Goal: Transaction & Acquisition: Download file/media

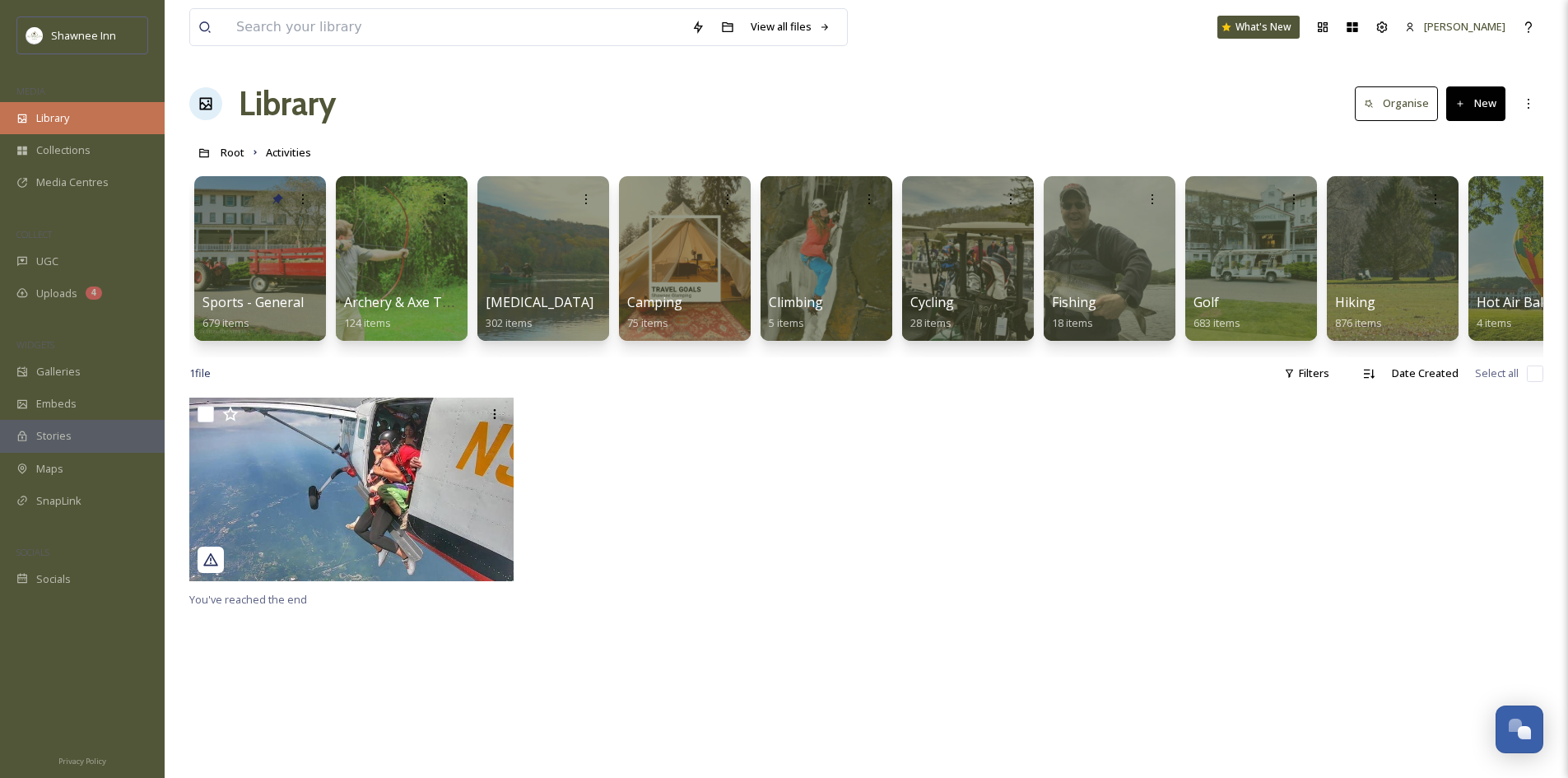
click at [91, 118] on div "Library" at bounding box center [82, 118] width 164 height 32
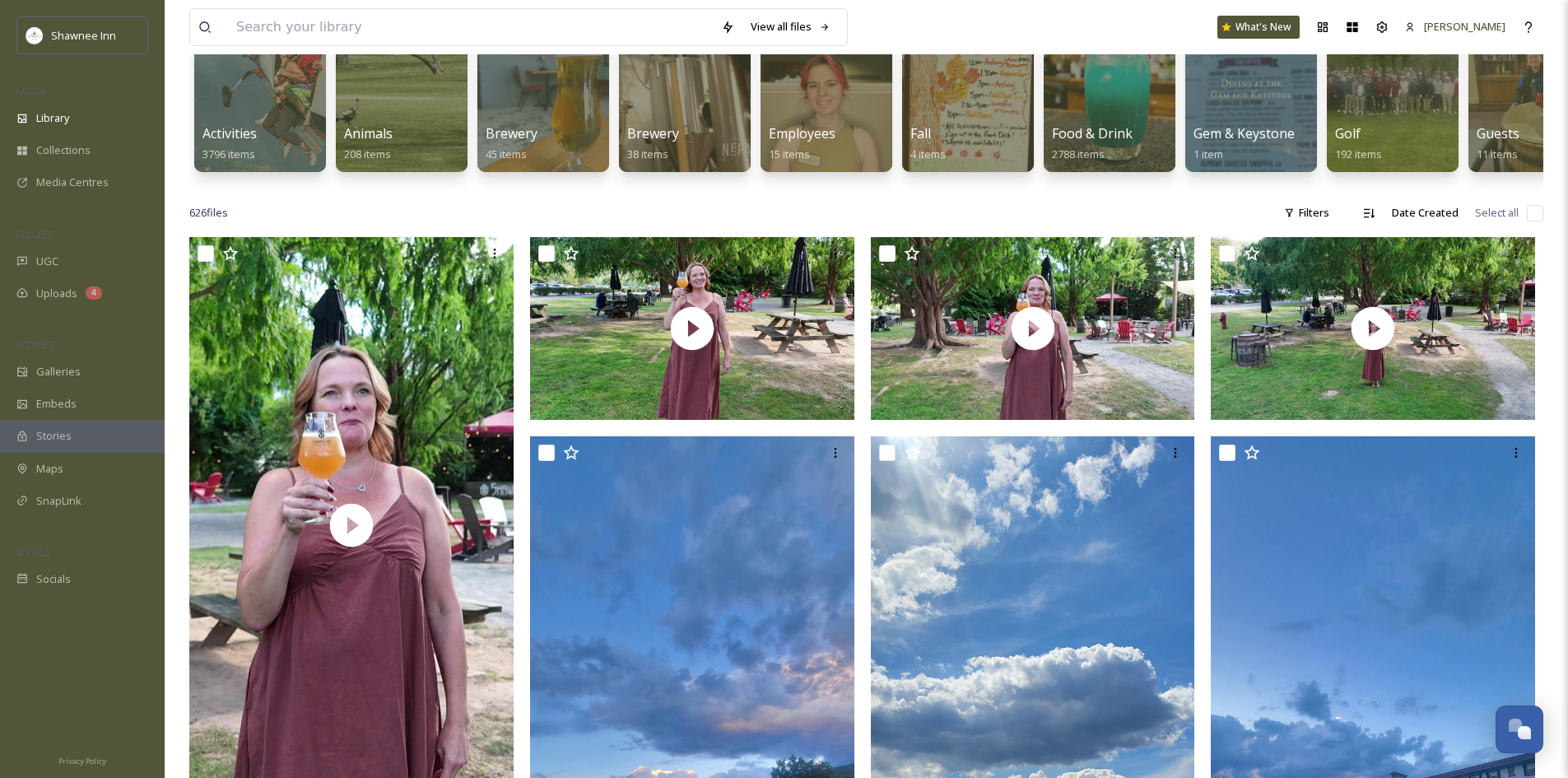
scroll to position [247, 0]
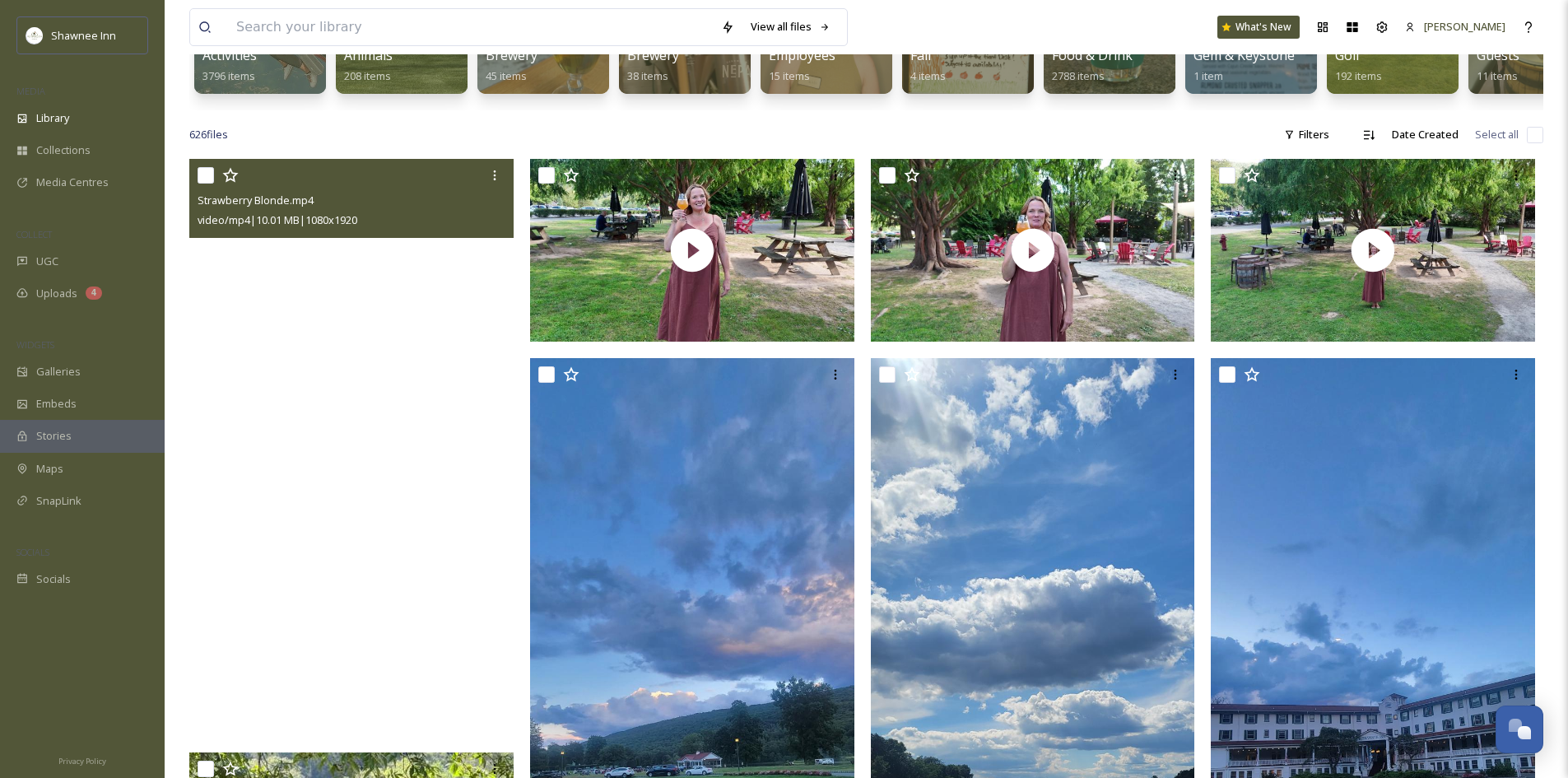
click at [451, 407] on video "Strawberry Blonde.mp4" at bounding box center [351, 447] width 324 height 576
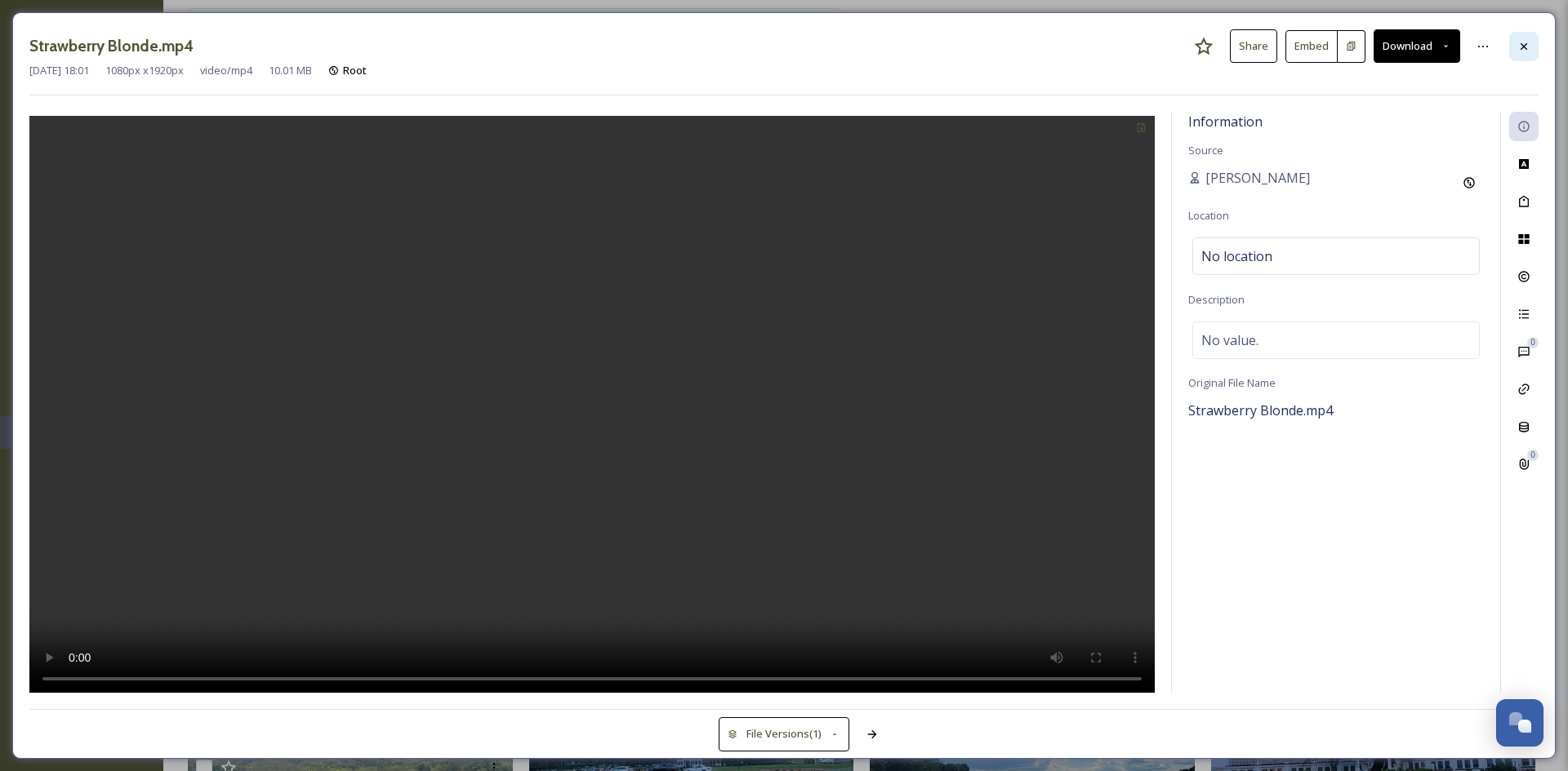
click at [1528, 47] on icon at bounding box center [1524, 46] width 14 height 14
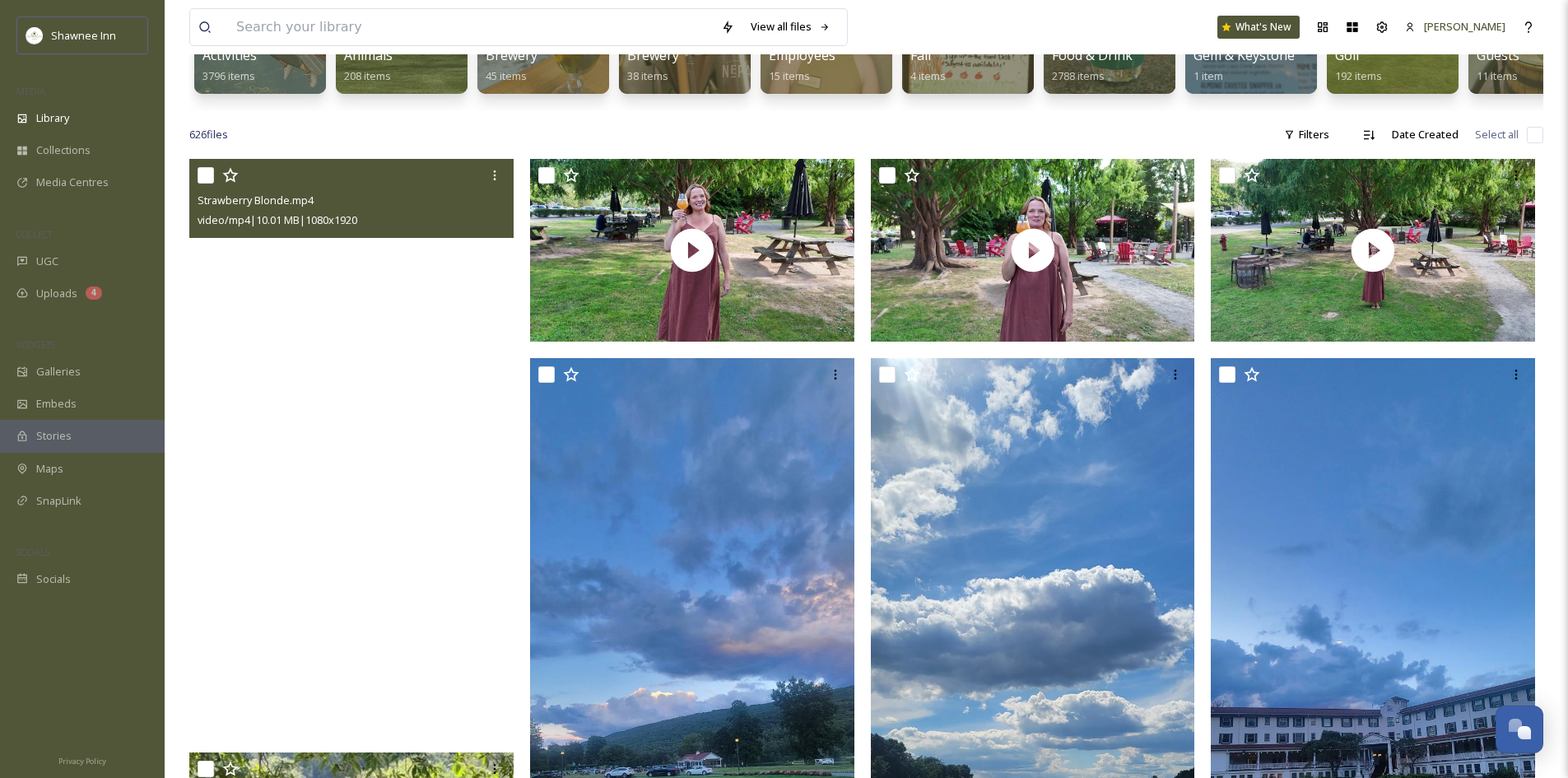
click at [448, 444] on video "Strawberry Blonde.mp4" at bounding box center [351, 447] width 324 height 576
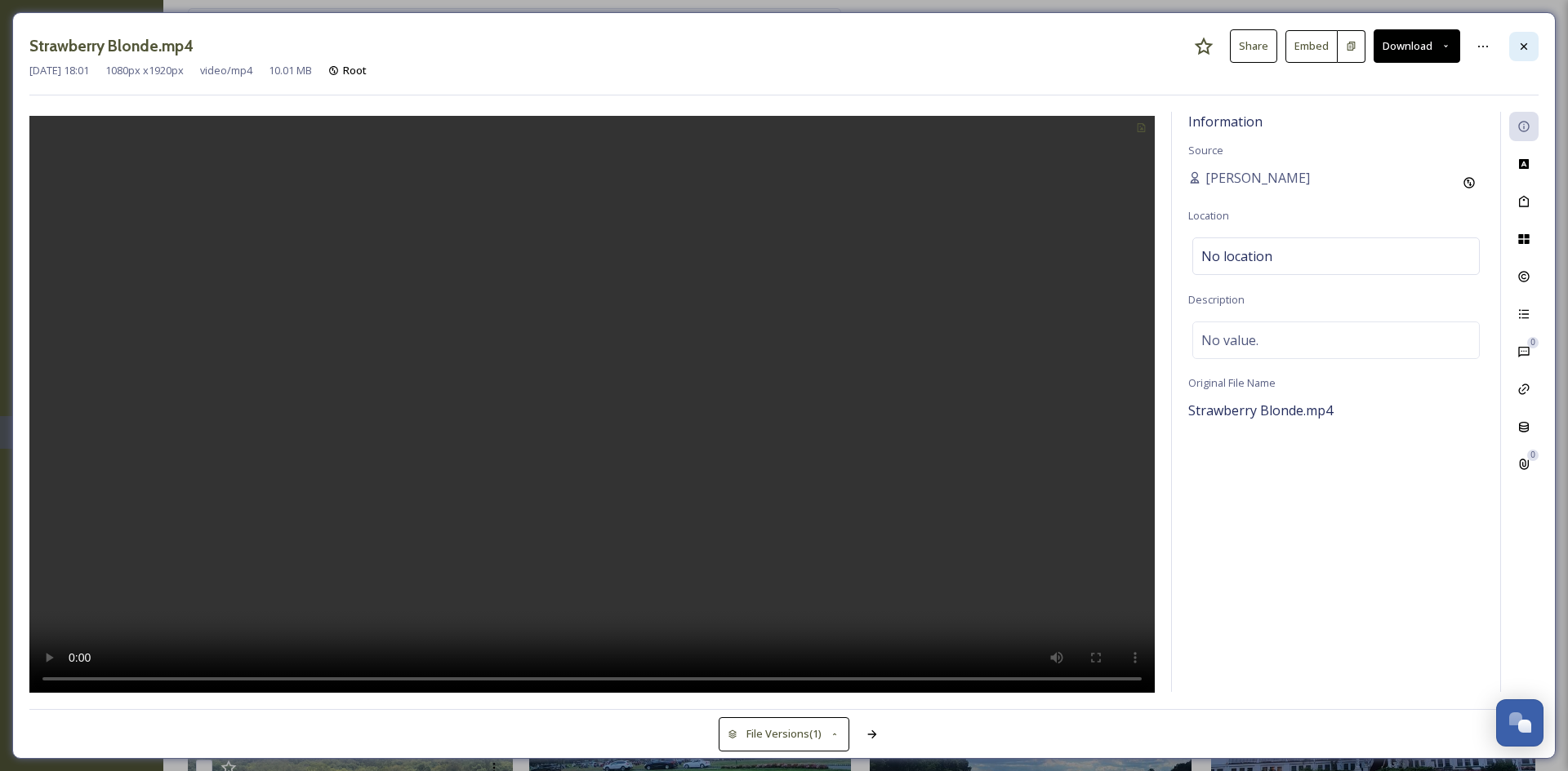
click at [1524, 38] on div at bounding box center [1524, 46] width 29 height 29
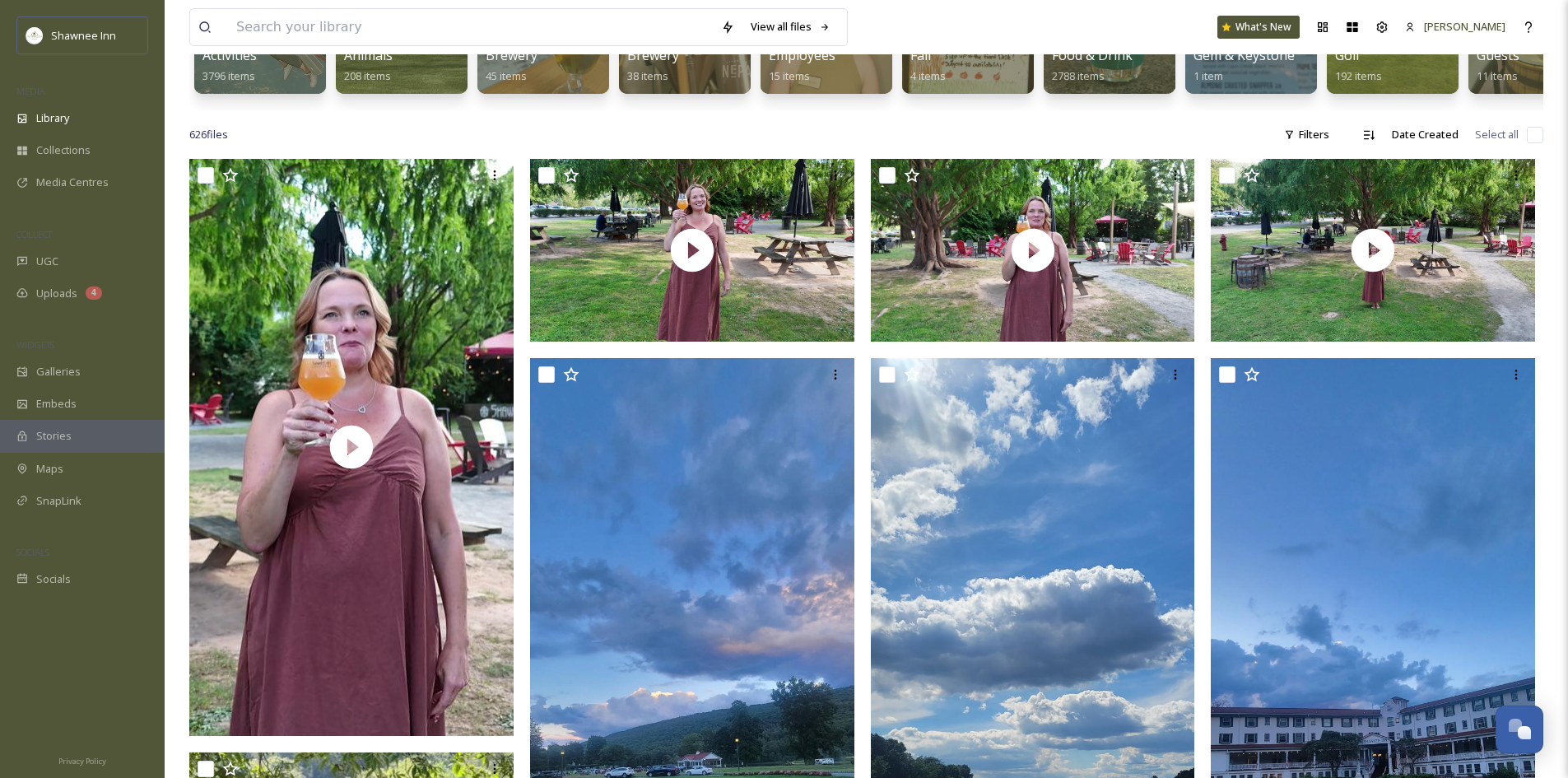
click at [285, 145] on div "626 file s Filters Date Created Select all" at bounding box center [866, 134] width 1354 height 32
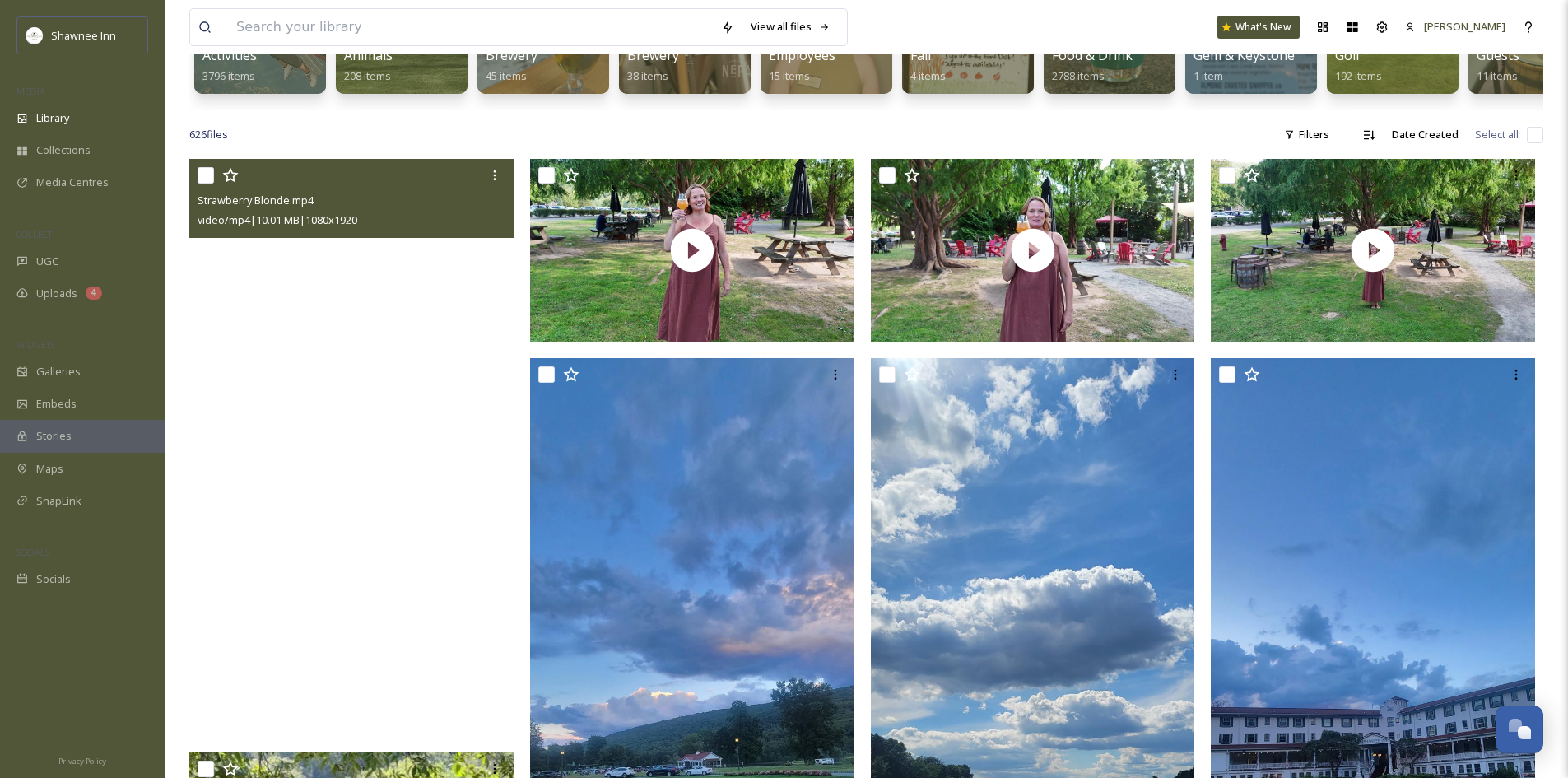
click at [419, 327] on video "Strawberry Blonde.mp4" at bounding box center [351, 447] width 324 height 576
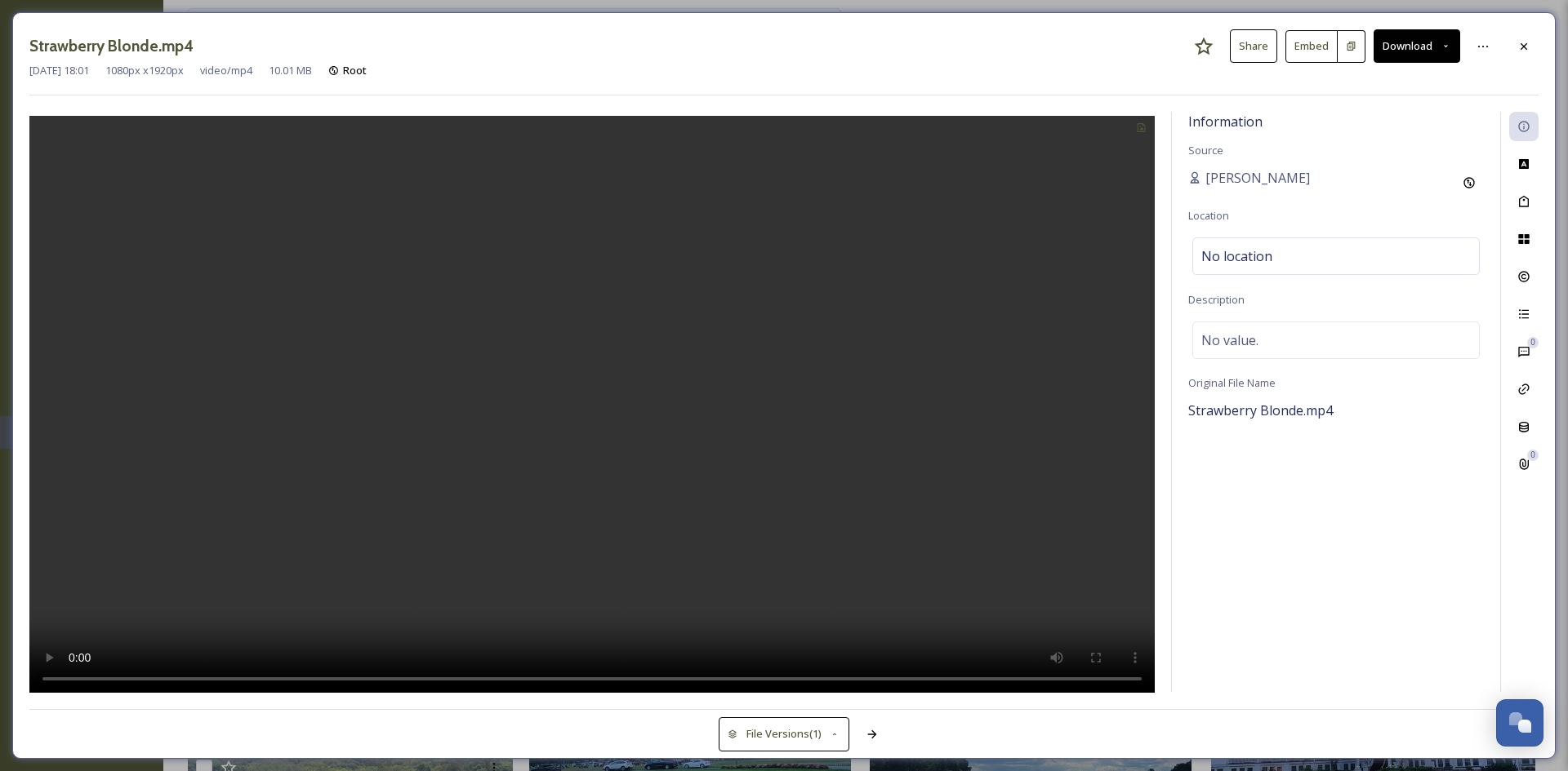
click at [589, 393] on video at bounding box center [591, 406] width 1125 height 581
click at [1528, 208] on icon at bounding box center [1524, 202] width 14 height 14
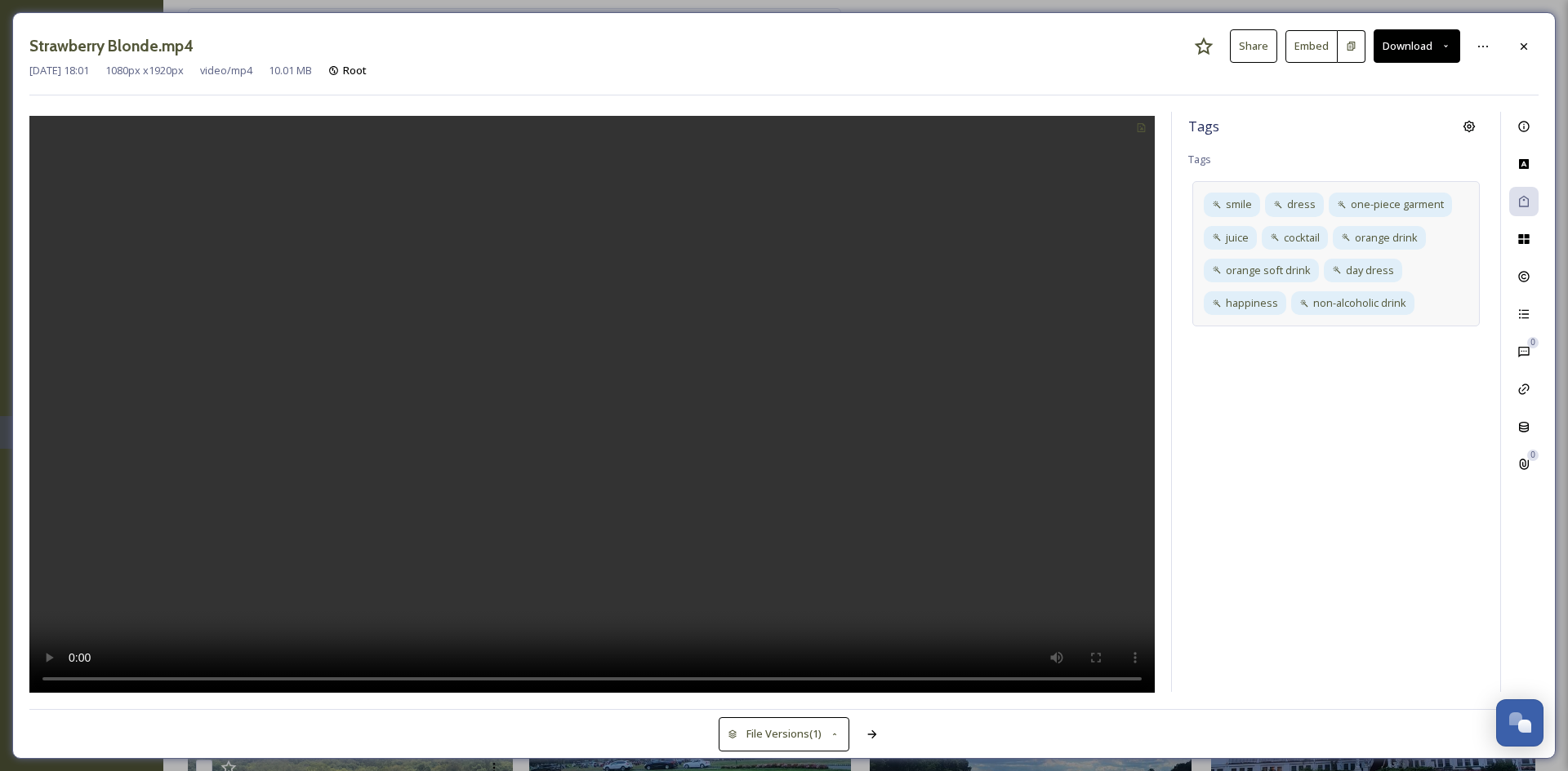
click at [1430, 305] on div "smile dress one-piece garment juice cocktail orange drink orange soft drink day…" at bounding box center [1336, 254] width 288 height 146
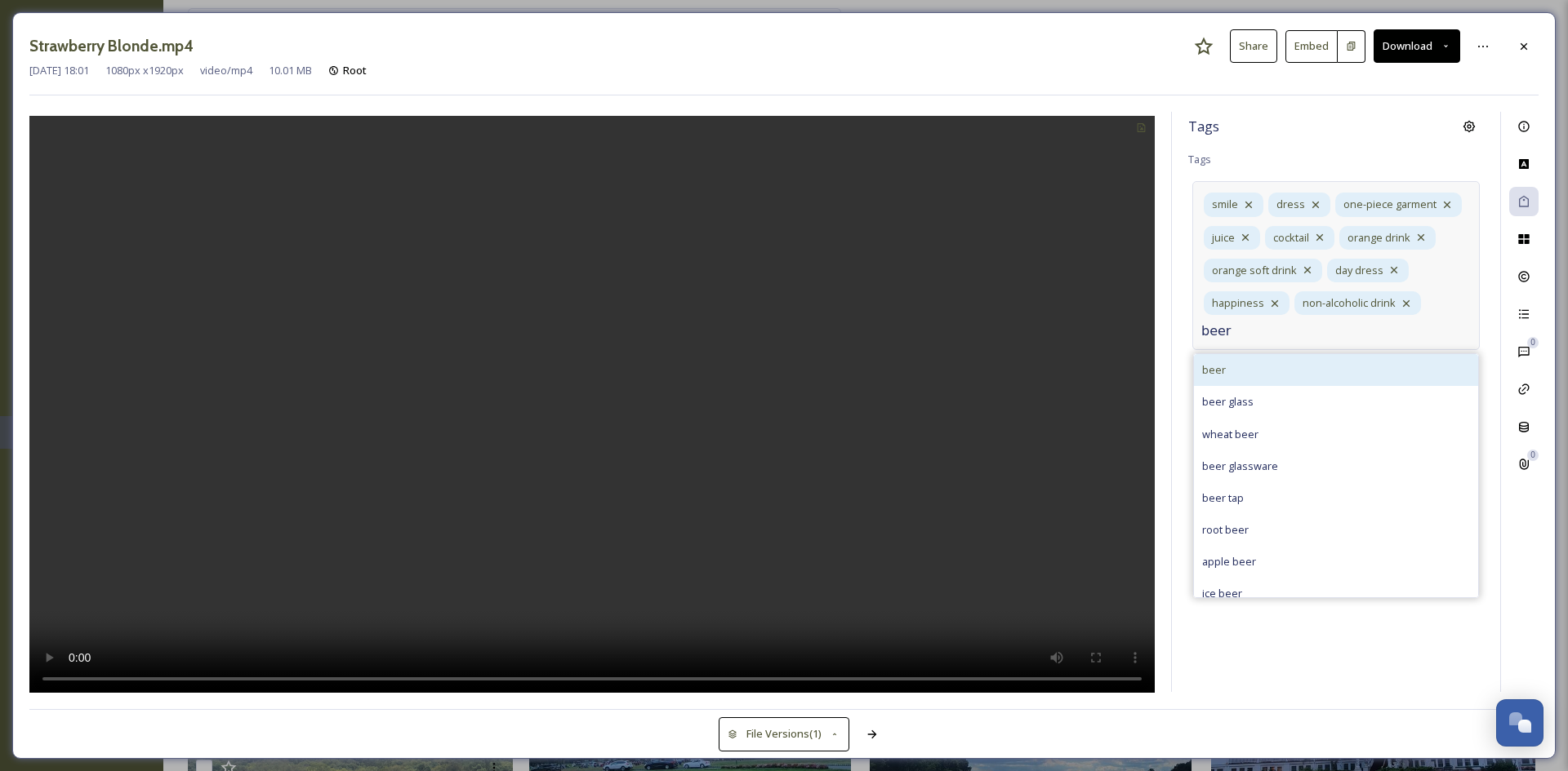
type input "beer"
click at [1344, 363] on div "beer" at bounding box center [1335, 370] width 284 height 32
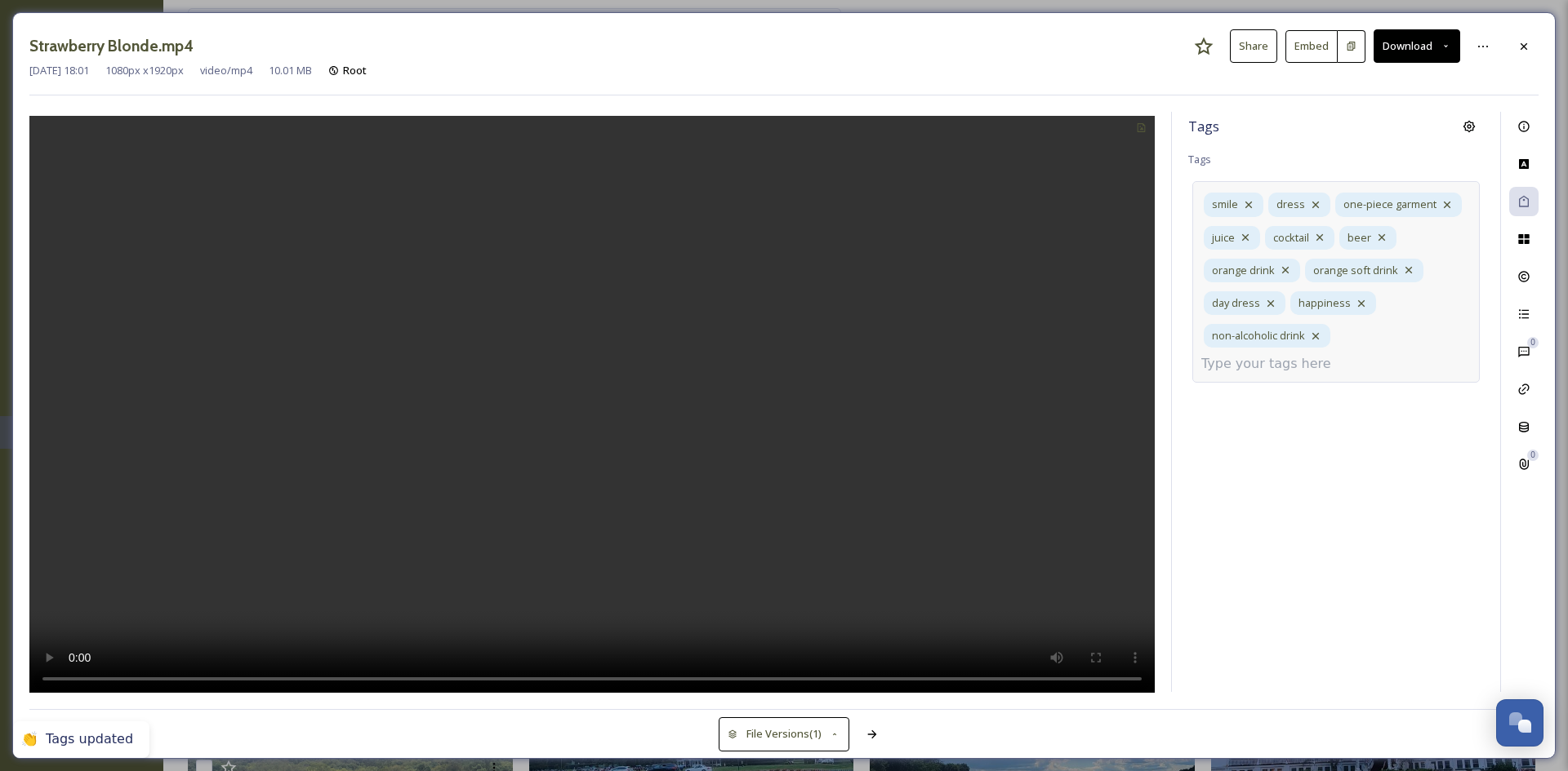
click at [1344, 363] on input at bounding box center [1282, 364] width 163 height 19
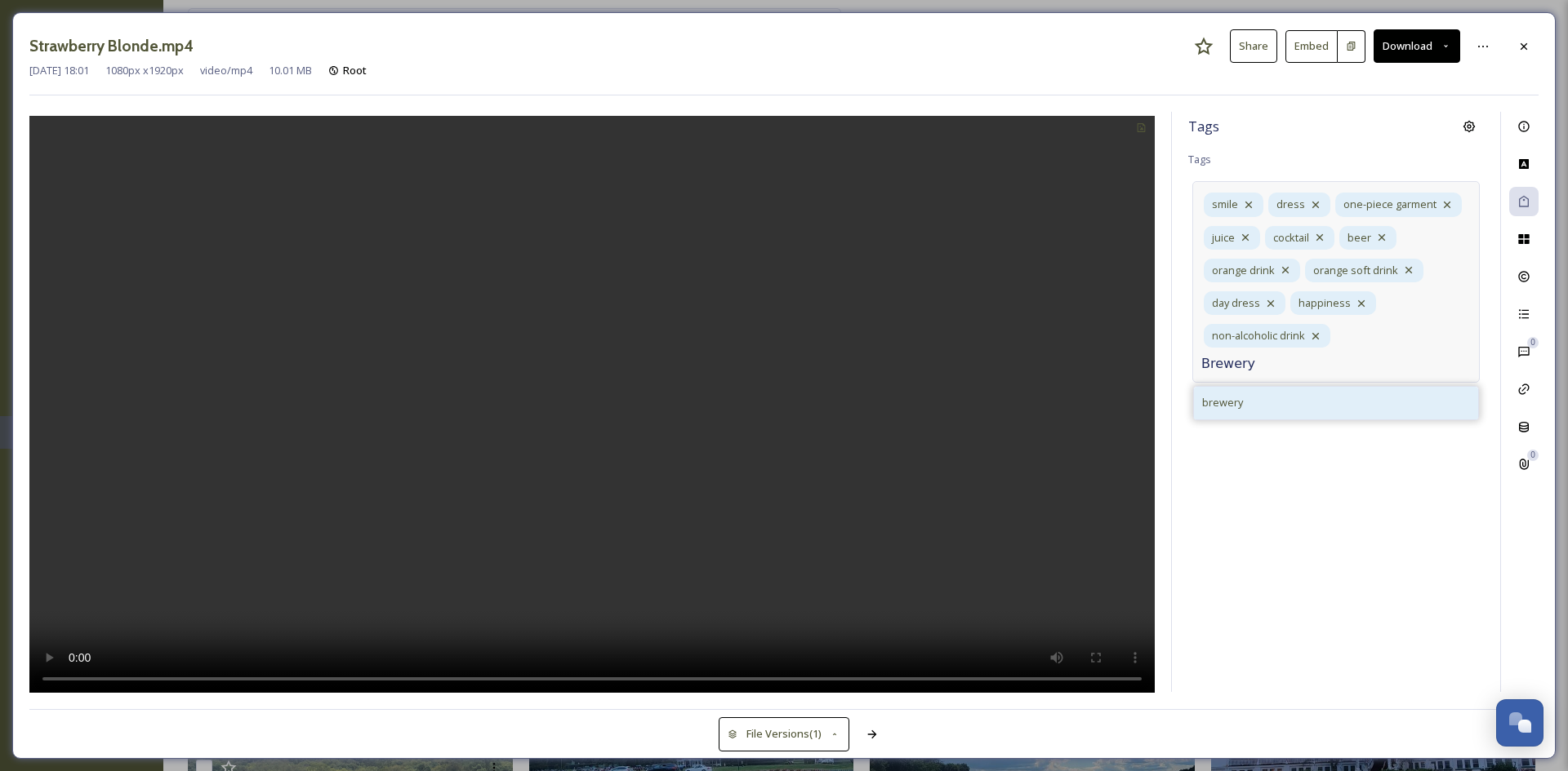
type input "Brewery"
click at [1389, 404] on div "brewery" at bounding box center [1335, 402] width 284 height 32
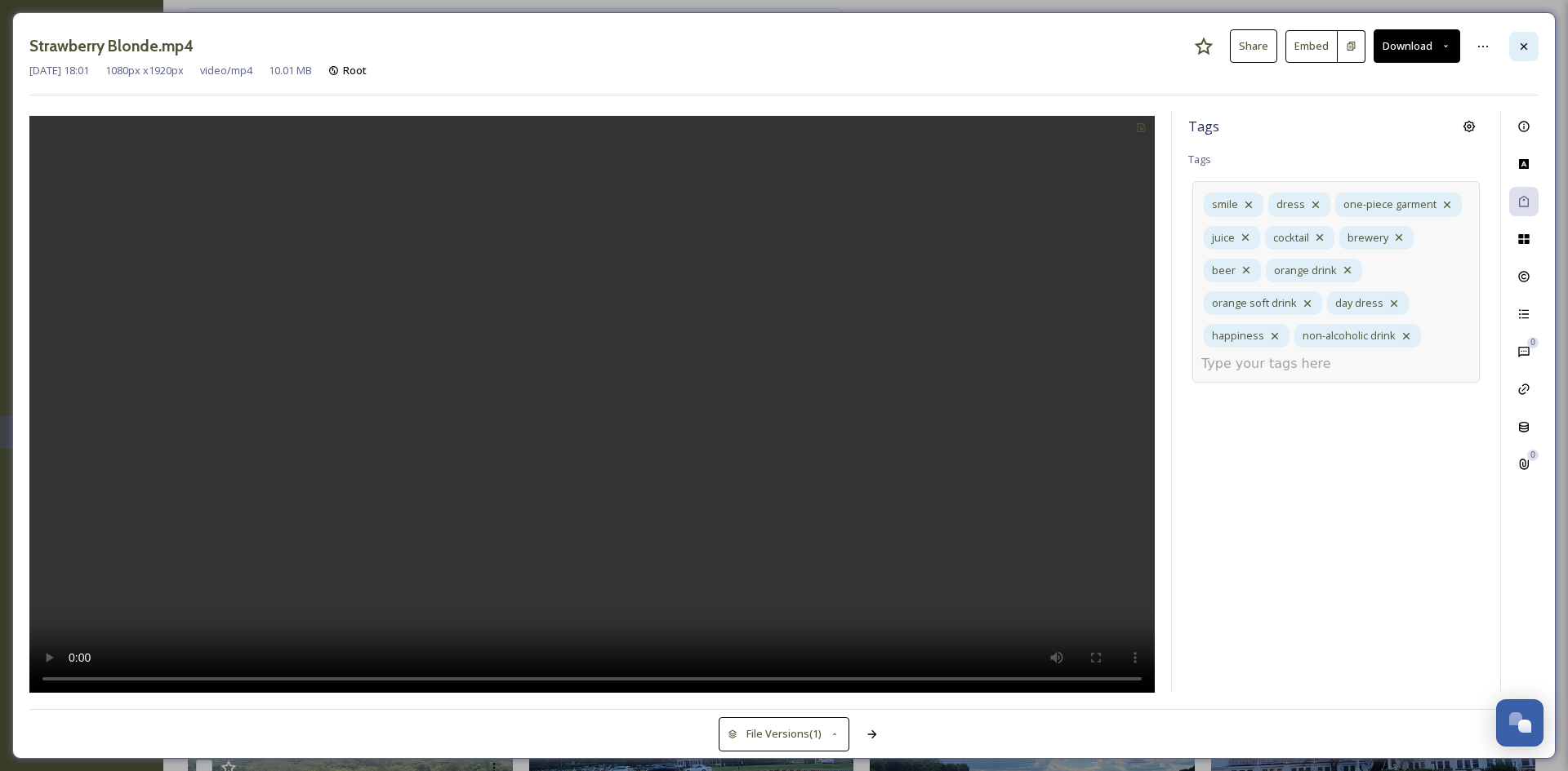
click at [1528, 47] on icon at bounding box center [1524, 46] width 14 height 14
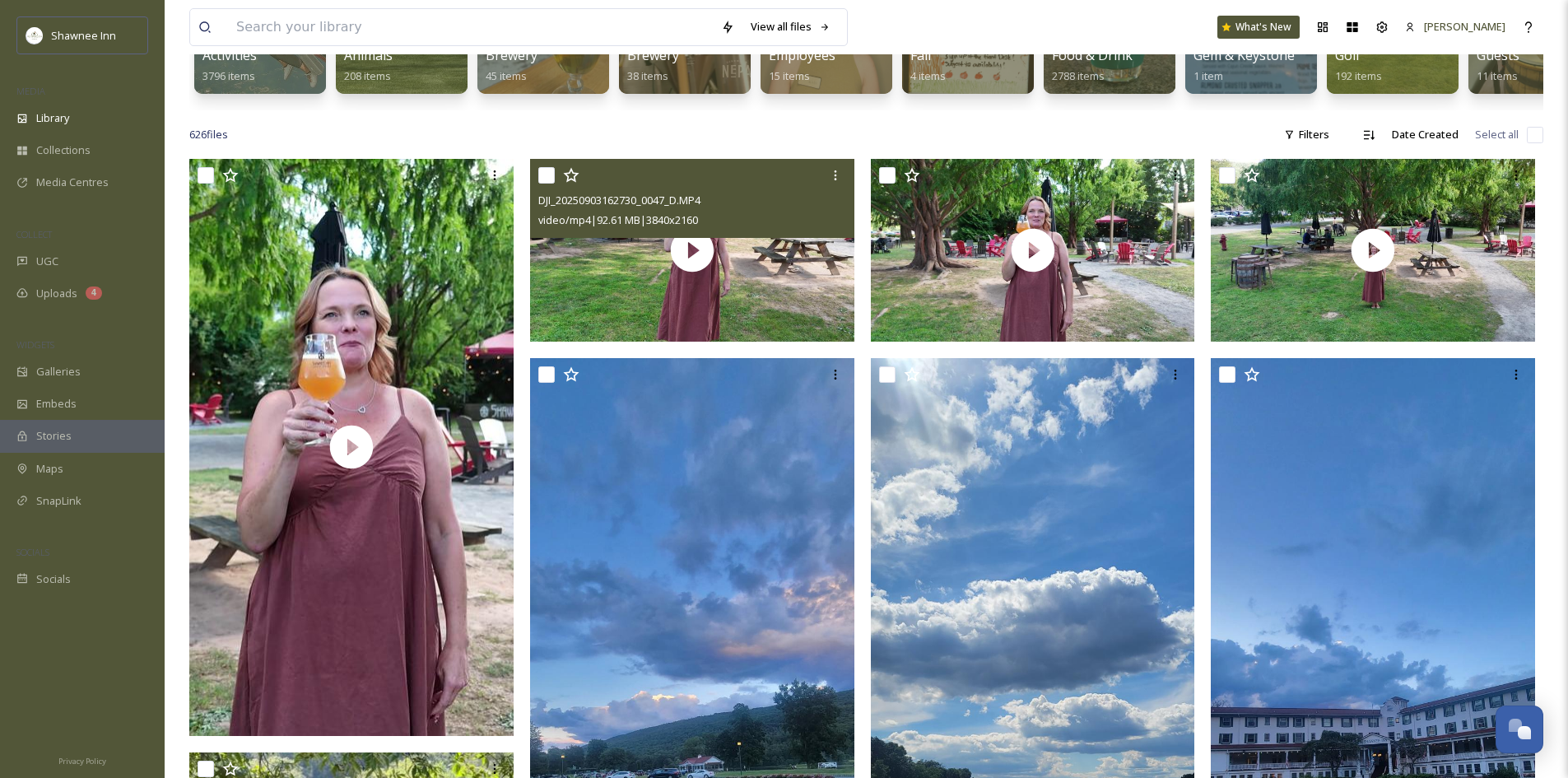
click at [547, 183] on input "checkbox" at bounding box center [546, 175] width 17 height 17
checkbox input "true"
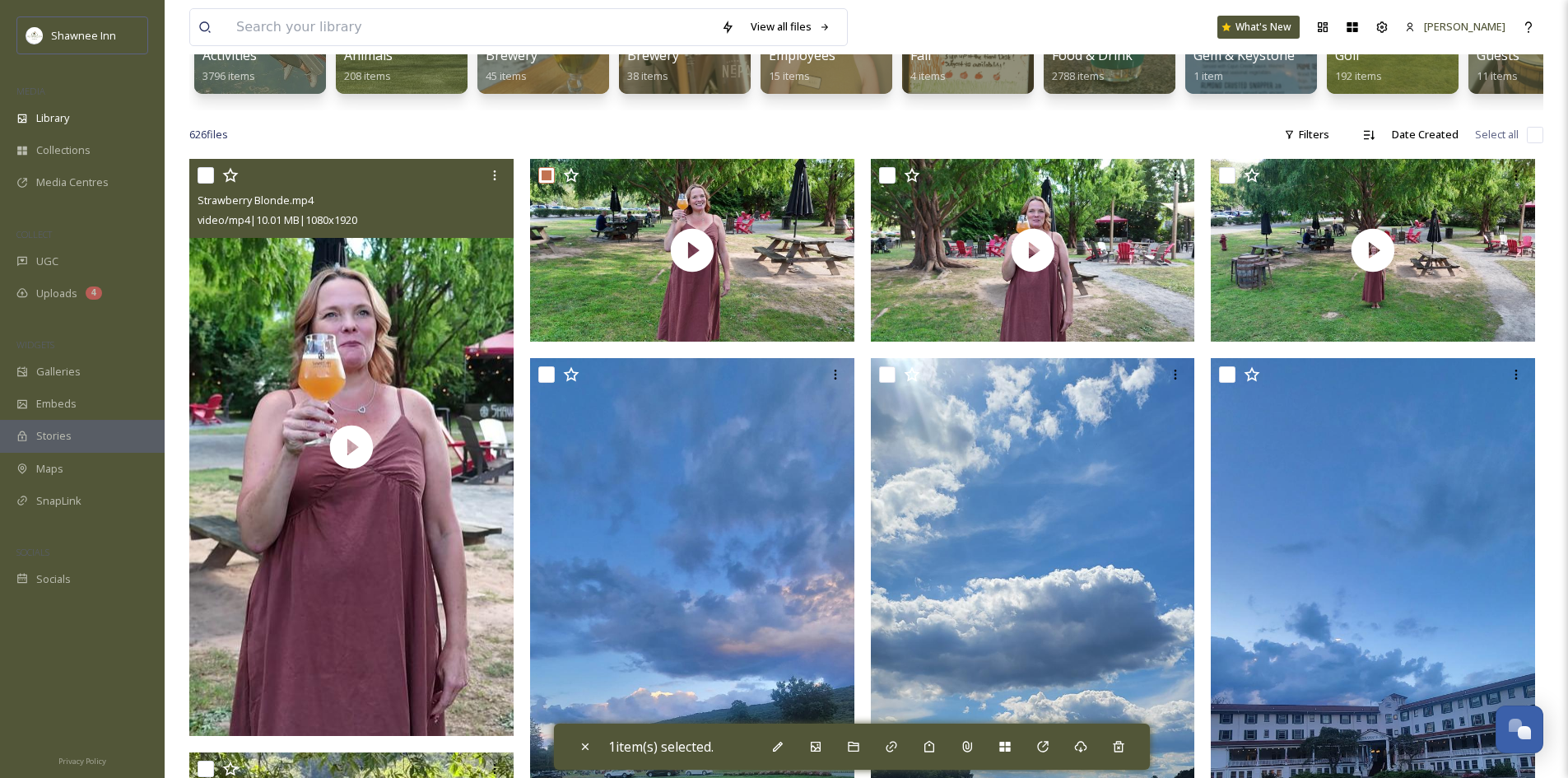
click at [209, 183] on input "checkbox" at bounding box center [205, 175] width 17 height 17
checkbox input "true"
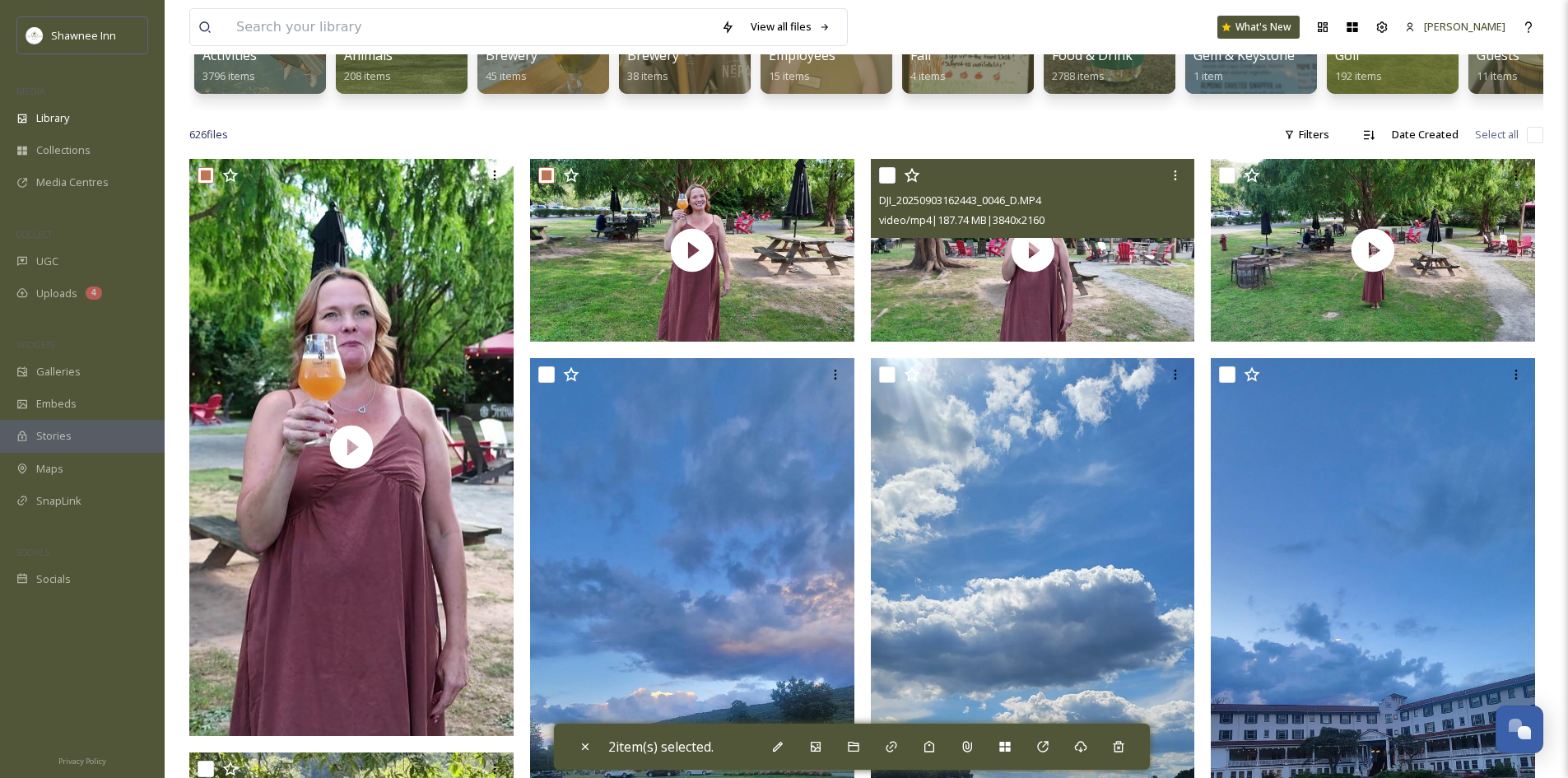
click at [875, 186] on div "DJI_20250903162443_0046_D.MP4 video/mp4 | 187.74 MB | 3840 x 2160" at bounding box center [1033, 198] width 324 height 79
click at [884, 184] on input "checkbox" at bounding box center [887, 175] width 17 height 17
checkbox input "true"
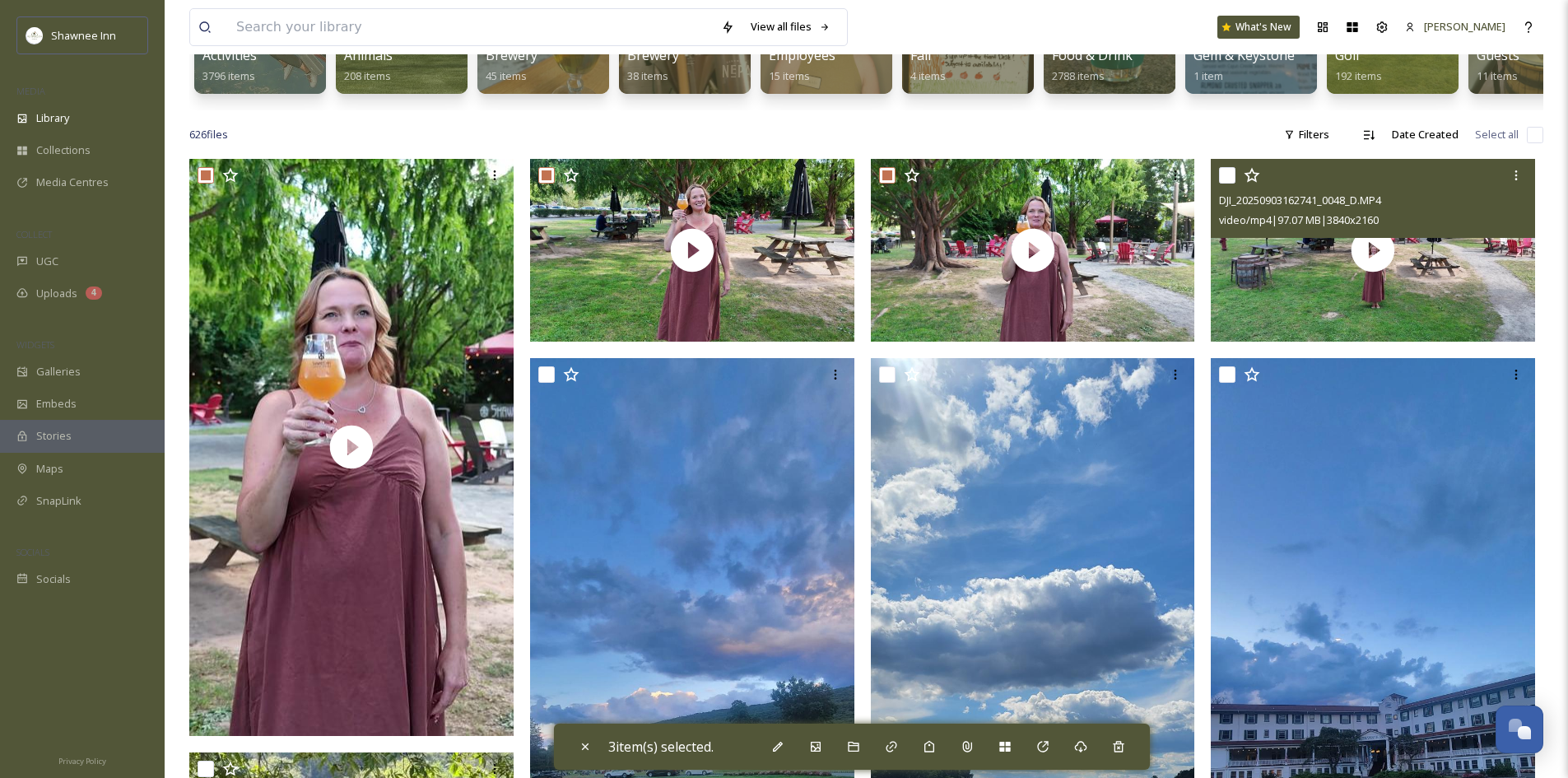
click at [1227, 184] on input "checkbox" at bounding box center [1226, 175] width 17 height 17
checkbox input "true"
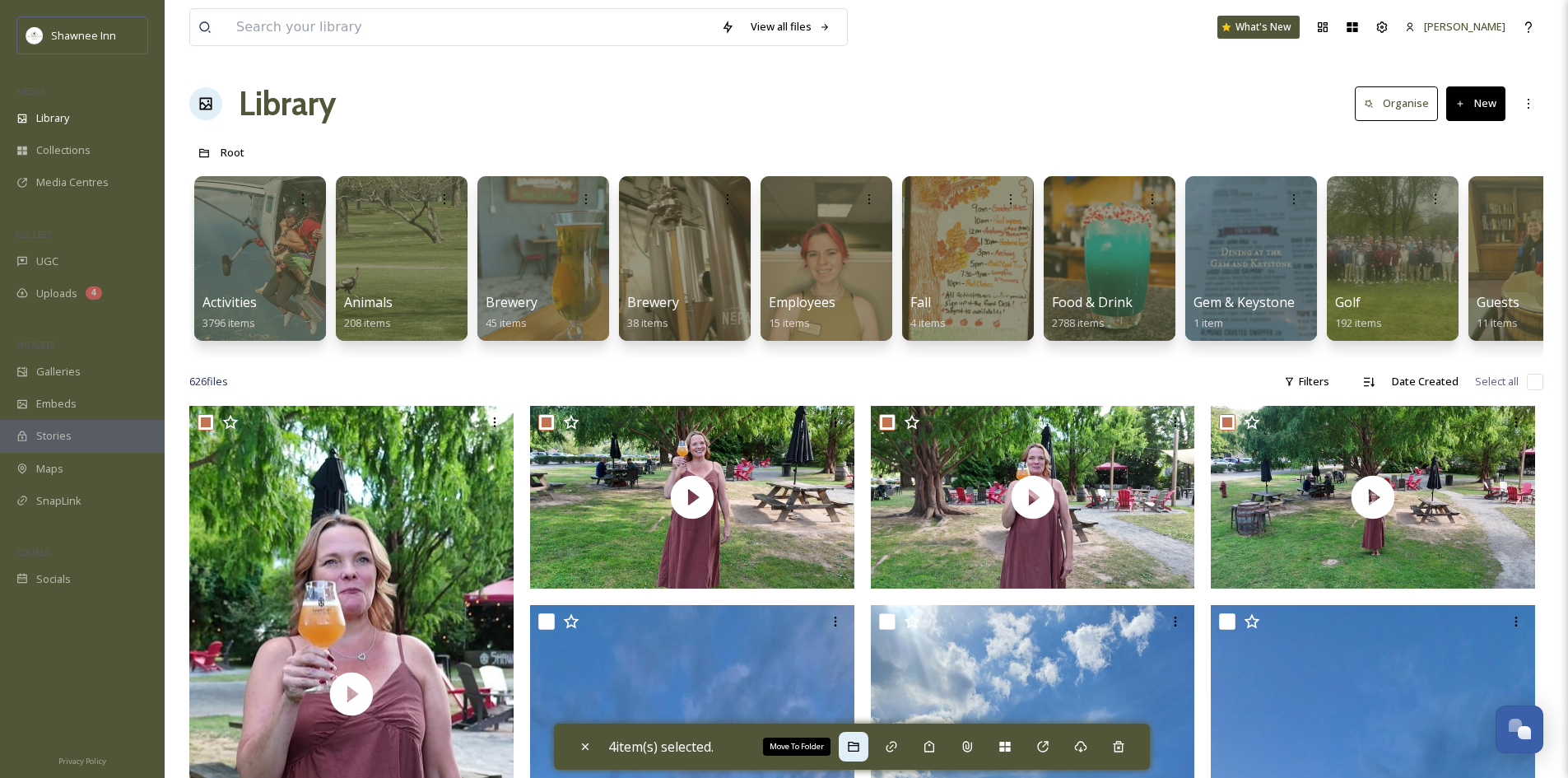
click at [852, 746] on icon at bounding box center [854, 747] width 14 height 14
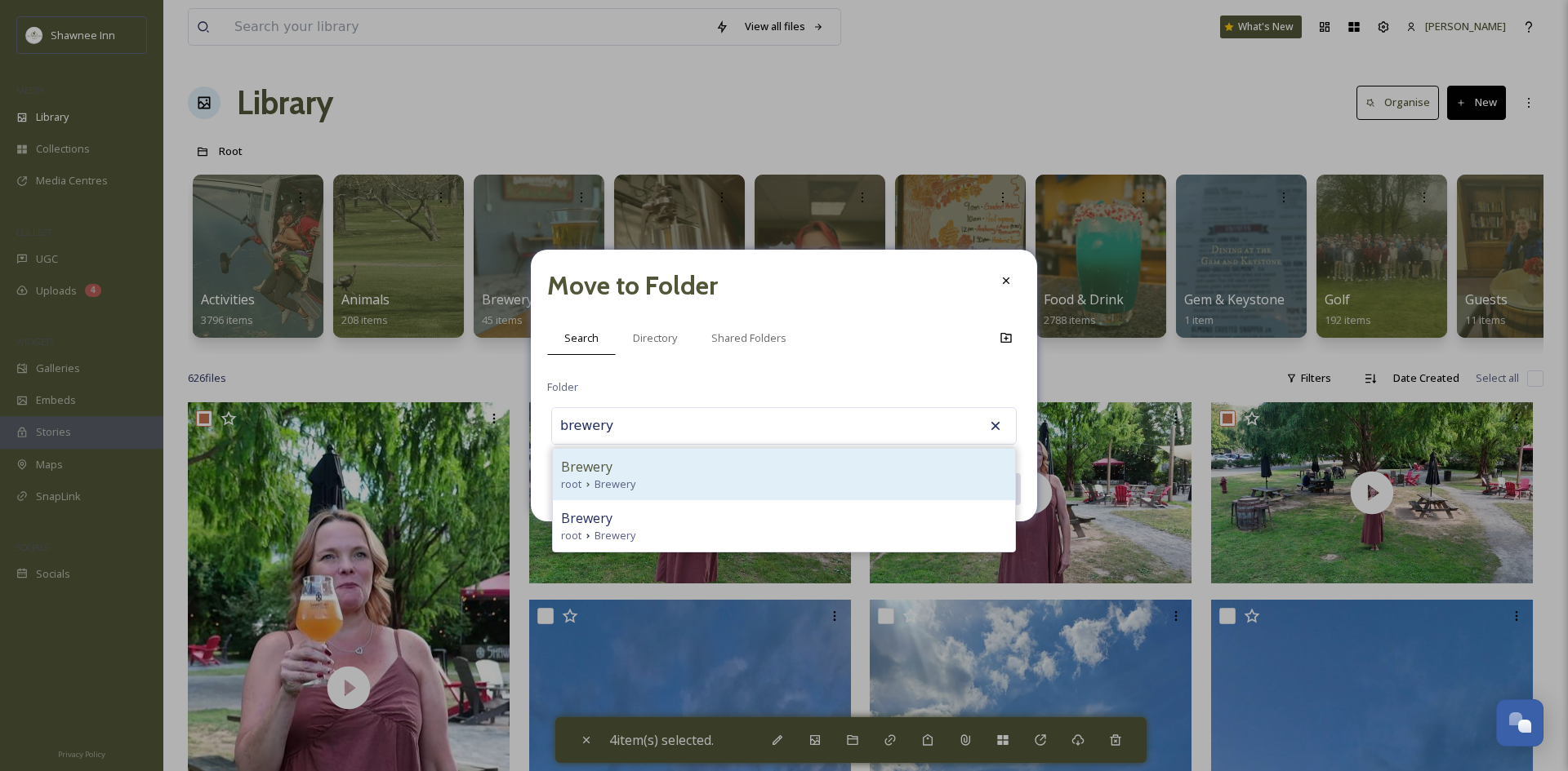
click at [674, 464] on div "Brewery" at bounding box center [784, 467] width 446 height 19
type input "Brewery"
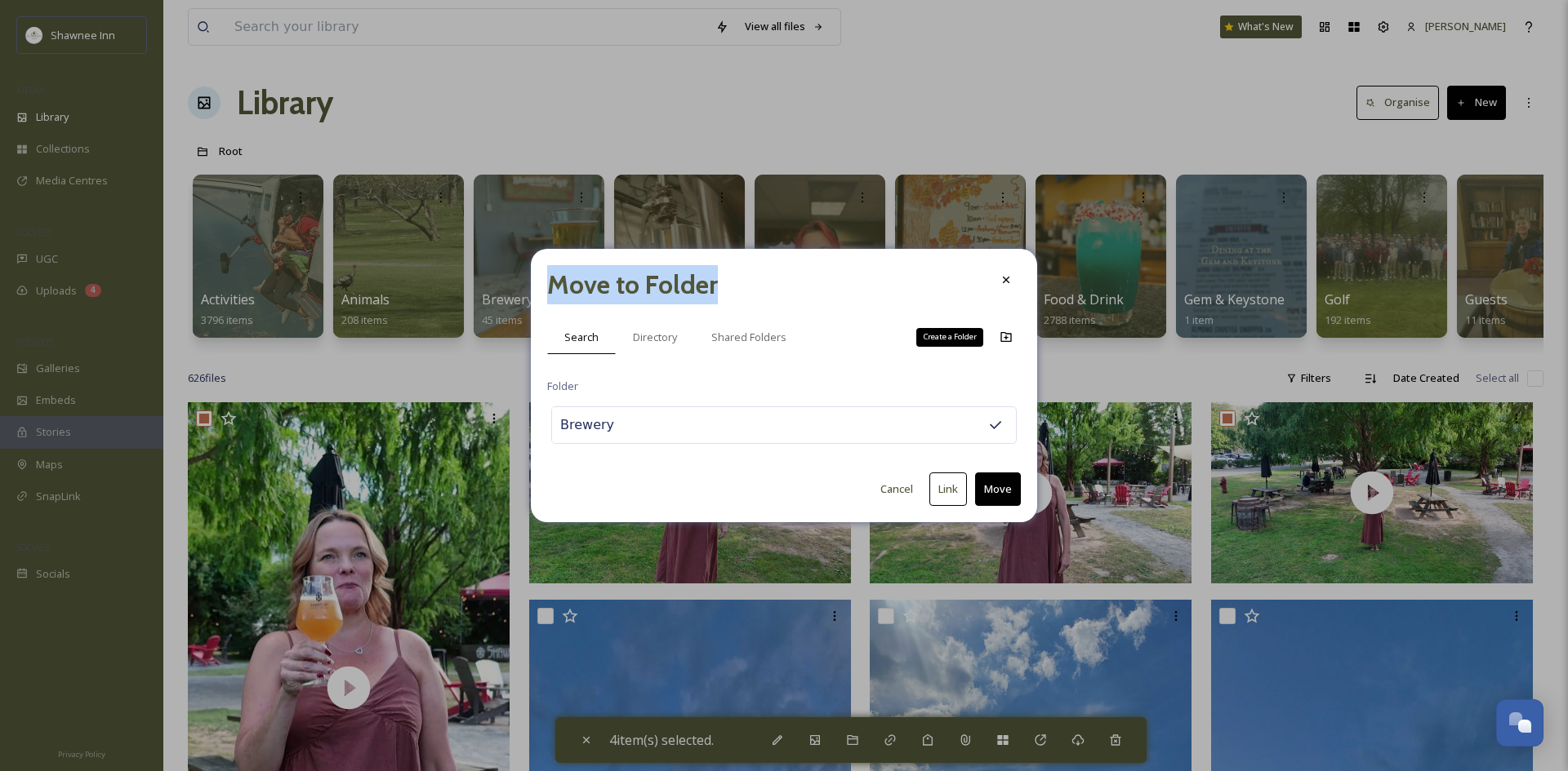
drag, startPoint x: 819, startPoint y: 286, endPoint x: 1040, endPoint y: 331, distance: 225.5
click at [1040, 331] on div "Move to Folder Search Directory Shared Folders Create a Folder Folder Brewery C…" at bounding box center [784, 385] width 1568 height 771
click at [939, 289] on div "Move to Folder" at bounding box center [784, 285] width 473 height 40
click at [779, 425] on div "Brewery" at bounding box center [784, 425] width 465 height 38
click at [953, 499] on button "Link" at bounding box center [947, 489] width 38 height 34
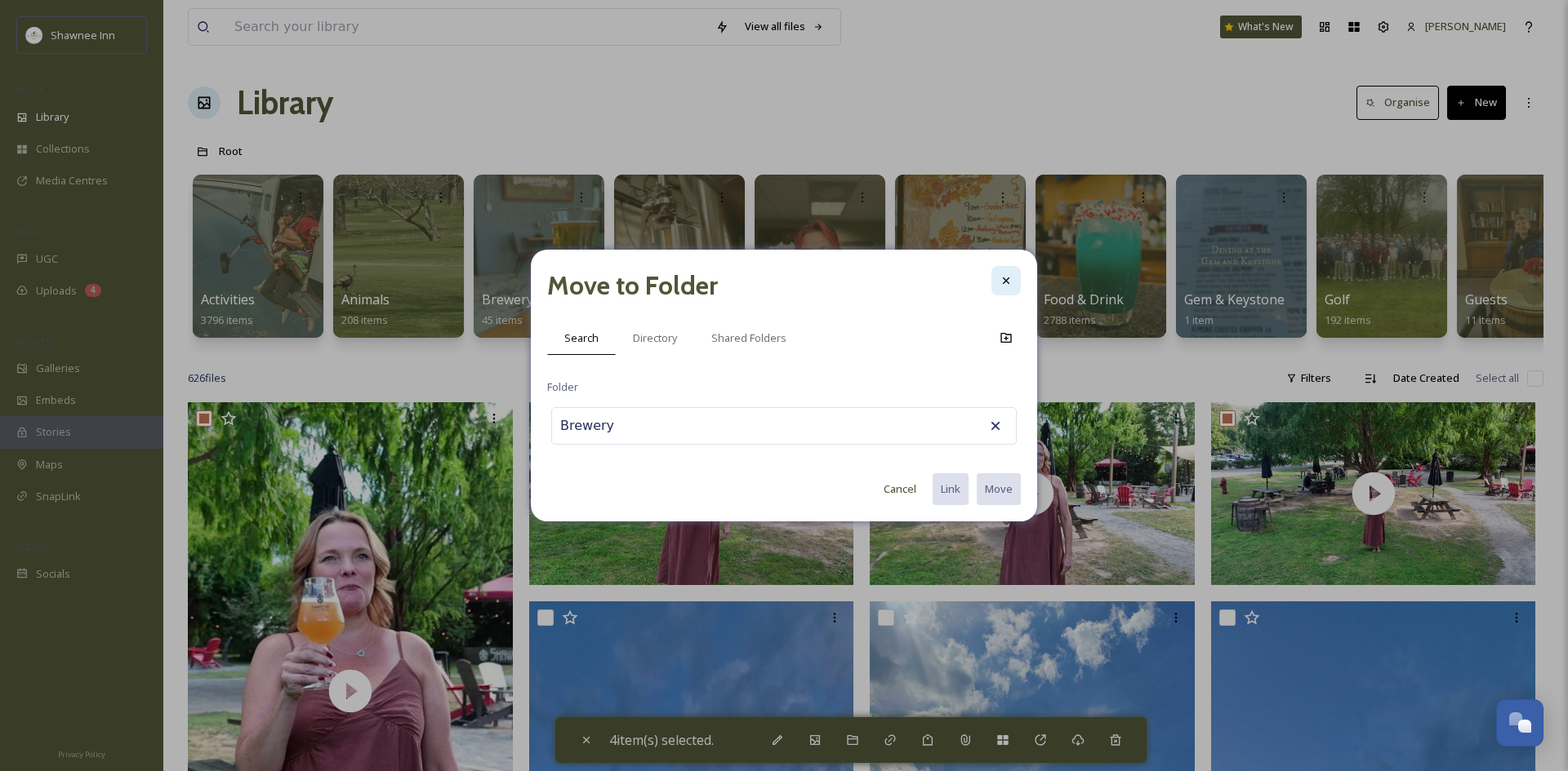
click at [1003, 272] on div at bounding box center [1006, 281] width 29 height 29
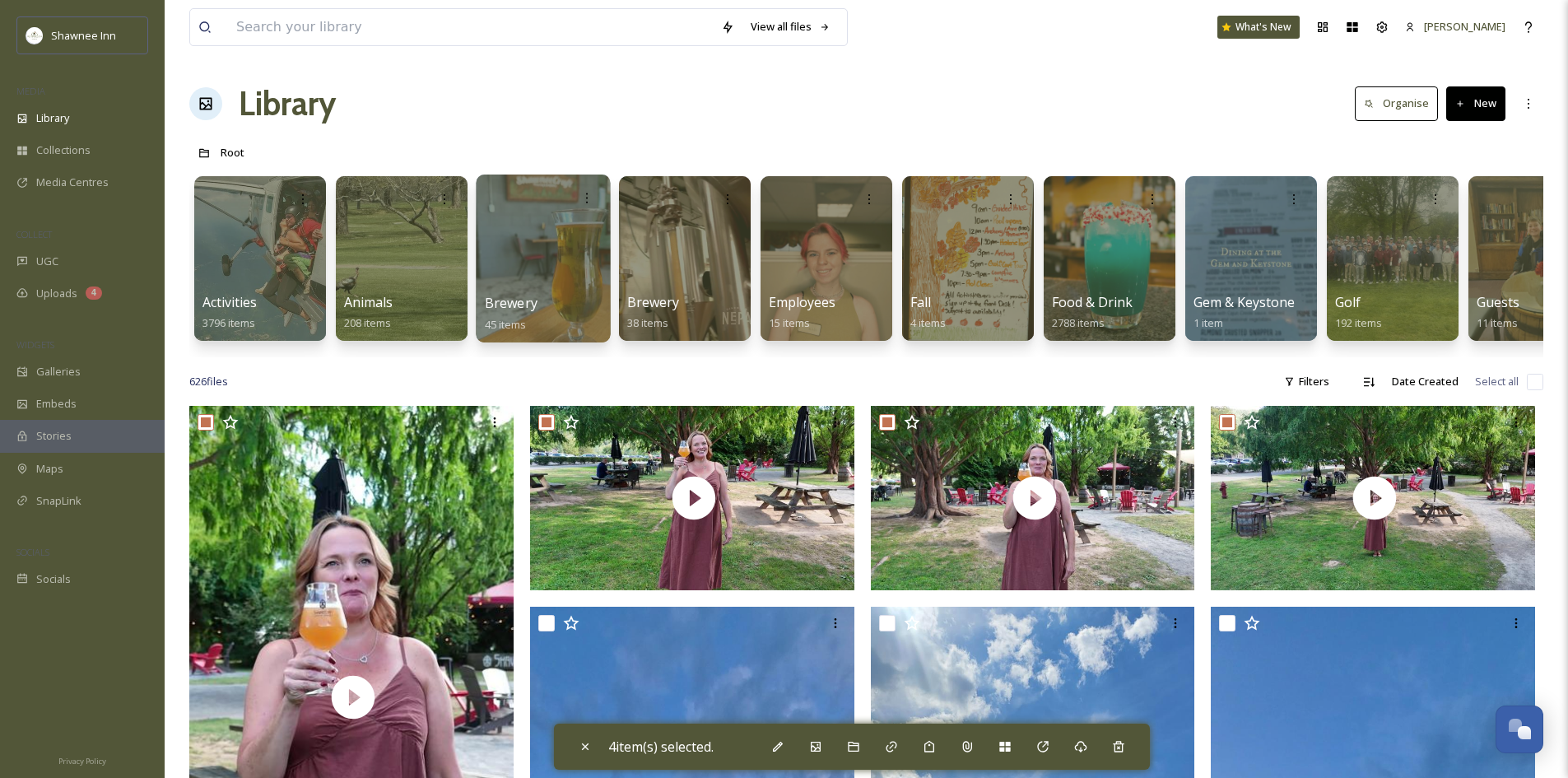
click at [533, 277] on div at bounding box center [543, 258] width 134 height 168
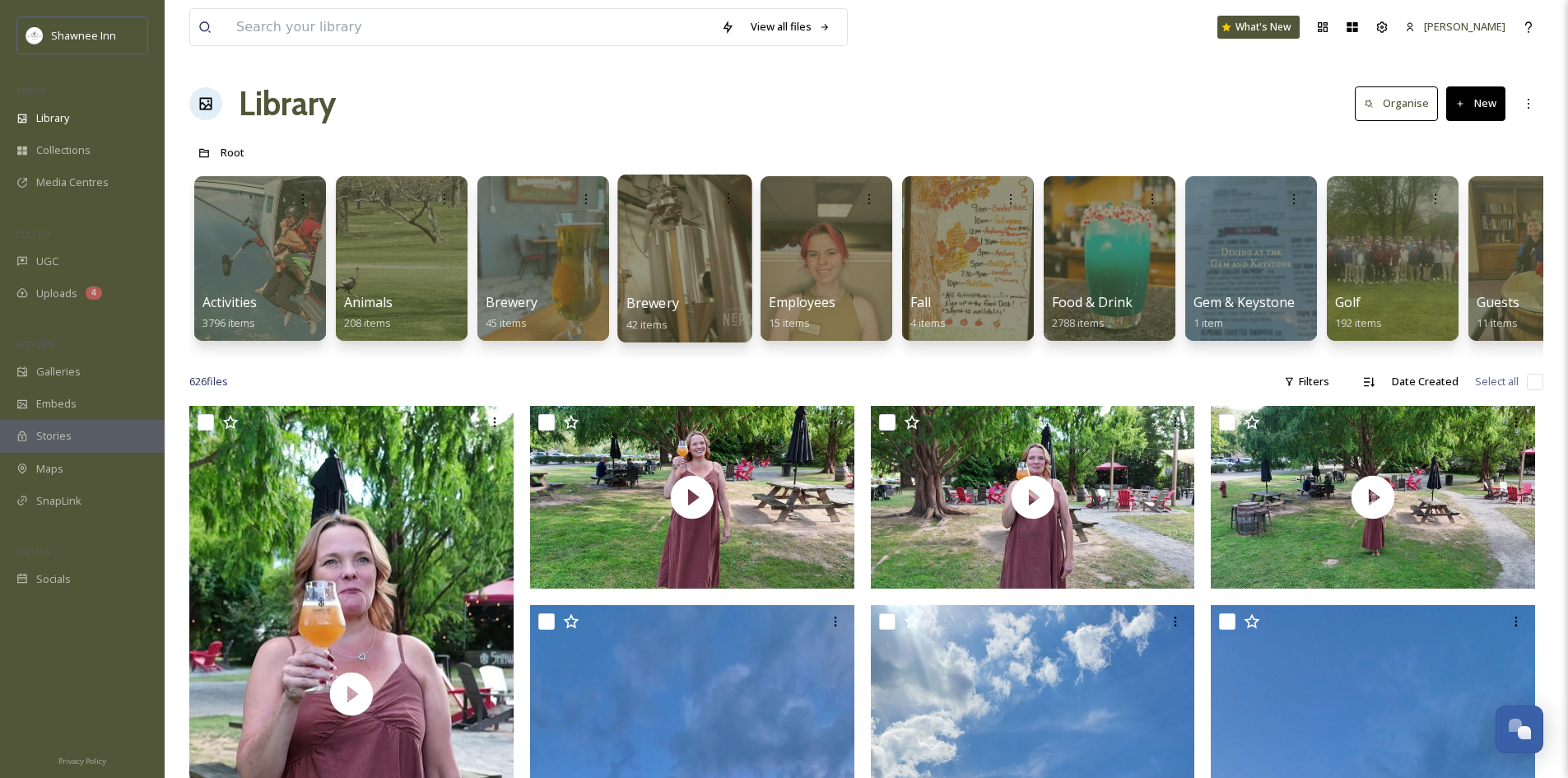
click at [677, 265] on div at bounding box center [684, 258] width 134 height 168
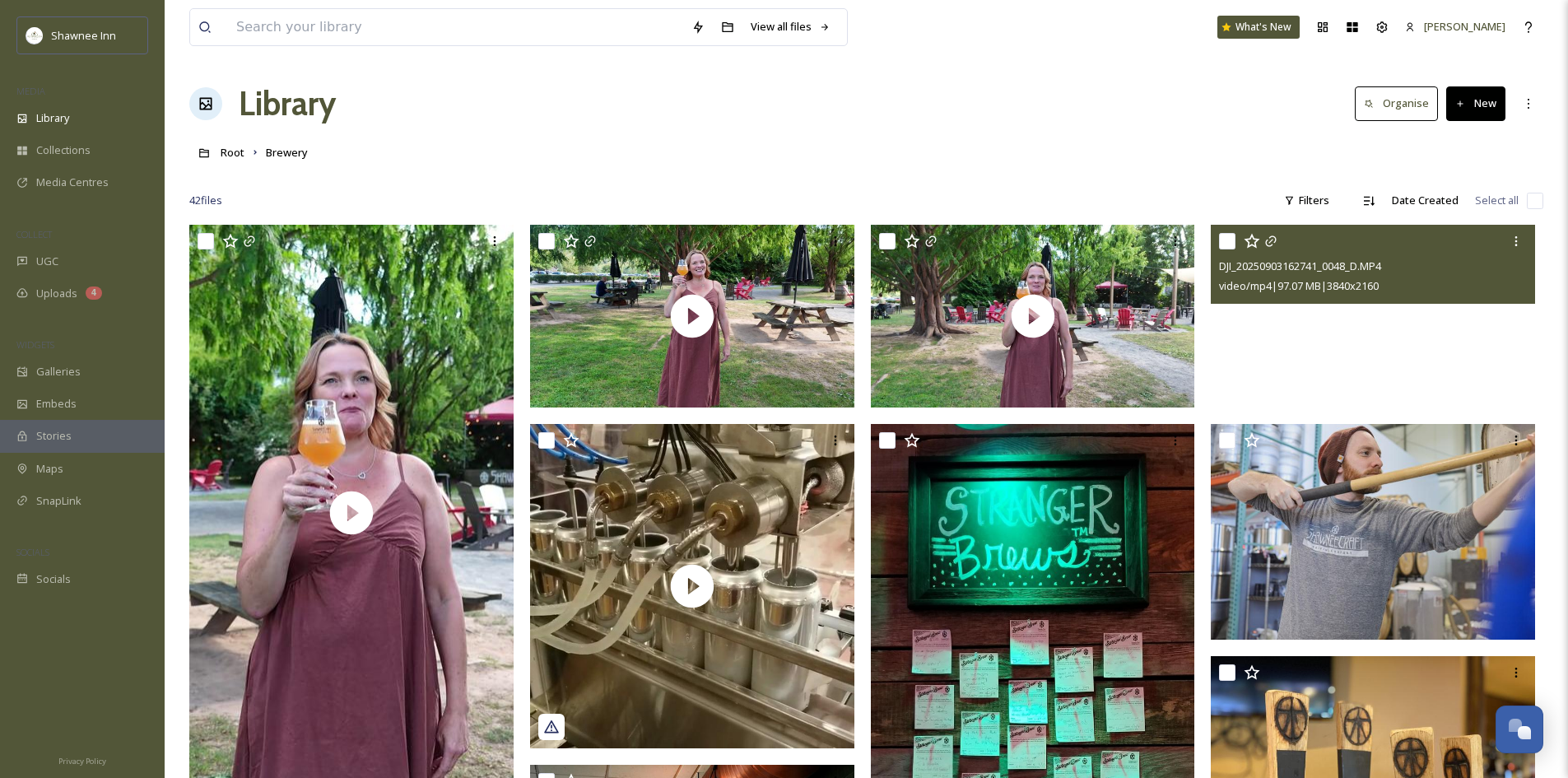
click at [283, 111] on h1 "Library" at bounding box center [287, 103] width 97 height 50
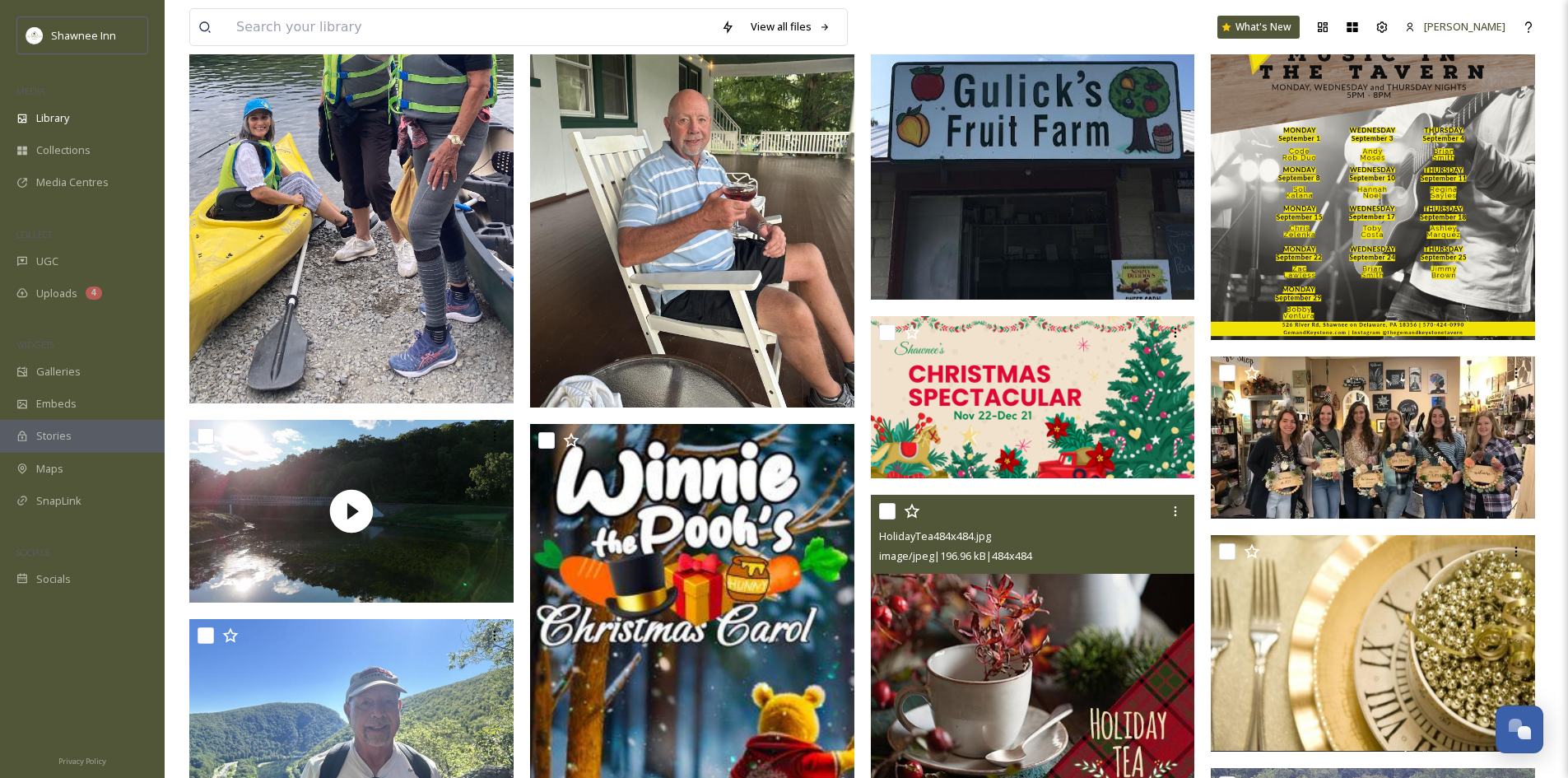
scroll to position [1977, 0]
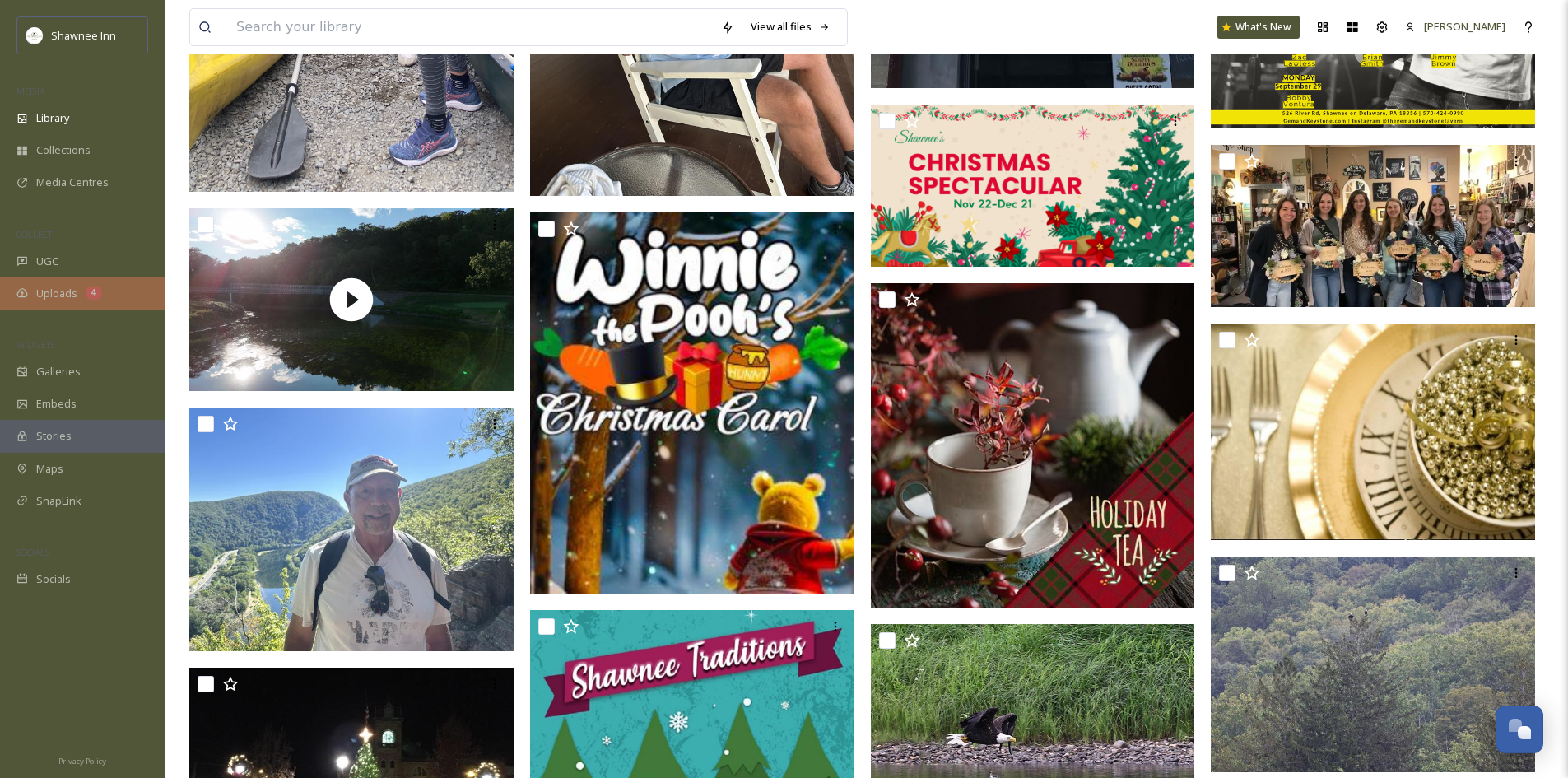
click at [86, 303] on div "Uploads 4" at bounding box center [82, 293] width 164 height 32
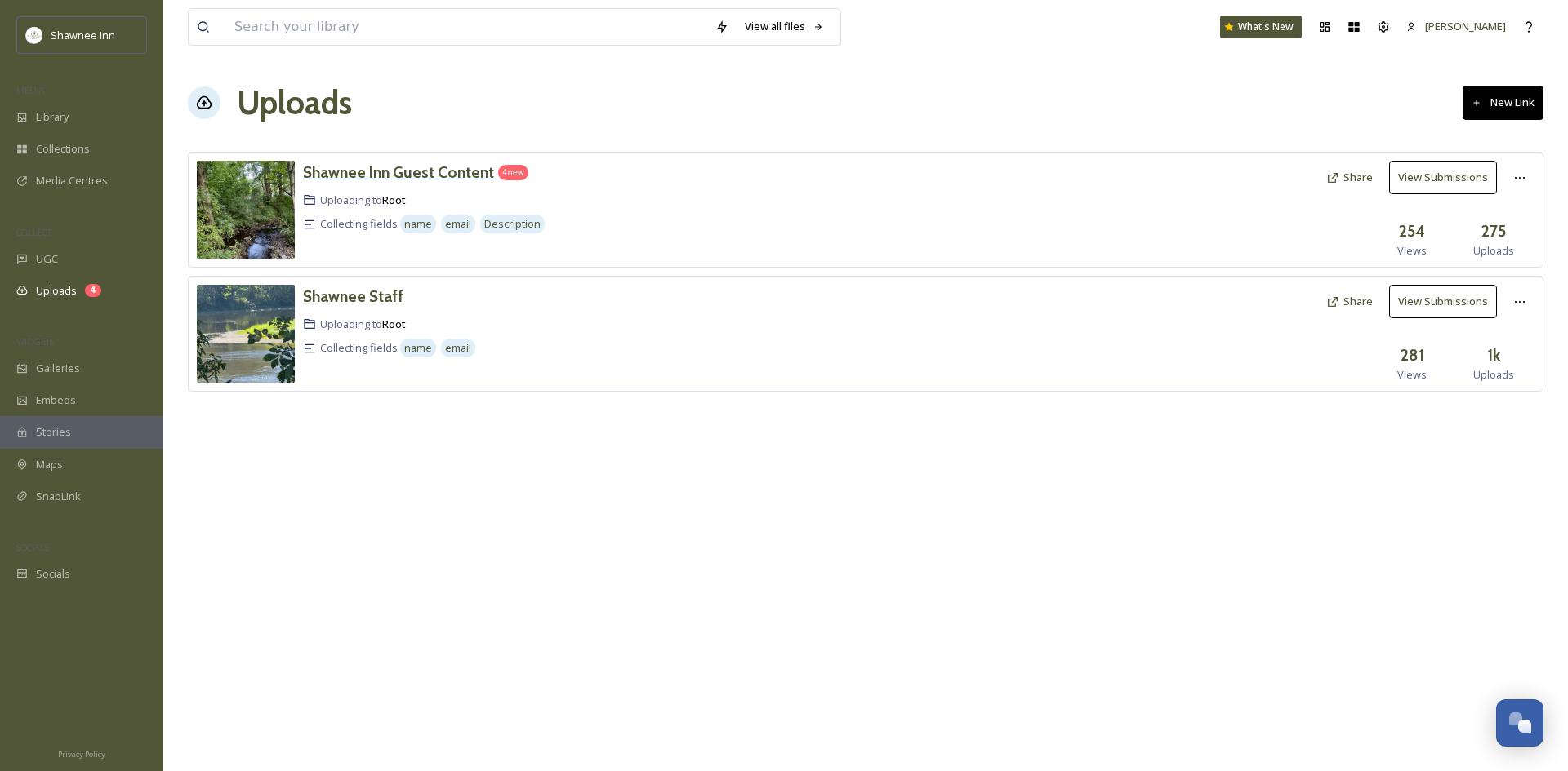
click at [387, 178] on h3 "Shawnee Inn Guest Content" at bounding box center [399, 172] width 191 height 19
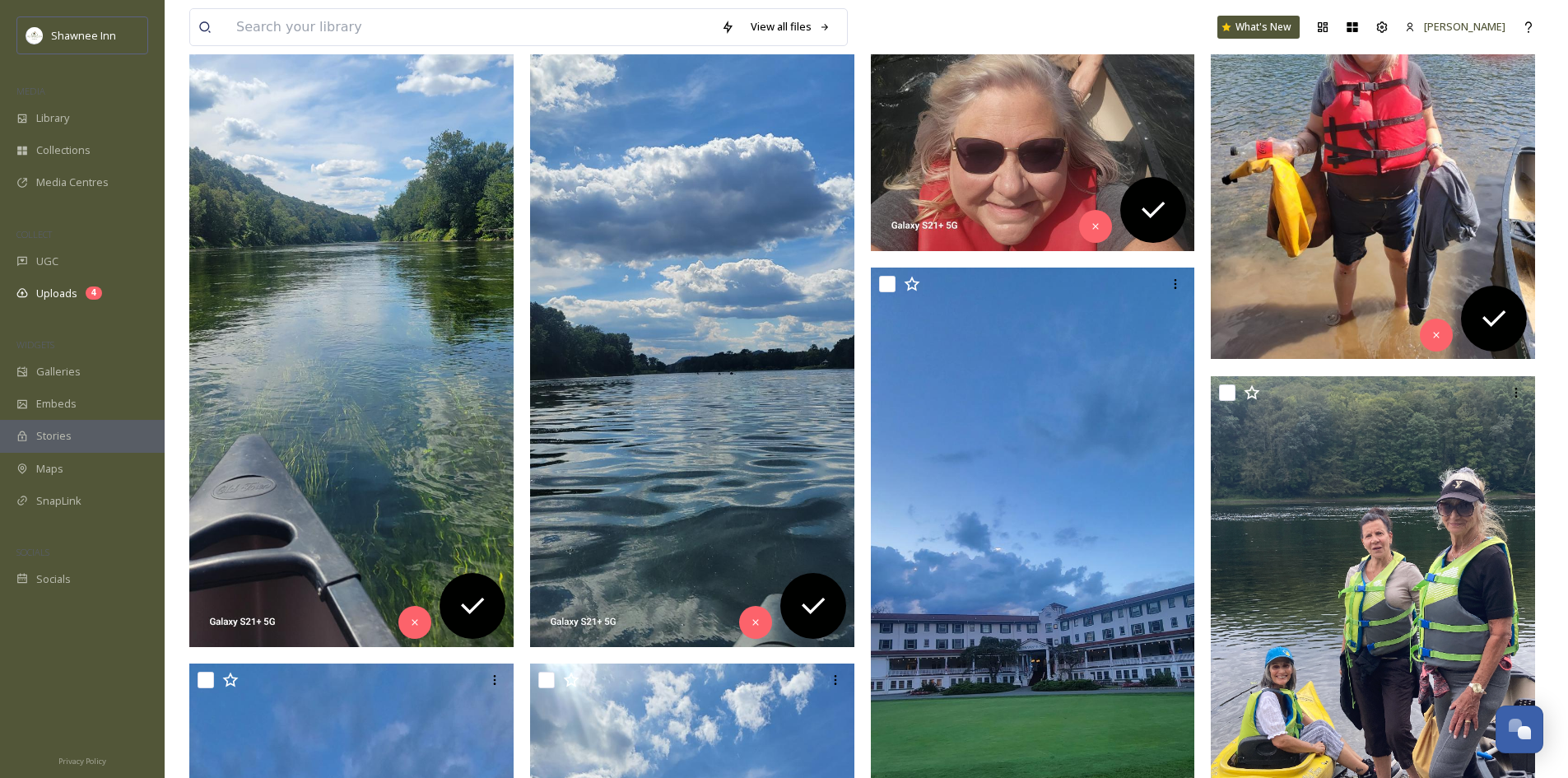
scroll to position [412, 0]
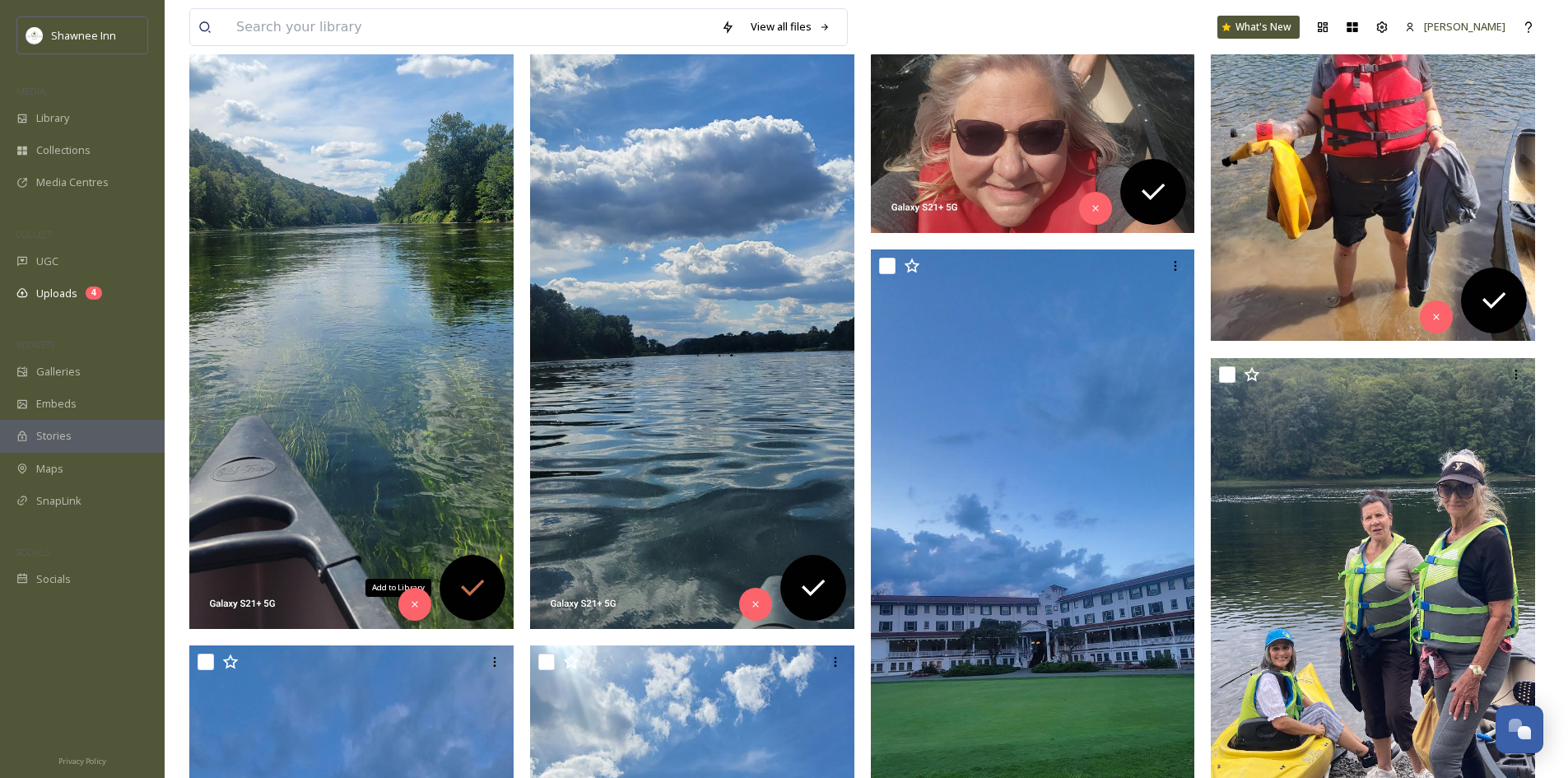
click at [478, 573] on icon at bounding box center [472, 588] width 33 height 33
click at [797, 583] on icon at bounding box center [814, 588] width 33 height 33
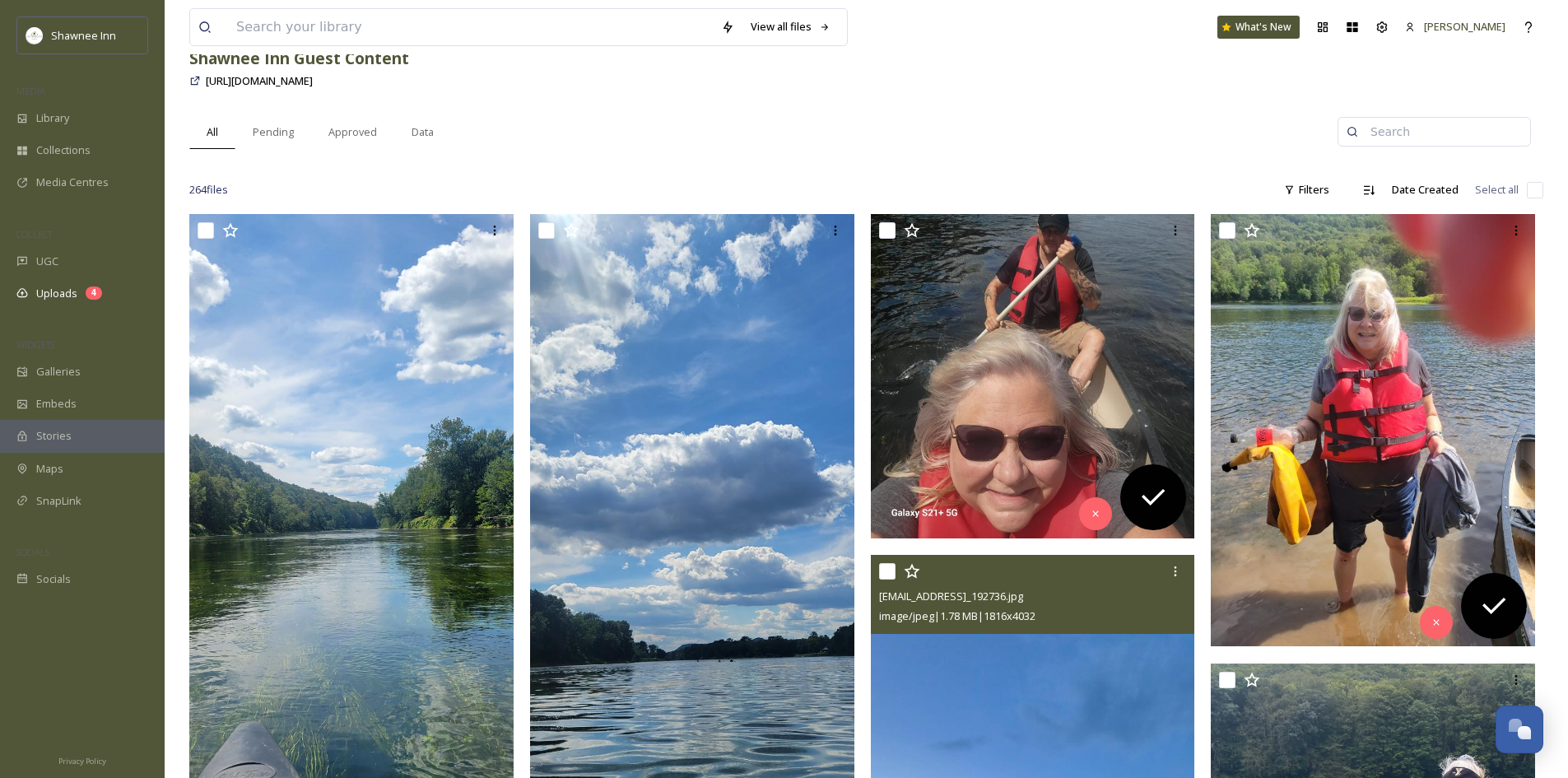
scroll to position [83, 0]
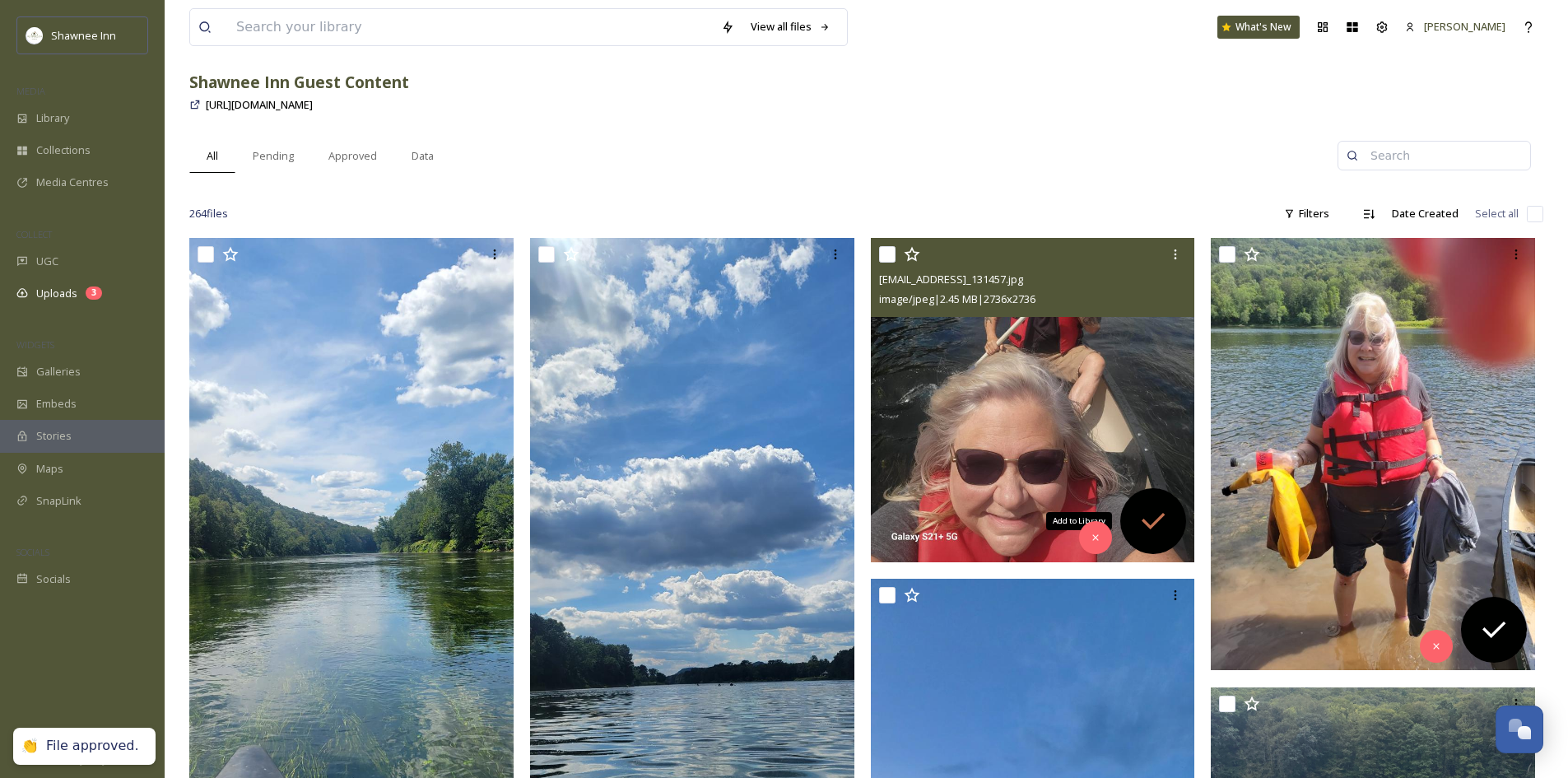
click at [1165, 514] on icon at bounding box center [1153, 521] width 33 height 33
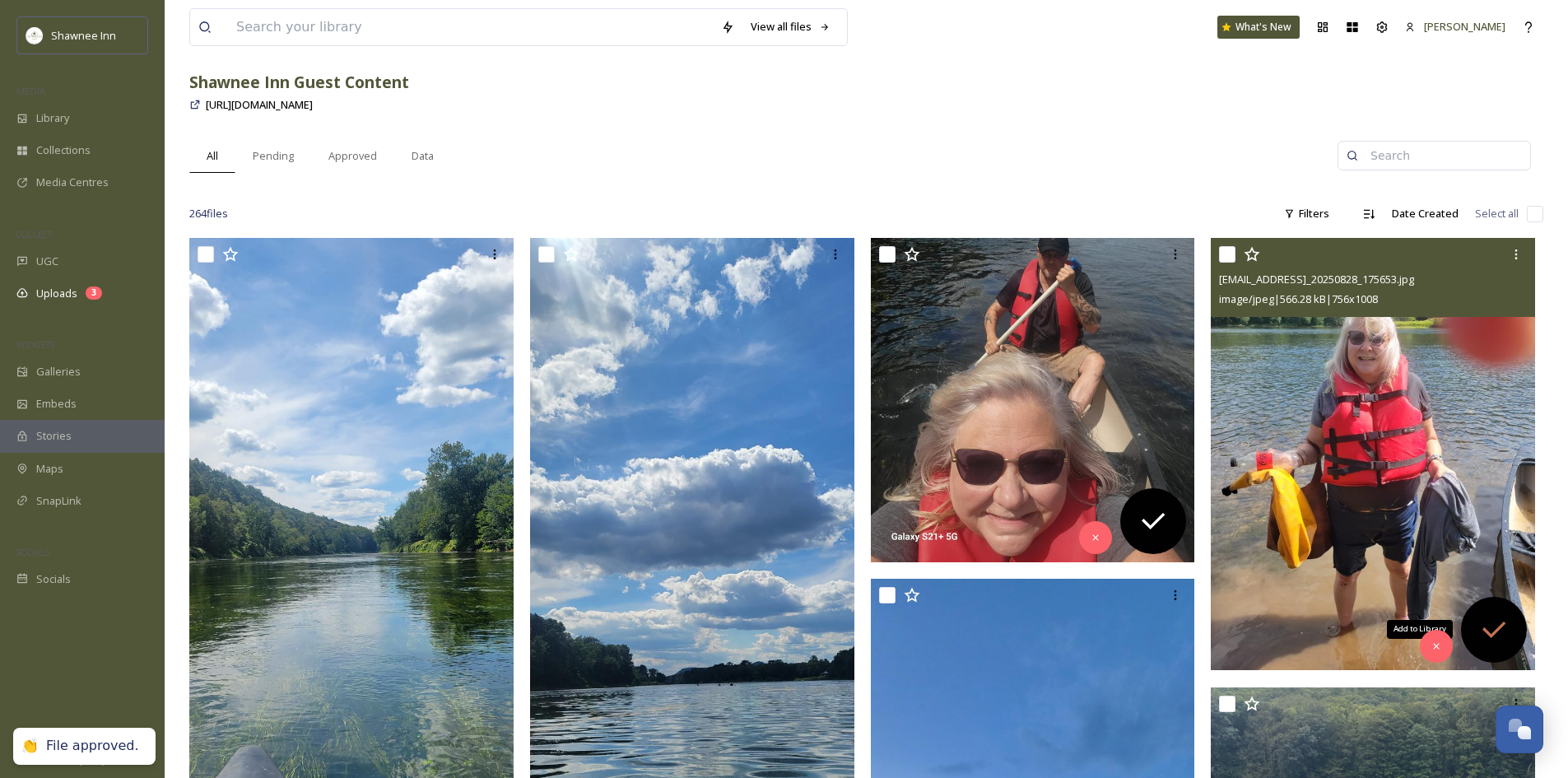
click at [1509, 630] on icon at bounding box center [1494, 630] width 33 height 33
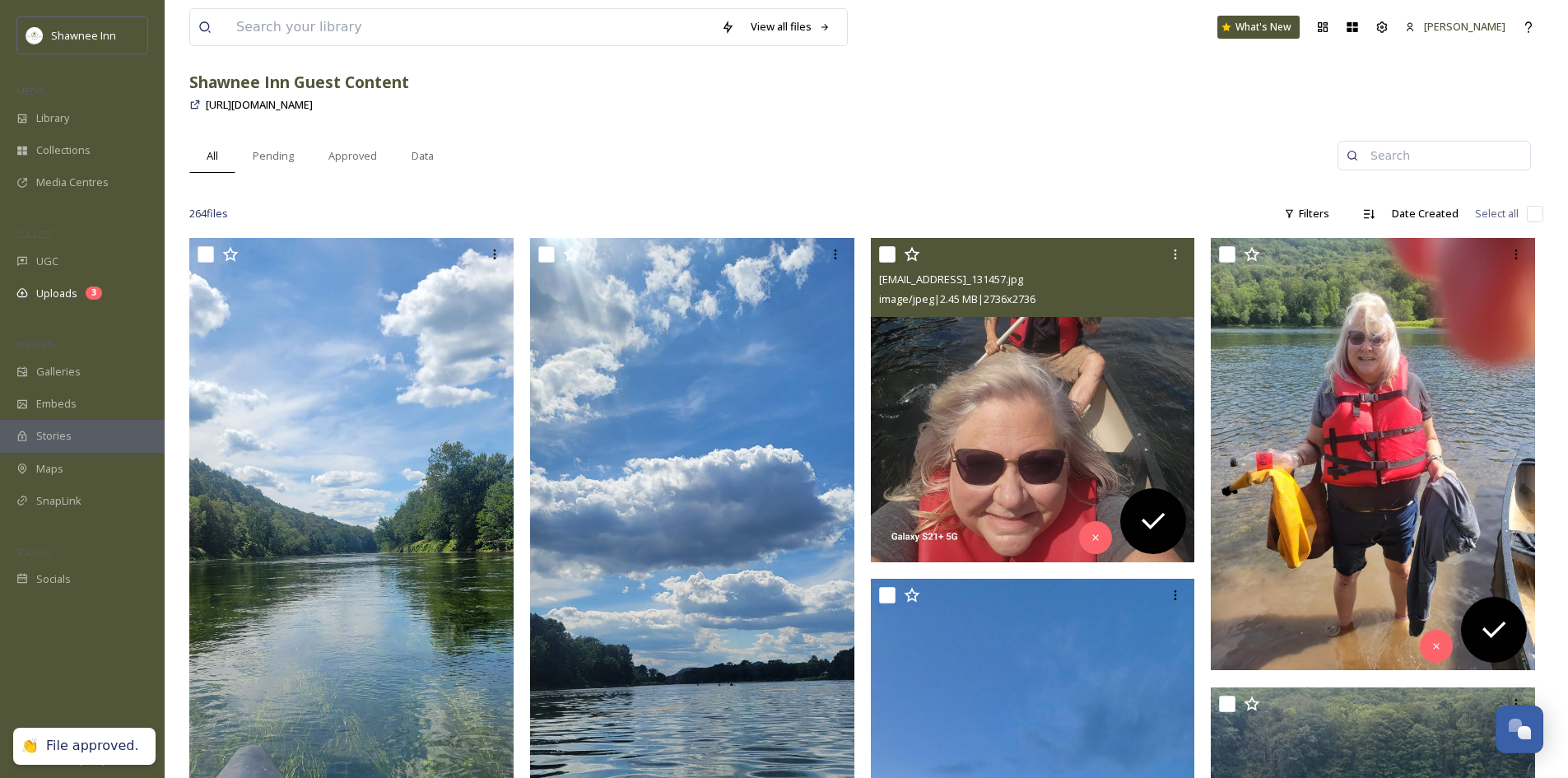
click at [1045, 416] on img at bounding box center [1033, 399] width 324 height 324
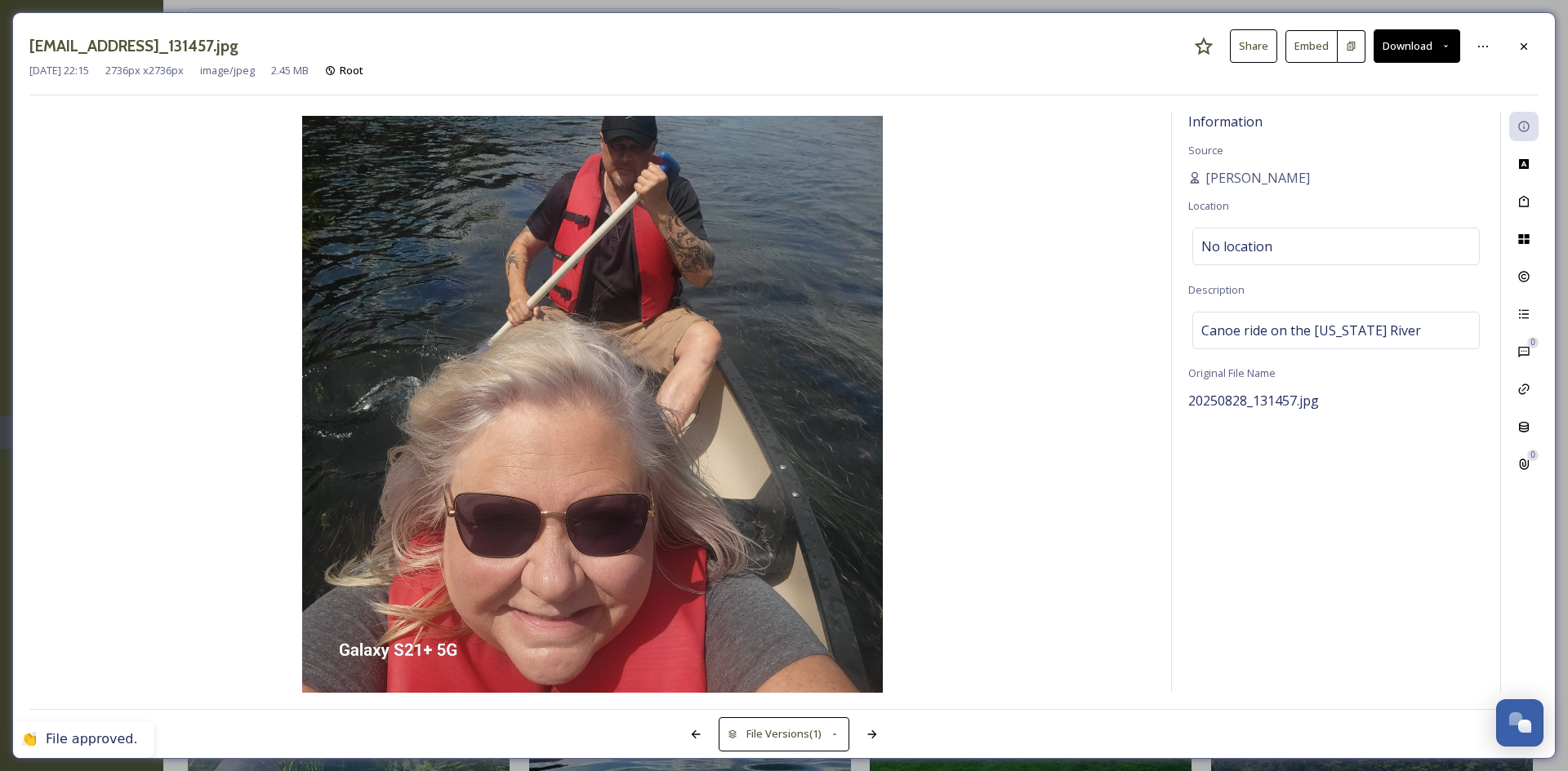
click at [1412, 46] on button "Download" at bounding box center [1416, 45] width 87 height 34
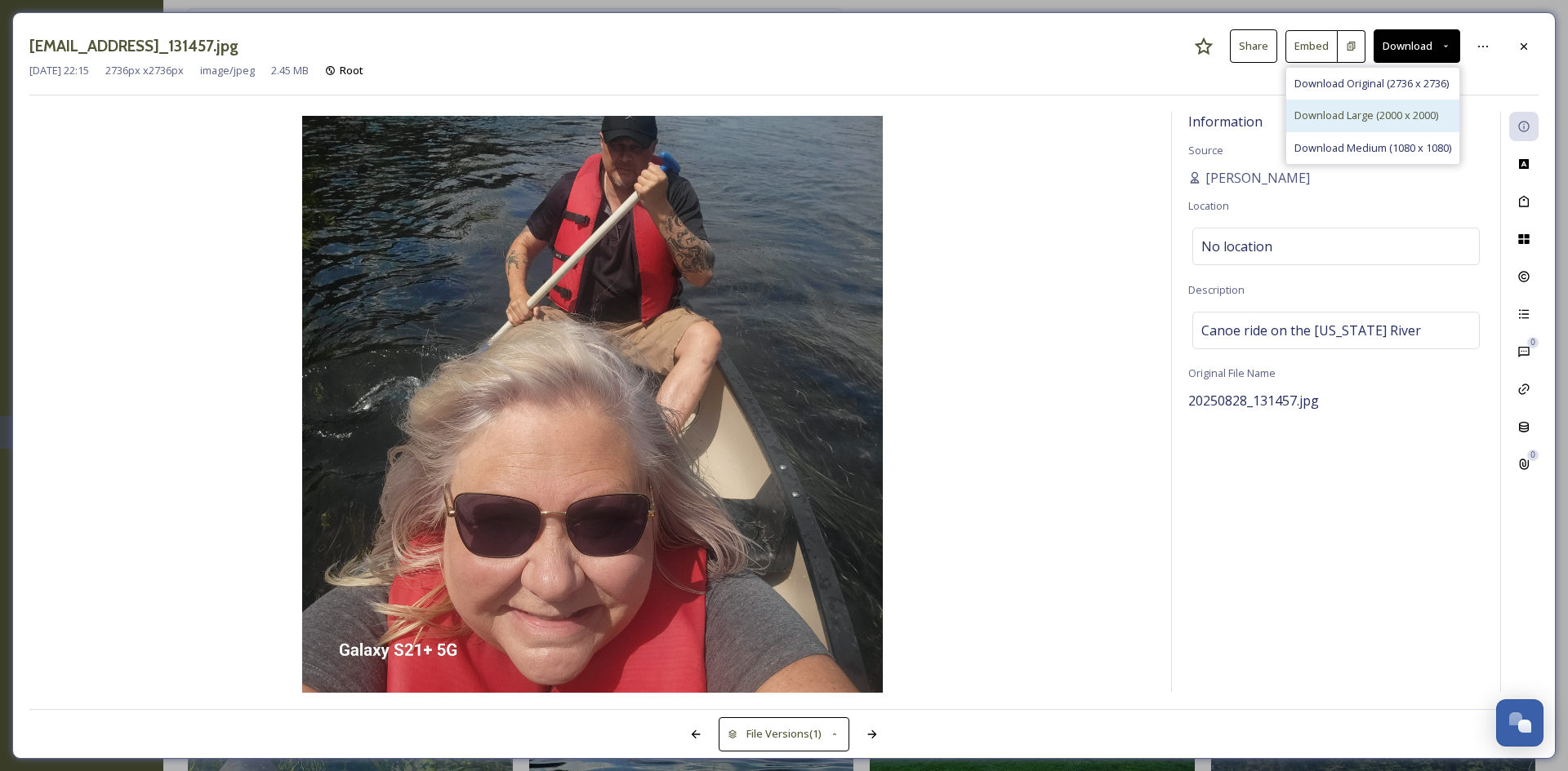
click at [1374, 122] on span "Download Large (2000 x 2000)" at bounding box center [1365, 116] width 144 height 15
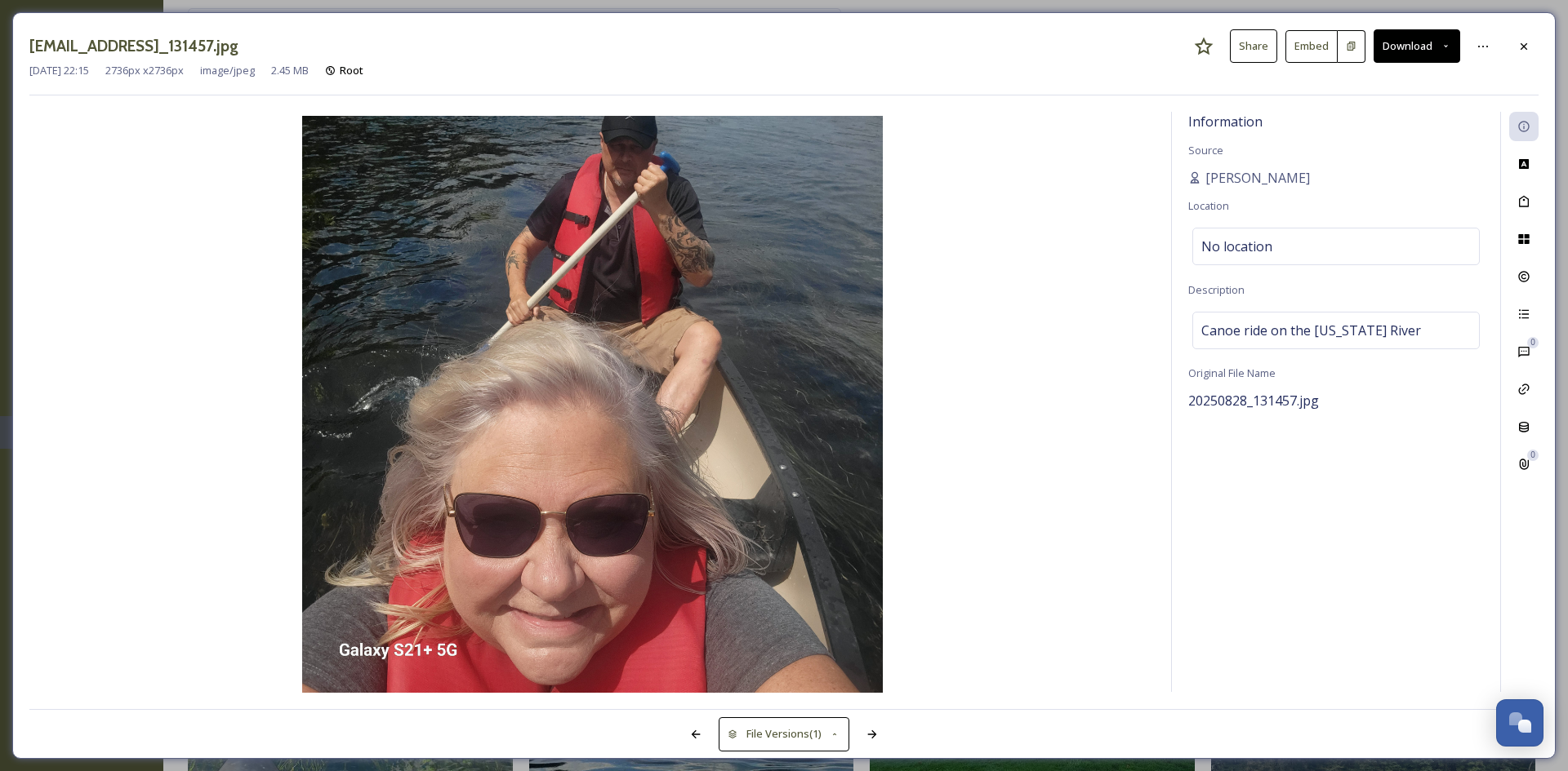
click at [1525, 28] on div "ext_1756952156.906204_Anniernvz@verizon.net-20250828_131457.jpg Share Embed Dow…" at bounding box center [784, 386] width 1543 height 747
click at [1530, 32] on div at bounding box center [1524, 46] width 29 height 29
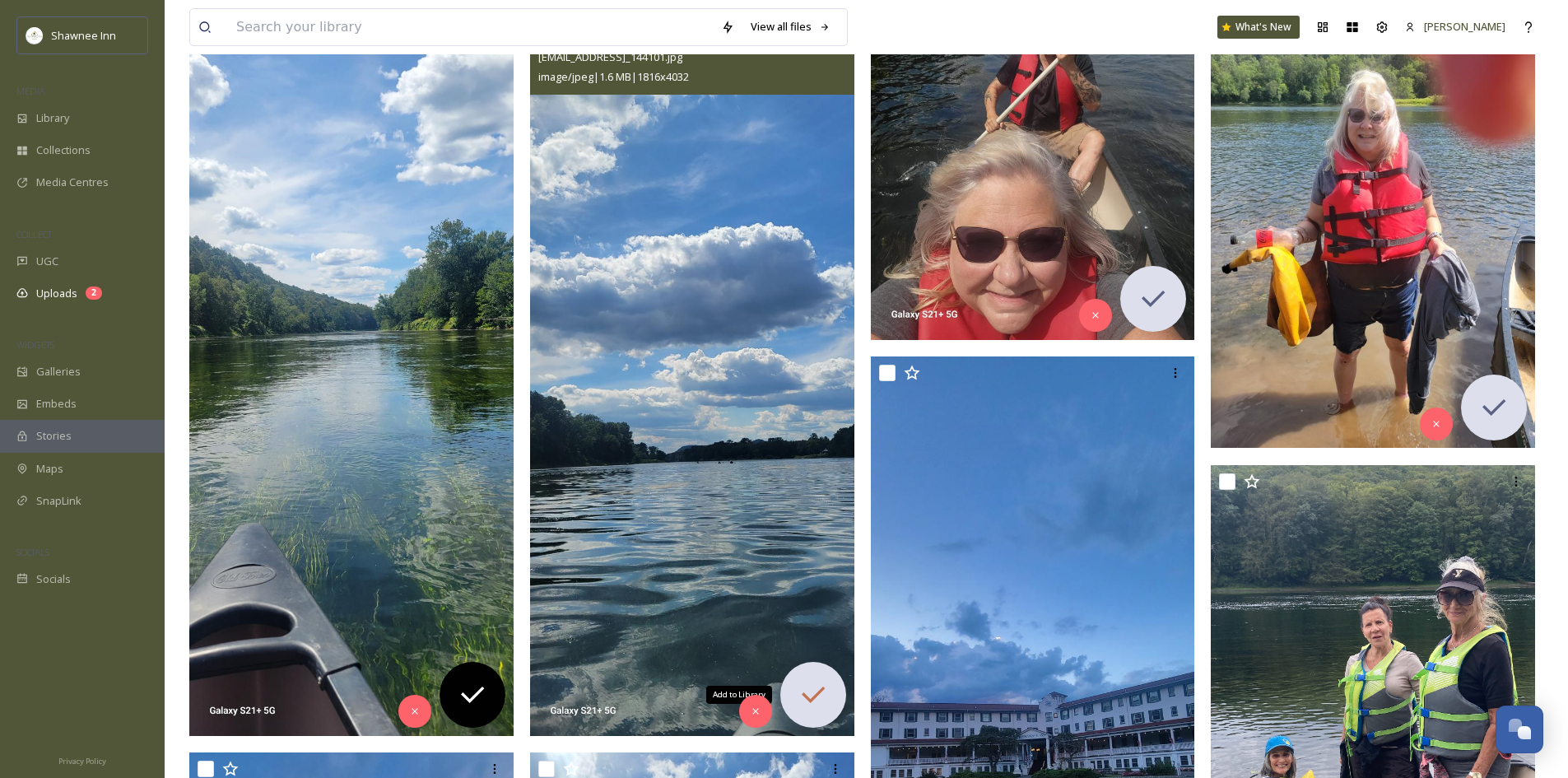
scroll to position [247, 0]
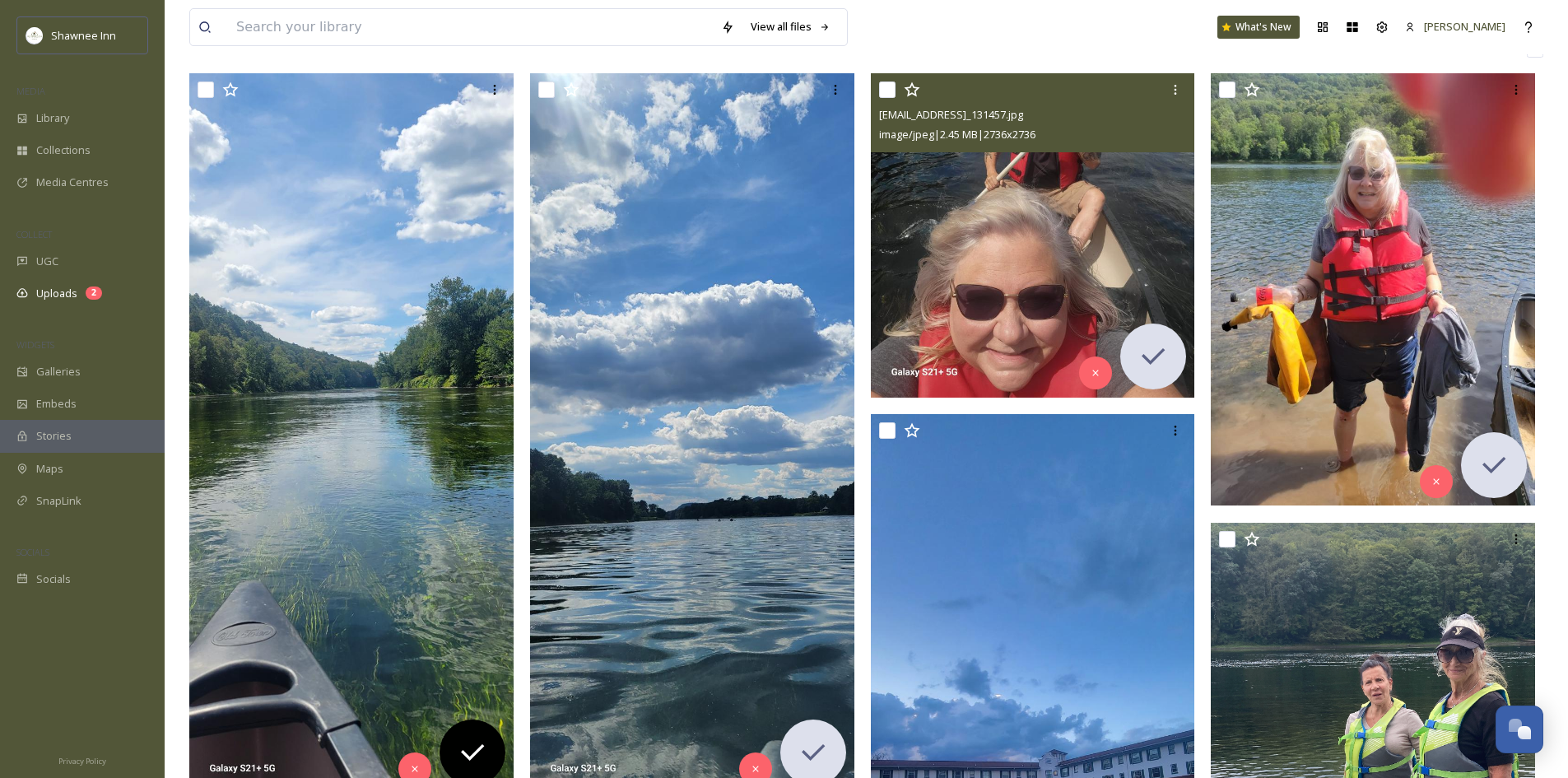
click at [920, 317] on img at bounding box center [1033, 235] width 324 height 324
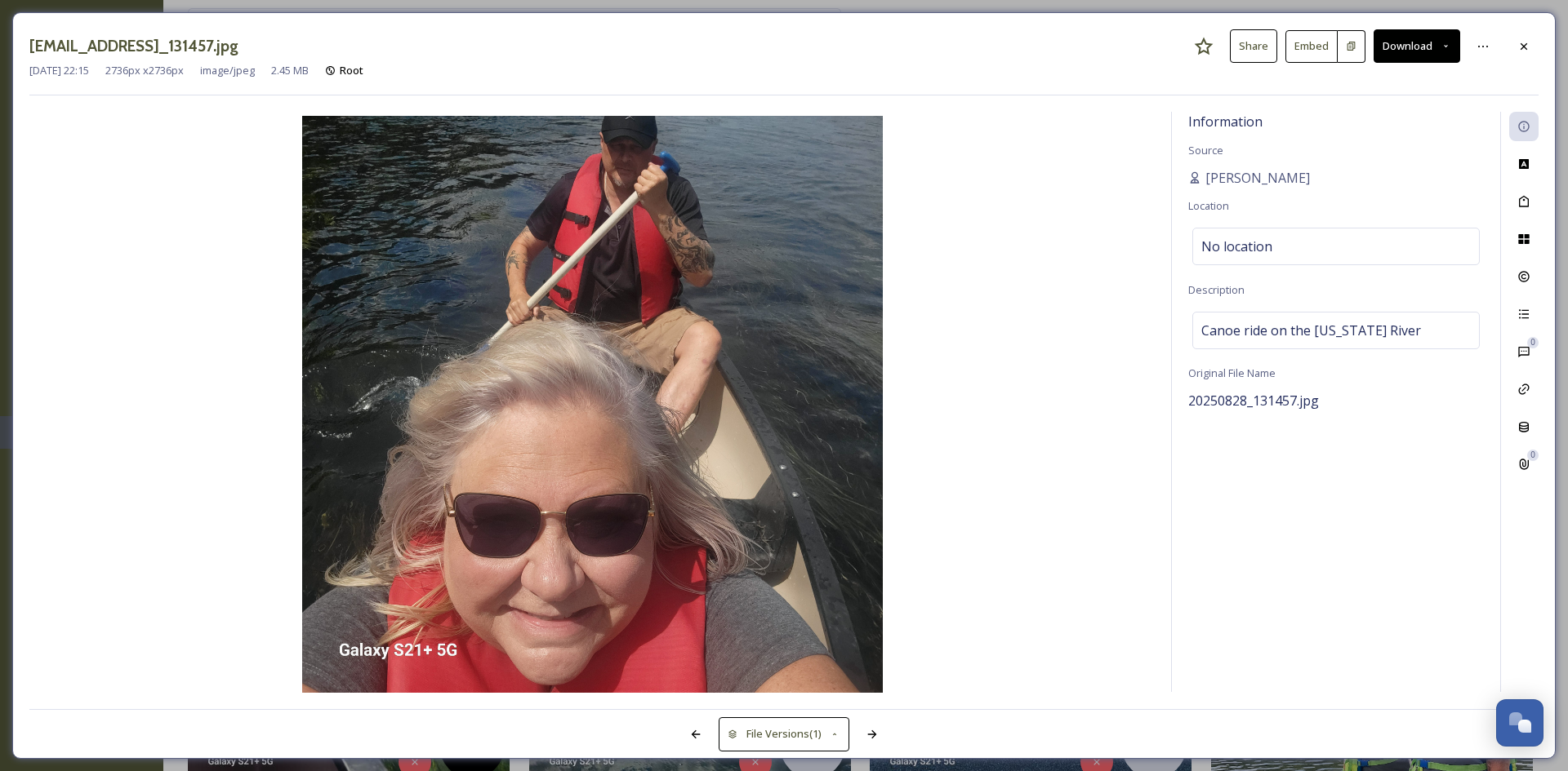
click at [1411, 53] on button "Download" at bounding box center [1416, 45] width 87 height 34
click at [1066, 196] on img at bounding box center [591, 405] width 1125 height 580
click at [1393, 41] on button "Download" at bounding box center [1416, 45] width 87 height 34
click at [1403, 71] on div "Download Original (2736 x 2736)" at bounding box center [1372, 83] width 173 height 32
drag, startPoint x: 1292, startPoint y: 178, endPoint x: 1204, endPoint y: 176, distance: 88.0
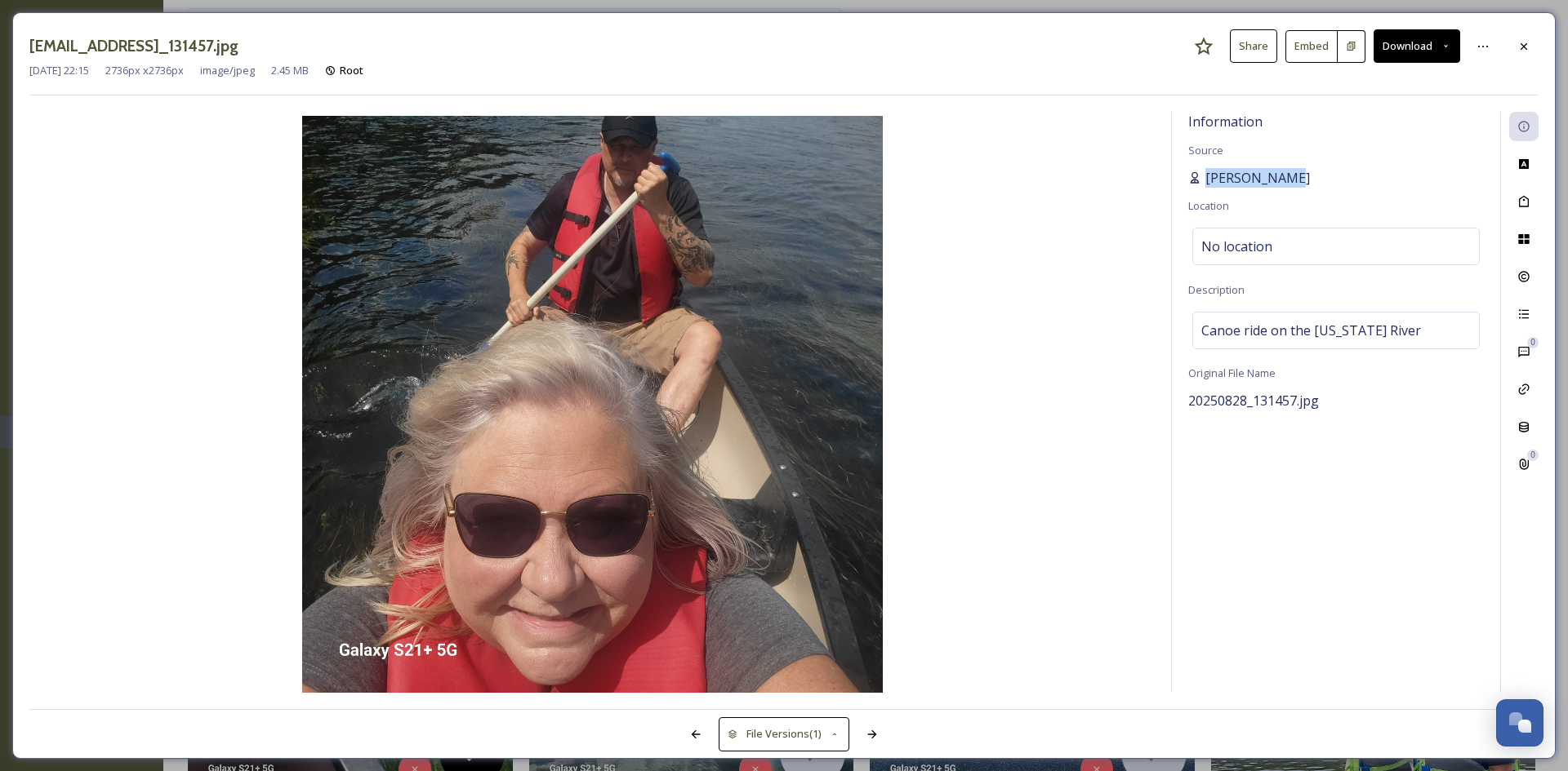
click at [1204, 176] on div "Sandra Acton" at bounding box center [1335, 178] width 295 height 19
copy span "Sandra Acton"
click at [1260, 143] on div "Information Source Sandra Acton Location No location Description Canoe ride on …" at bounding box center [1336, 401] width 328 height 580
click at [1531, 32] on div at bounding box center [1524, 46] width 29 height 29
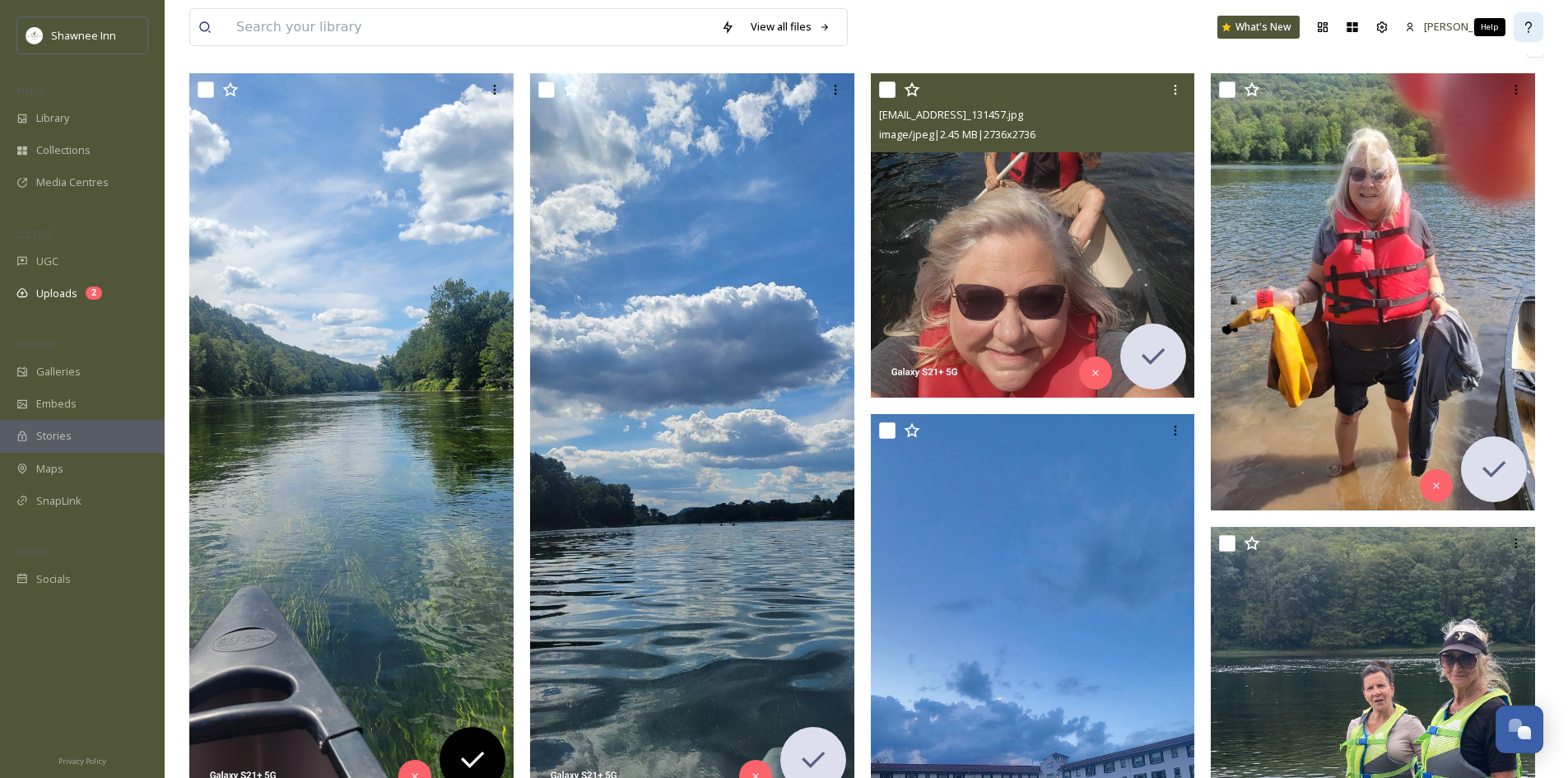
click at [1536, 40] on div "Help" at bounding box center [1528, 27] width 29 height 29
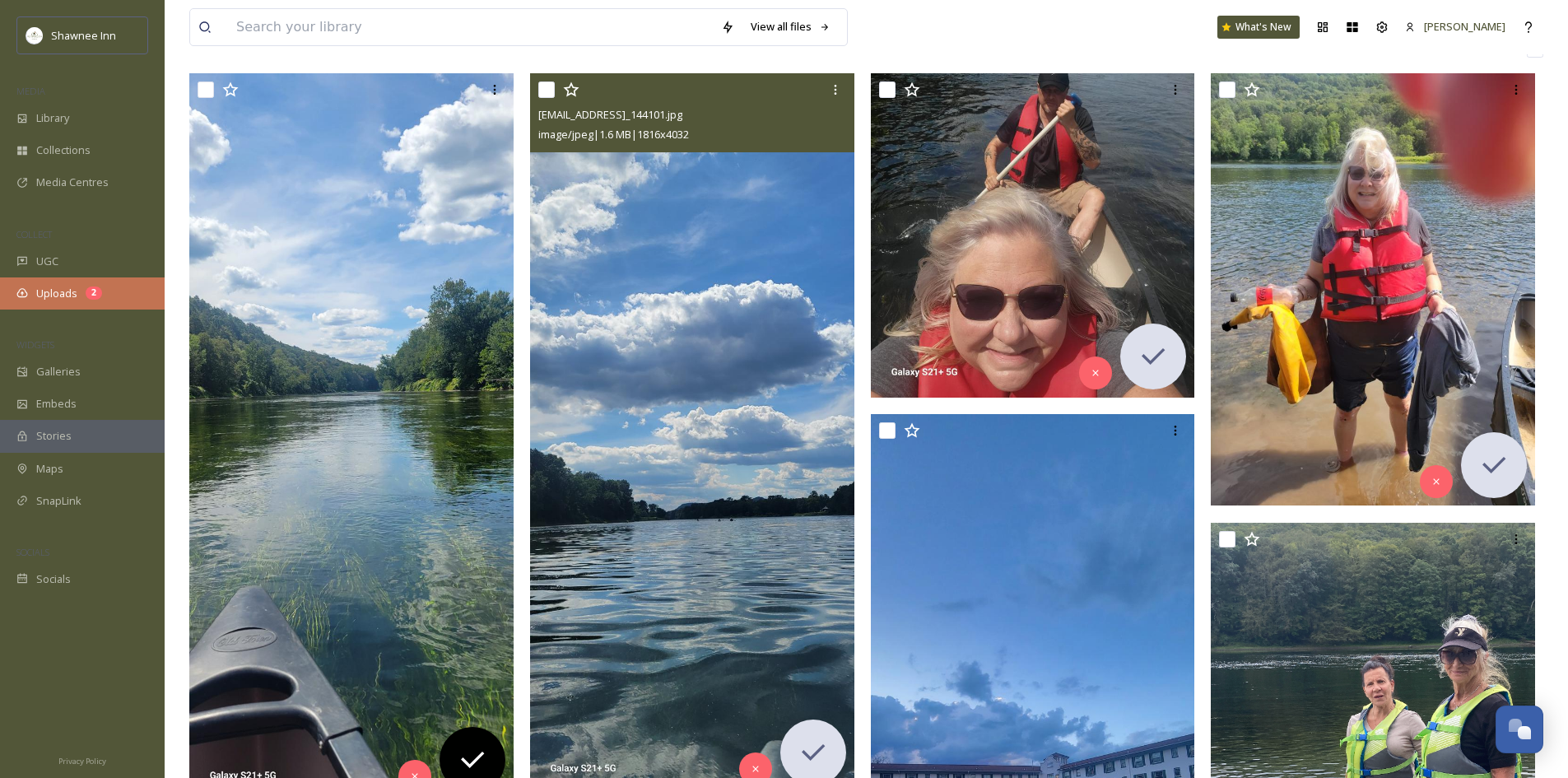
click at [91, 287] on div "2" at bounding box center [93, 293] width 17 height 14
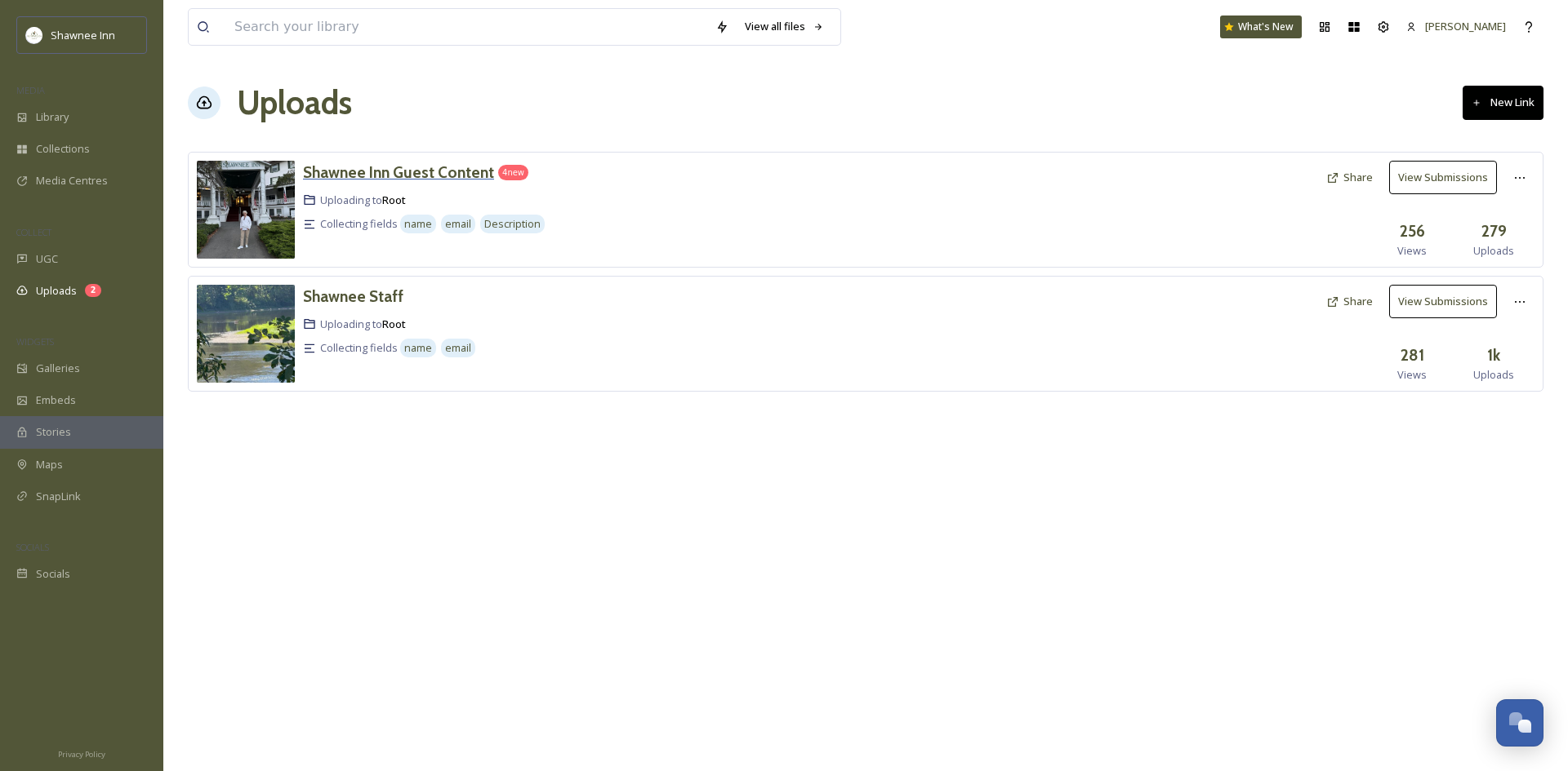
click at [376, 171] on h3 "Shawnee Inn Guest Content" at bounding box center [399, 172] width 191 height 19
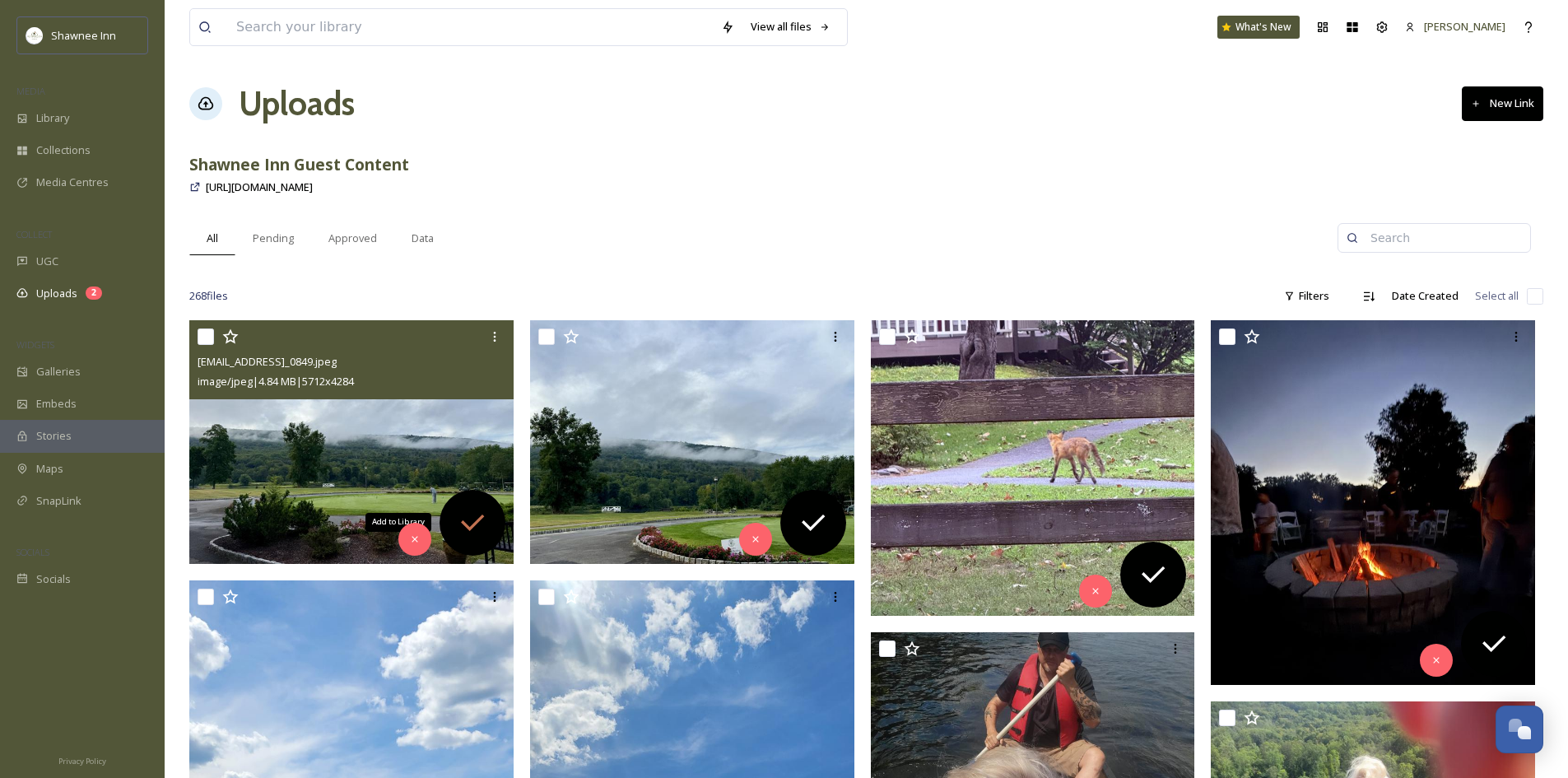
click at [474, 507] on icon at bounding box center [472, 523] width 33 height 33
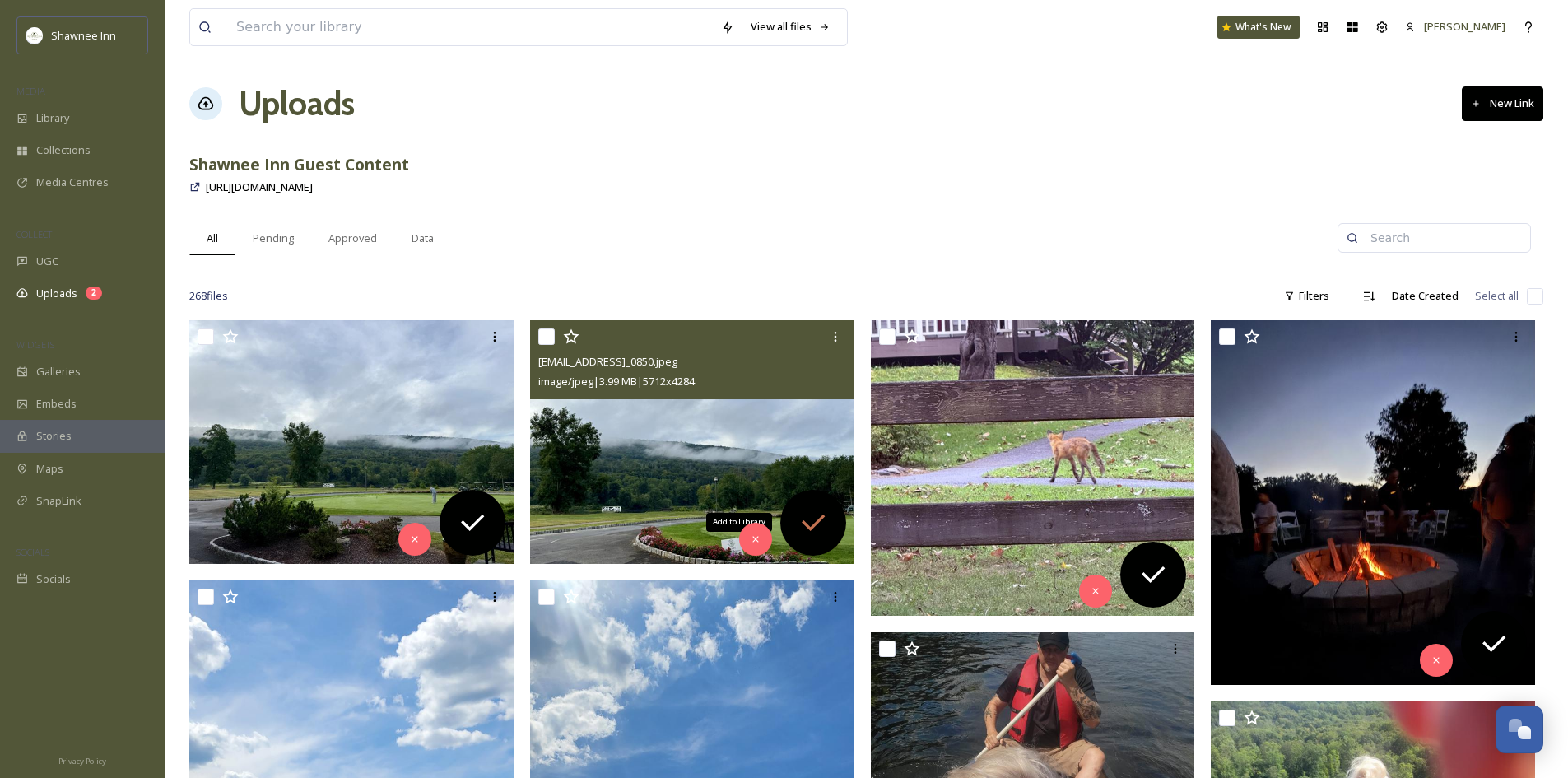
click at [814, 512] on icon at bounding box center [814, 523] width 33 height 33
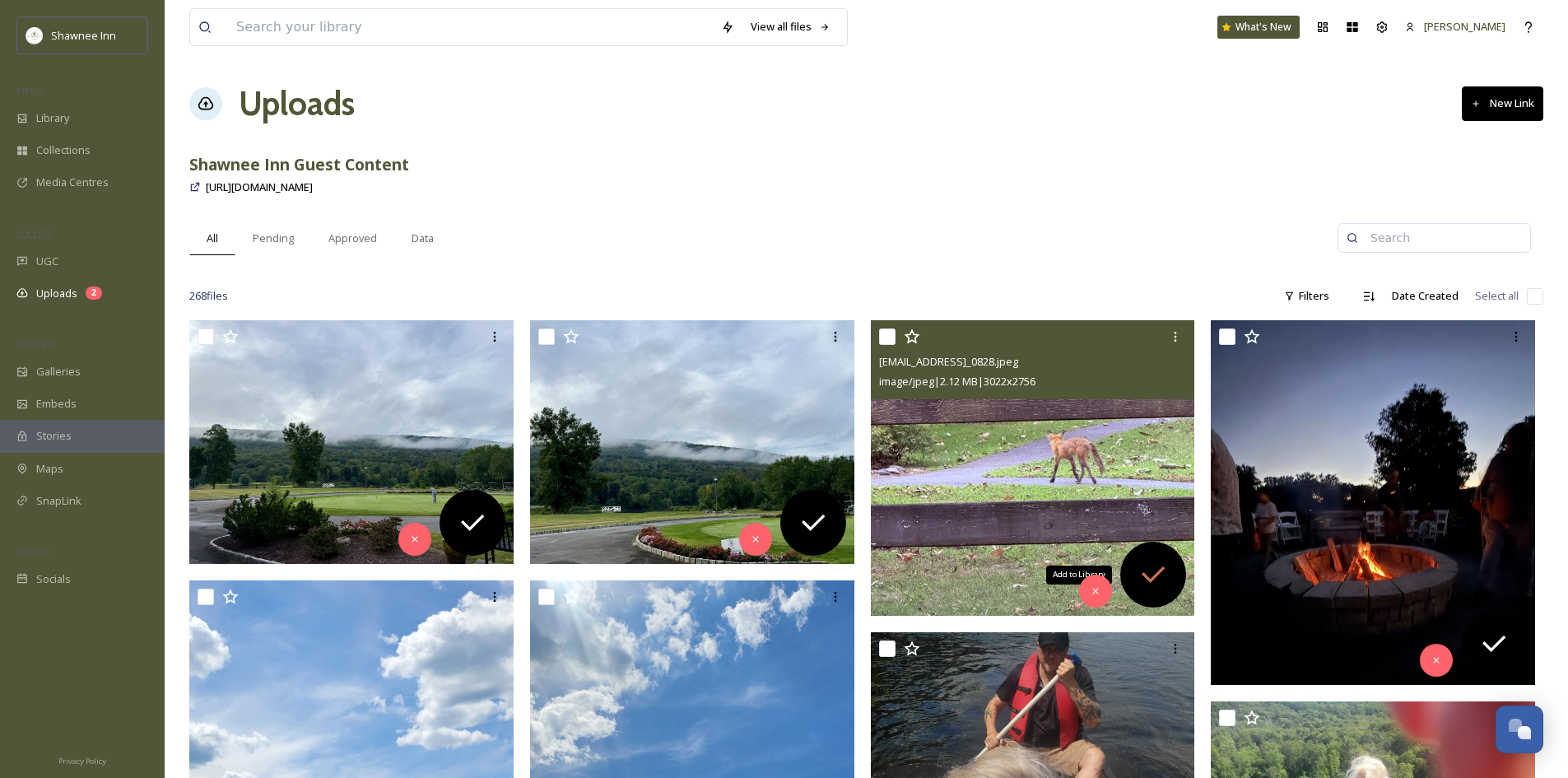
click at [1171, 584] on div "Add to Library" at bounding box center [1153, 574] width 66 height 66
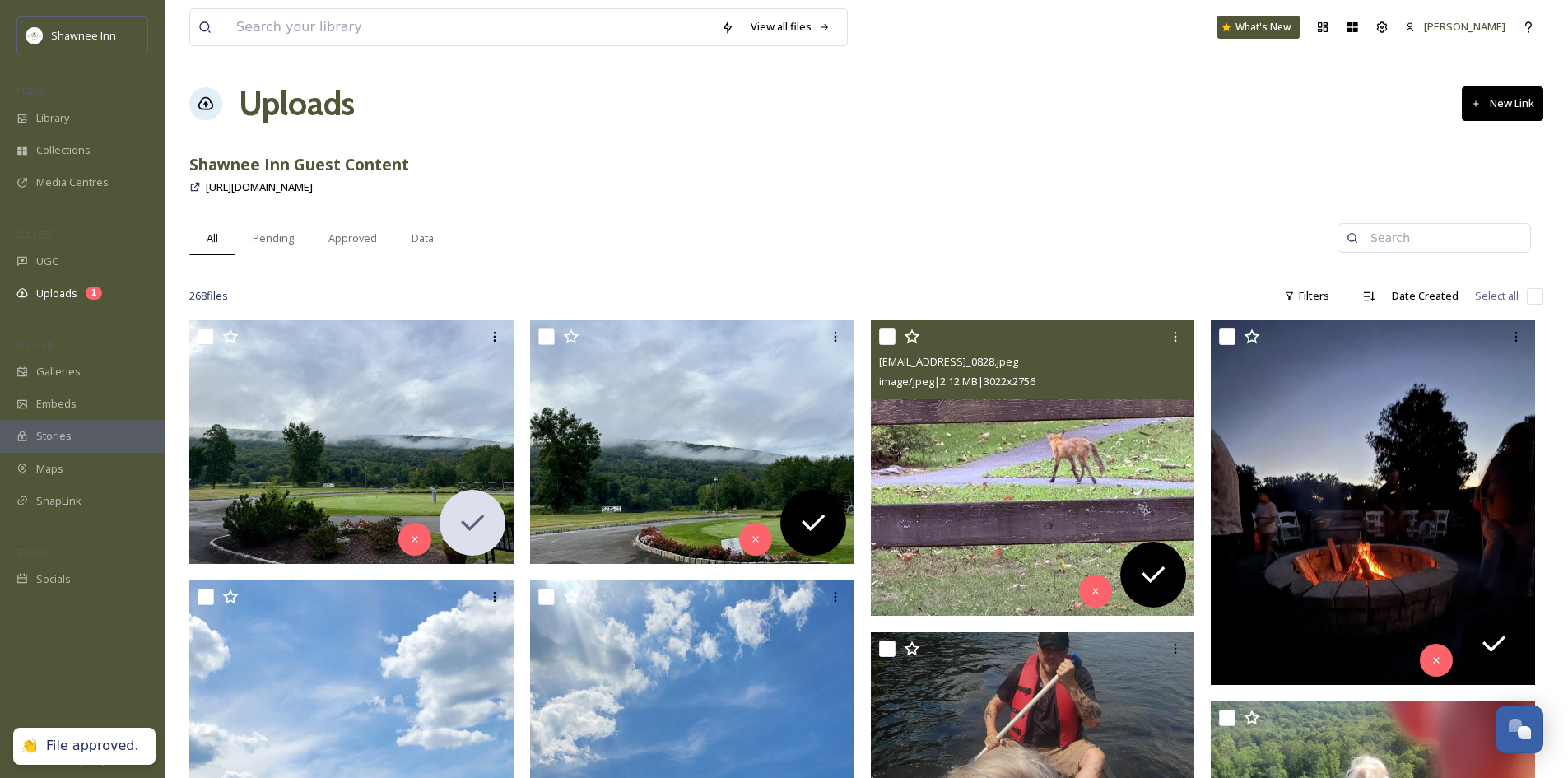
click at [1125, 472] on img at bounding box center [1033, 468] width 324 height 296
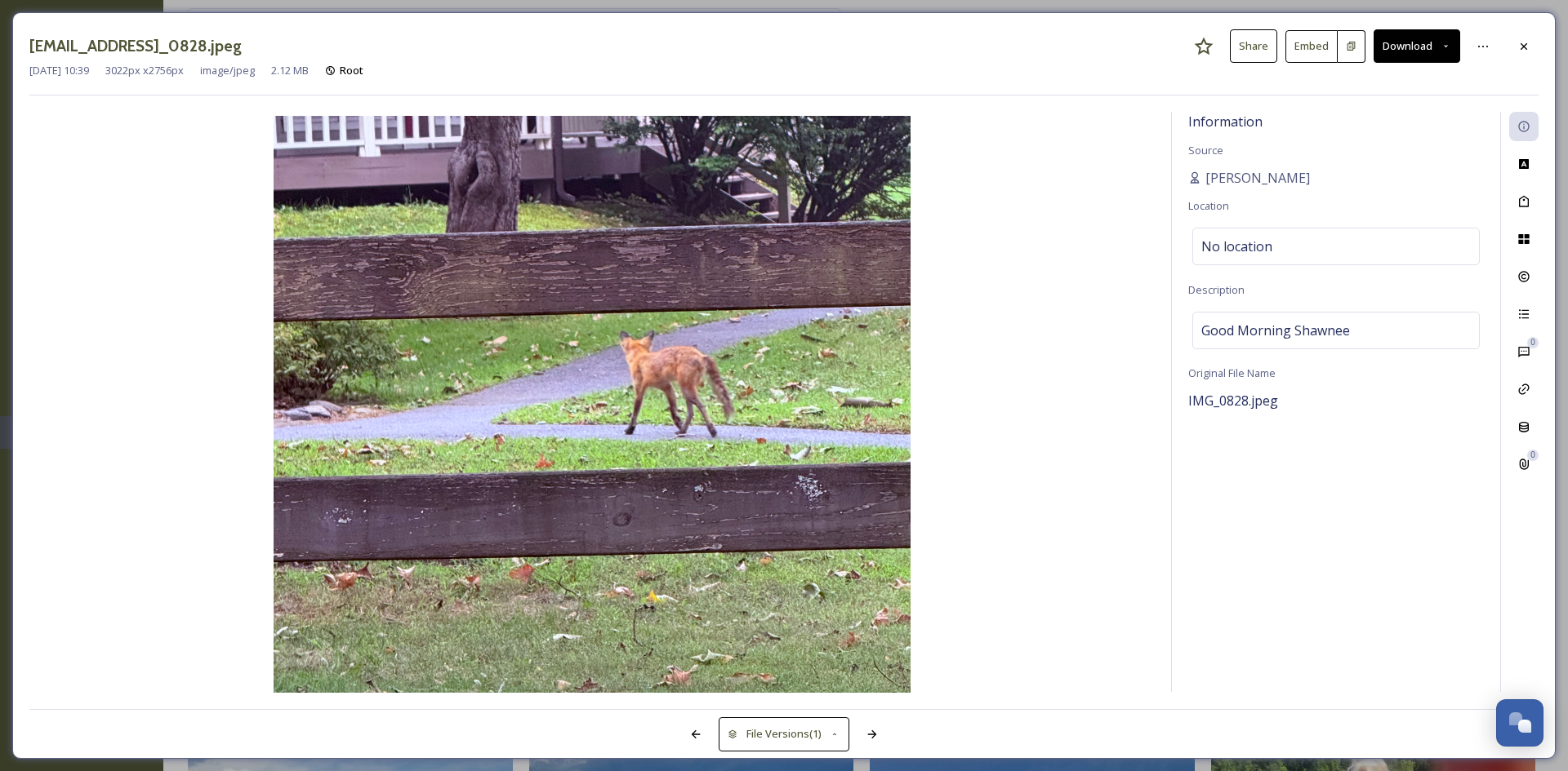
click at [1433, 52] on button "Download" at bounding box center [1416, 45] width 87 height 34
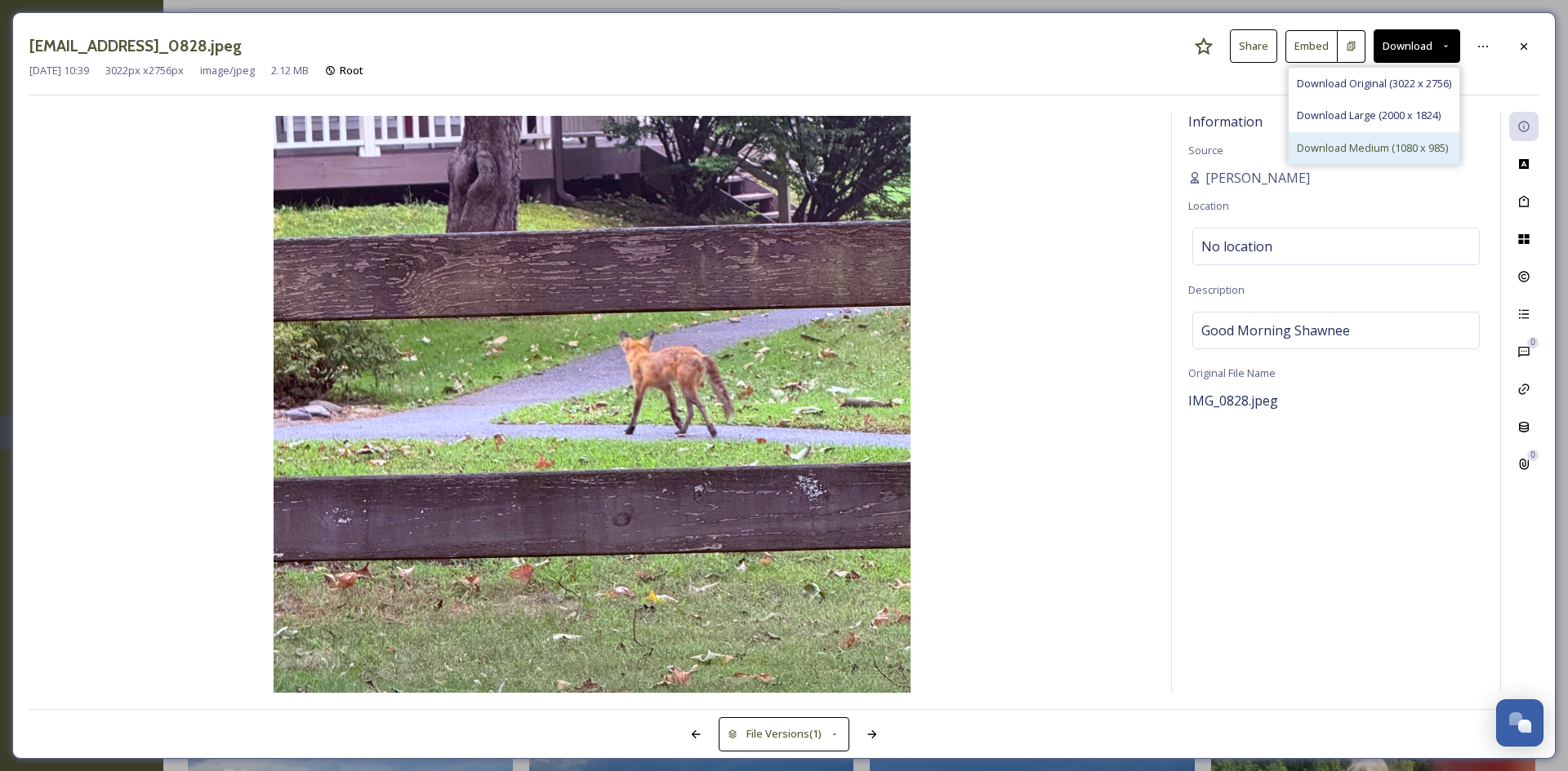
click at [1386, 153] on span "Download Medium (1080 x 985)" at bounding box center [1372, 148] width 151 height 15
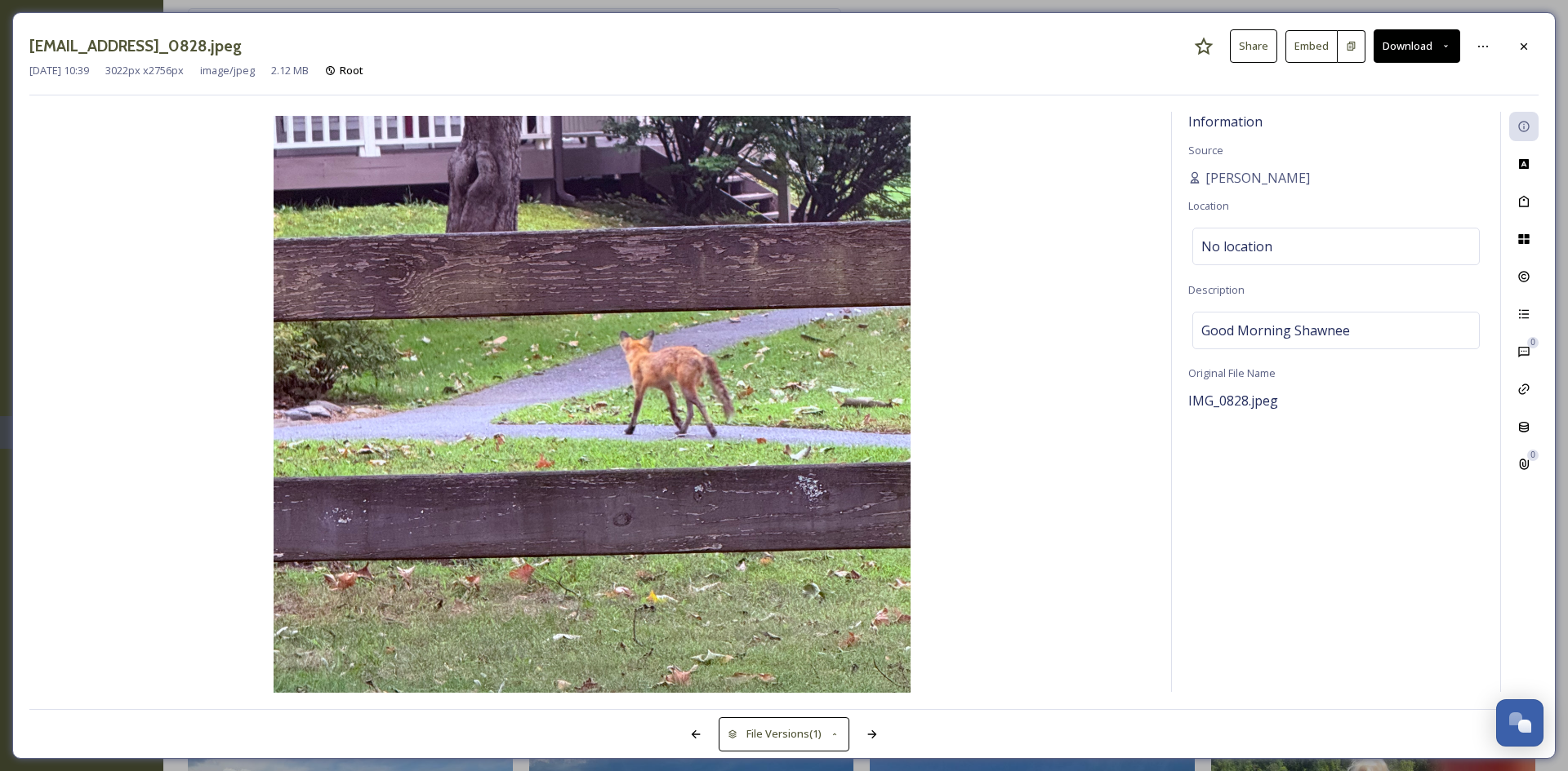
click at [1396, 50] on button "Download" at bounding box center [1416, 45] width 87 height 34
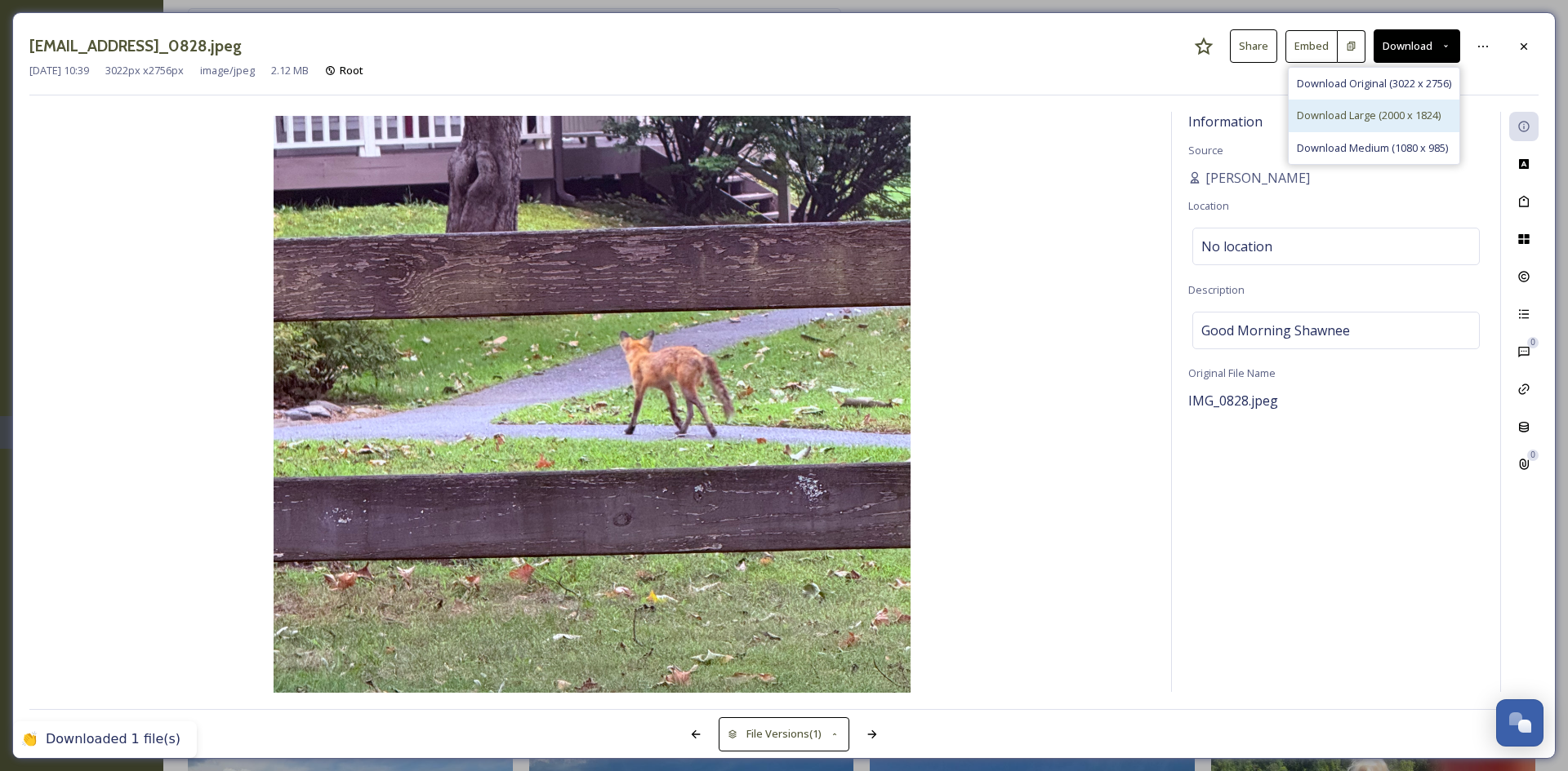
click at [1380, 105] on div "Download Large (2000 x 1824)" at bounding box center [1373, 115] width 171 height 32
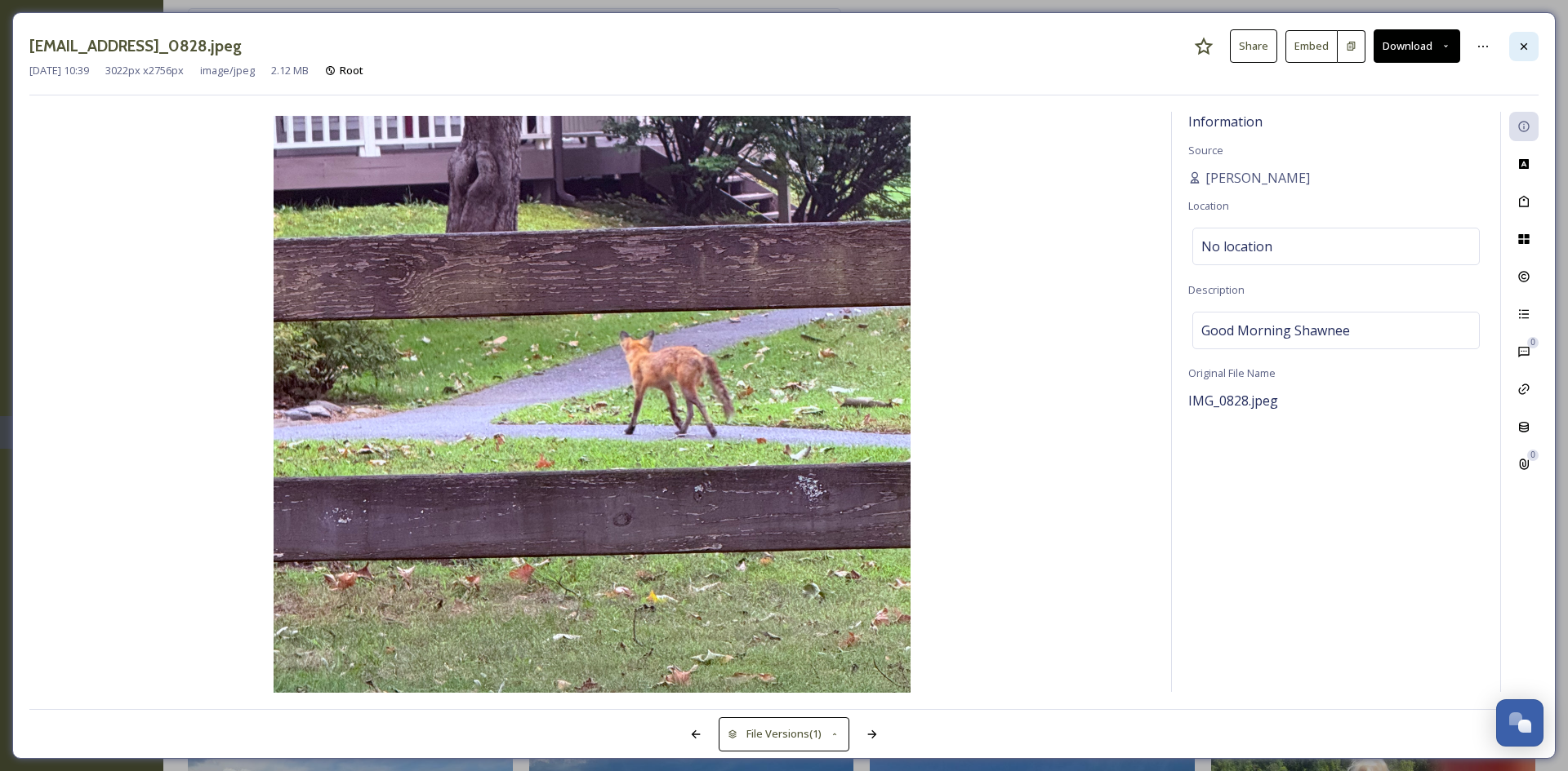
click at [1533, 48] on div at bounding box center [1524, 46] width 29 height 29
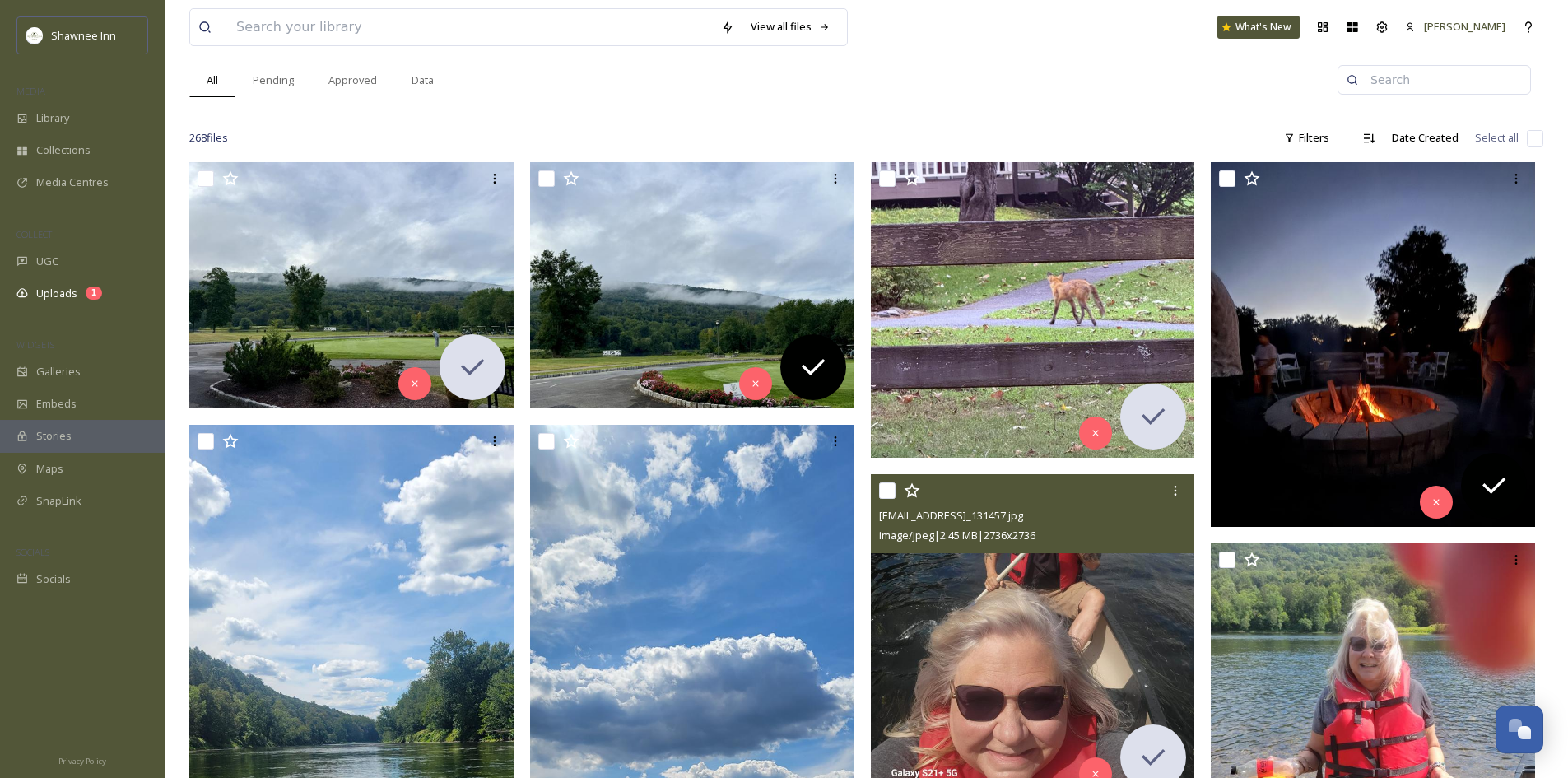
scroll to position [165, 0]
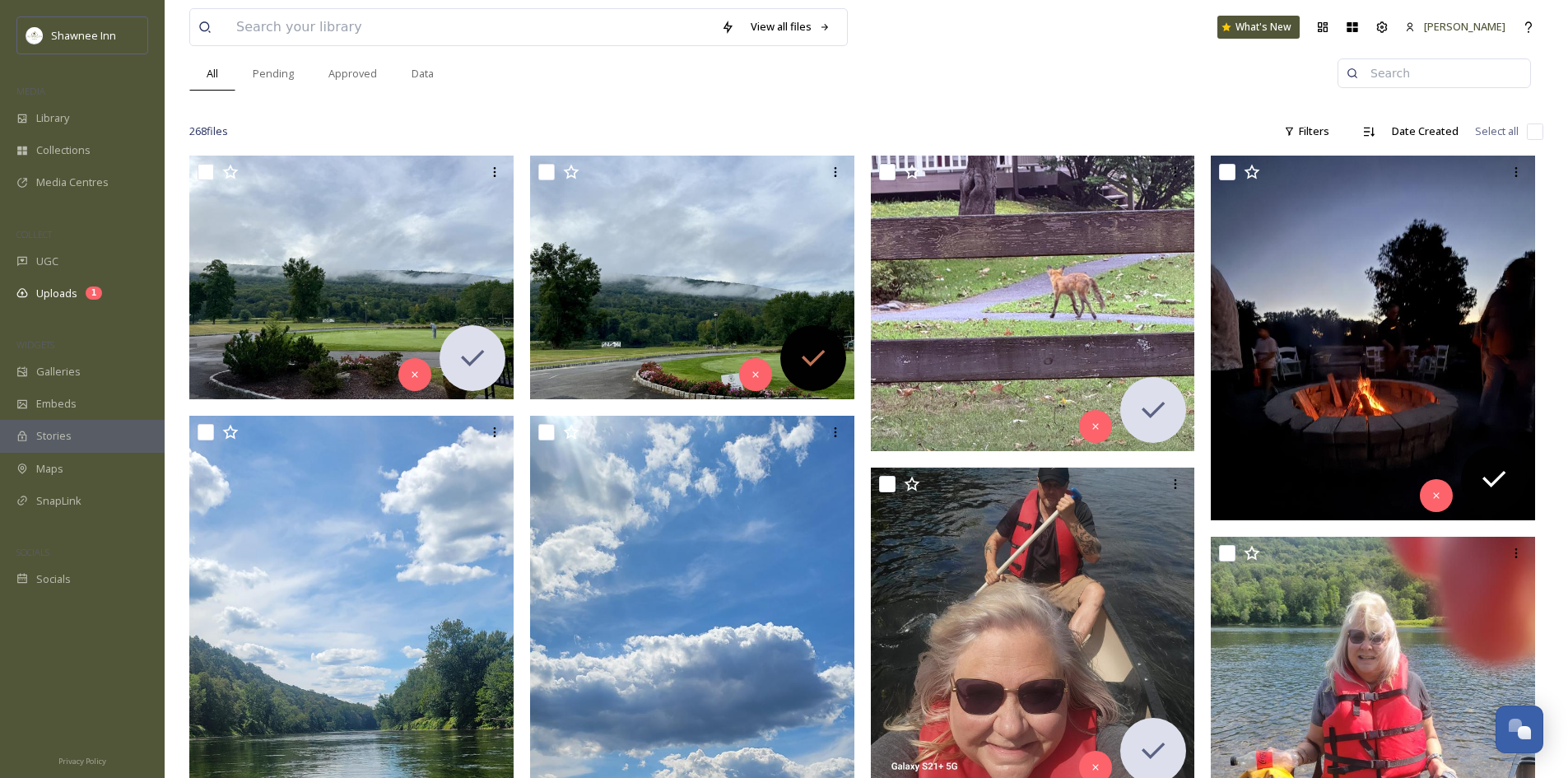
click at [804, 350] on icon at bounding box center [814, 358] width 33 height 33
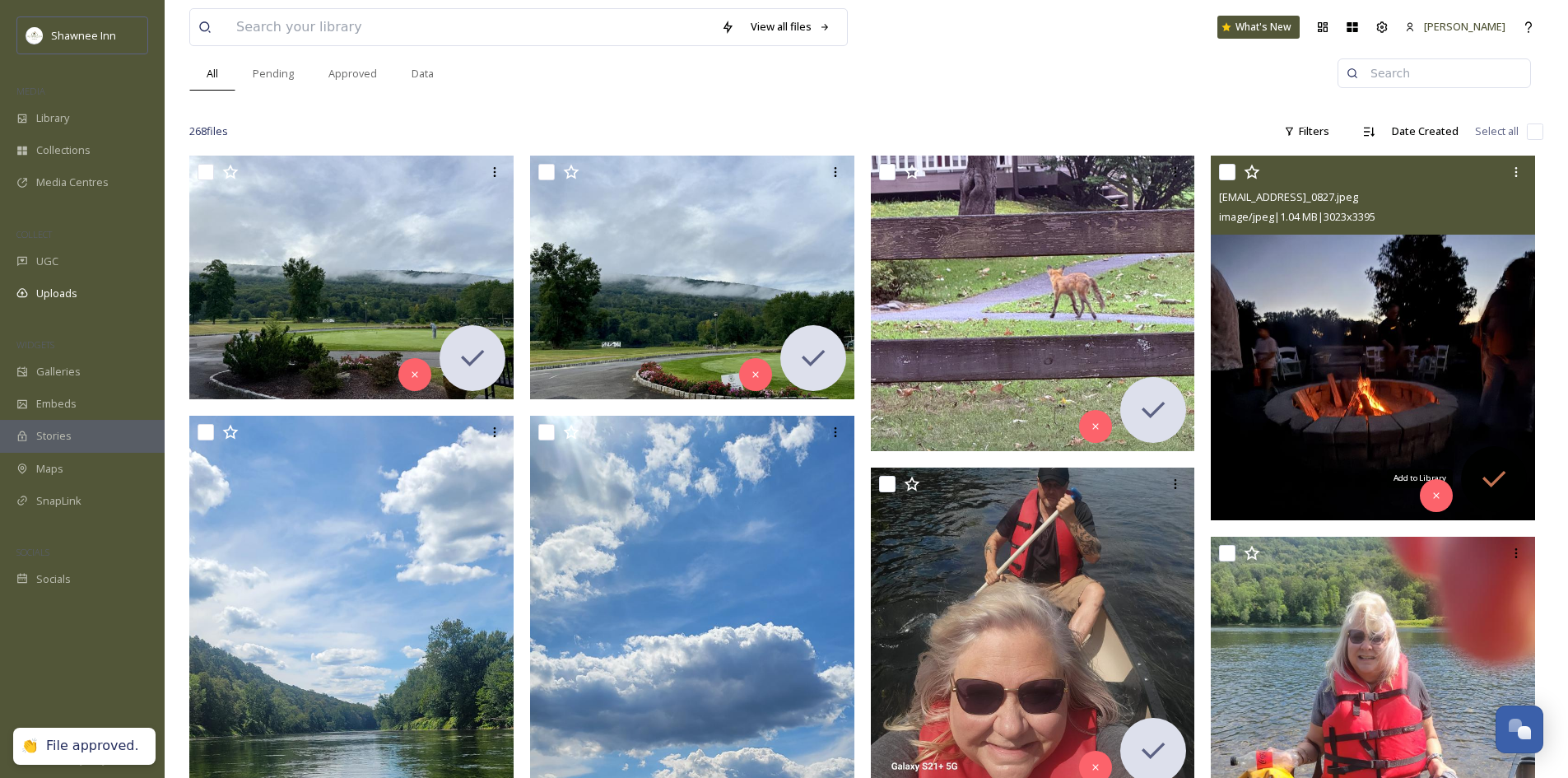
click at [1480, 485] on icon at bounding box center [1494, 479] width 33 height 33
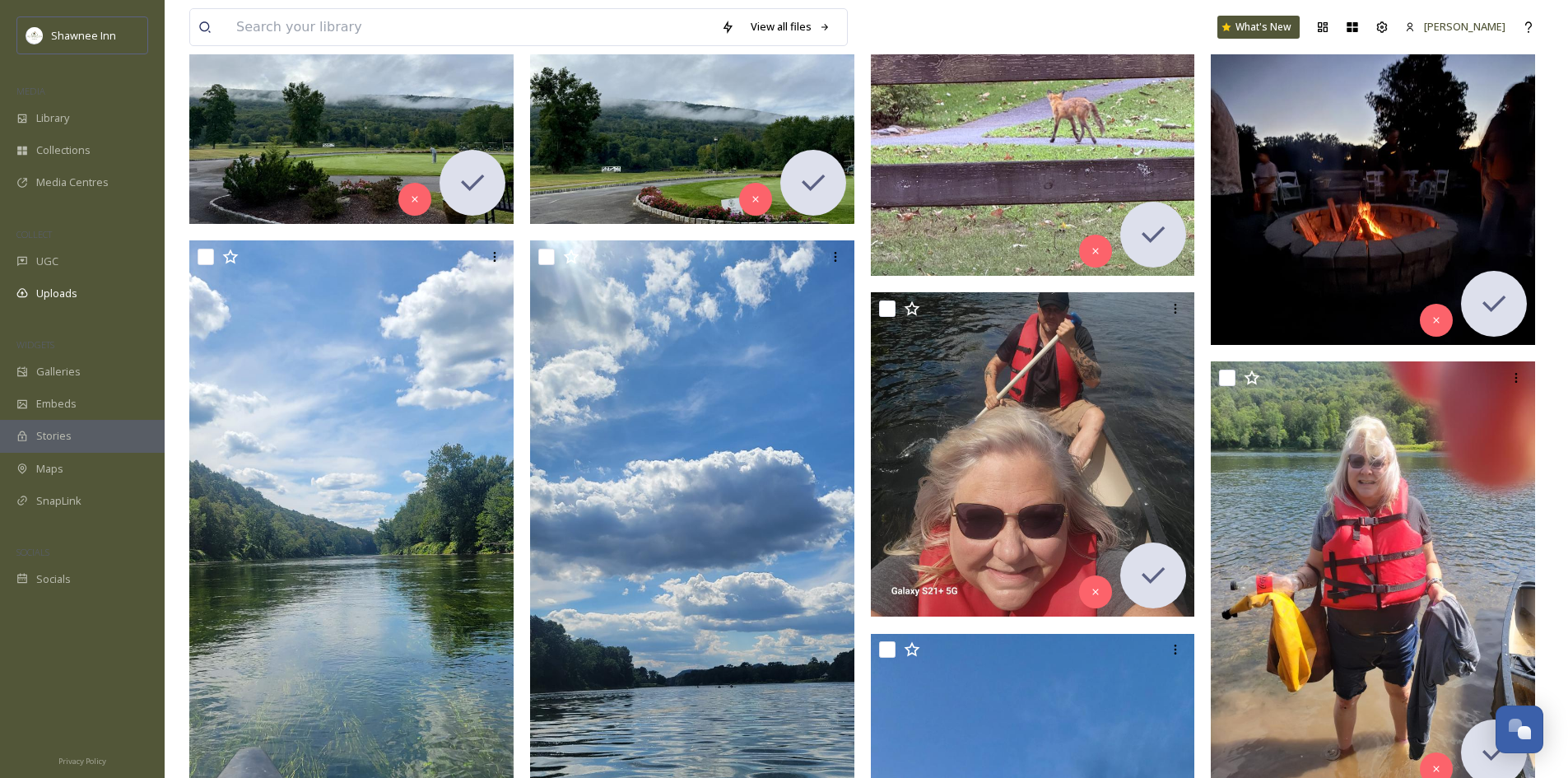
scroll to position [329, 0]
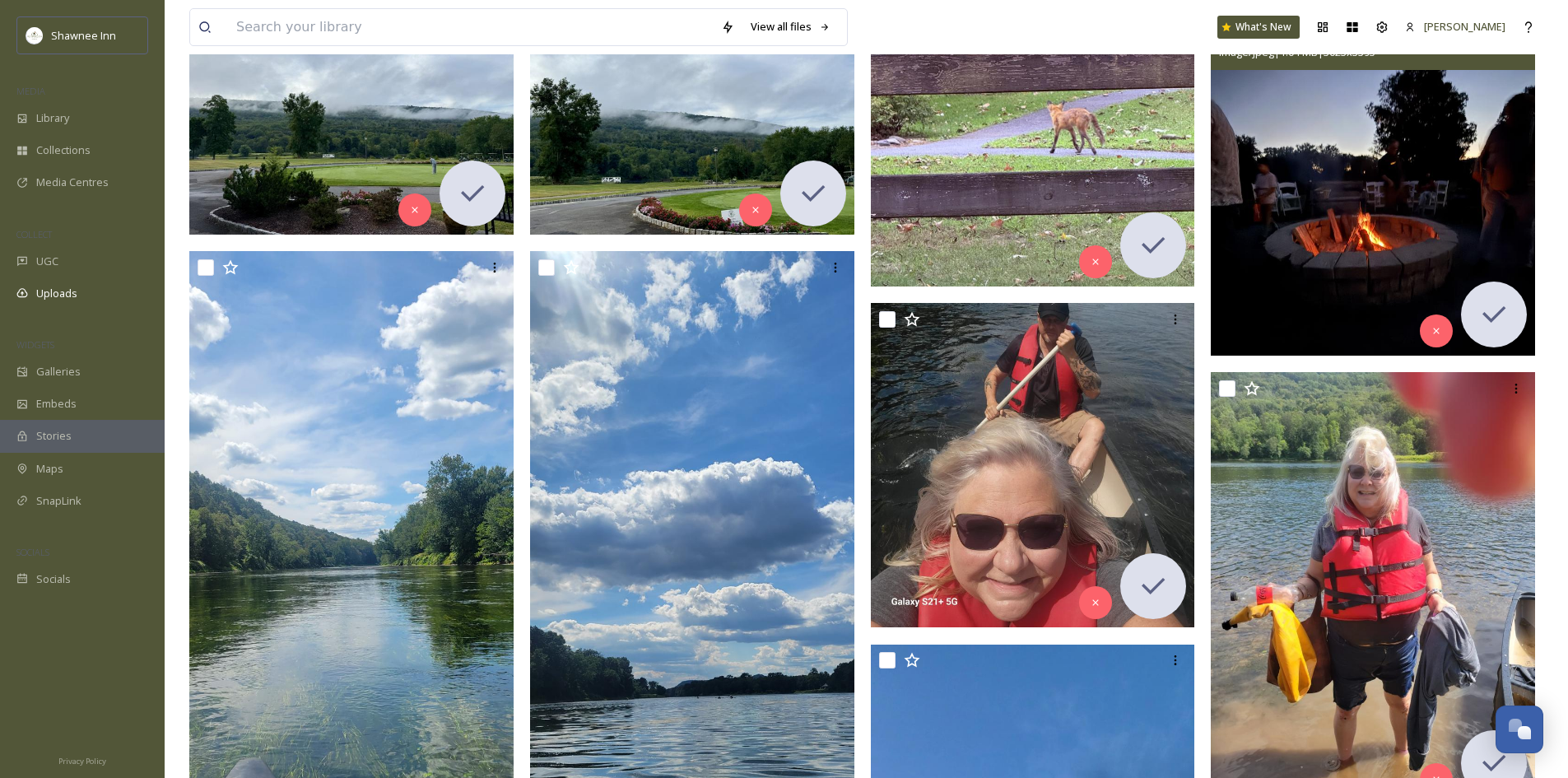
click at [1279, 309] on img at bounding box center [1372, 173] width 324 height 364
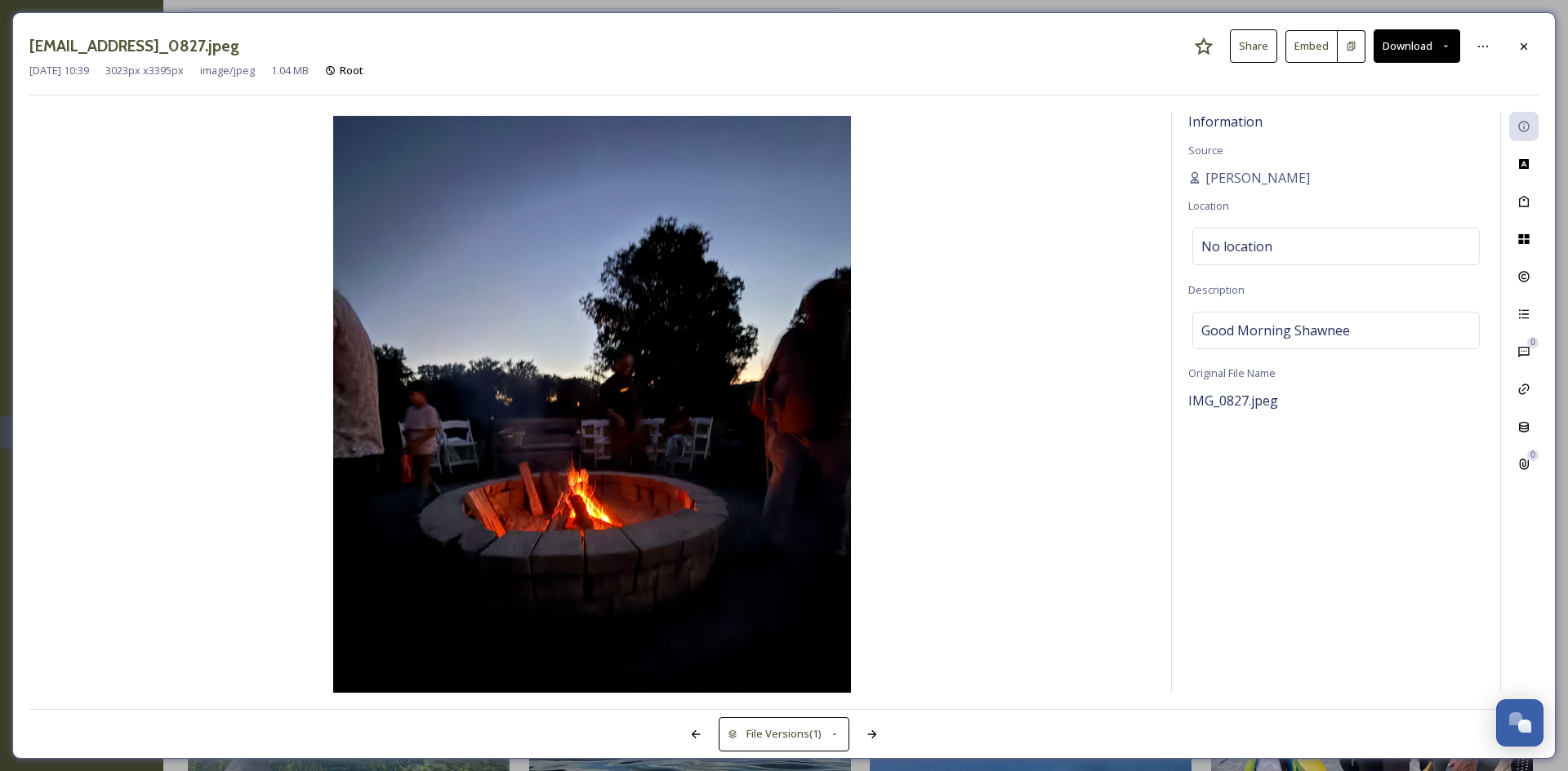
click at [1399, 41] on button "Download" at bounding box center [1416, 45] width 87 height 34
click at [1405, 118] on span "Download Large (1781 x 2000)" at bounding box center [1368, 116] width 144 height 15
click at [1533, 37] on div at bounding box center [1524, 46] width 29 height 29
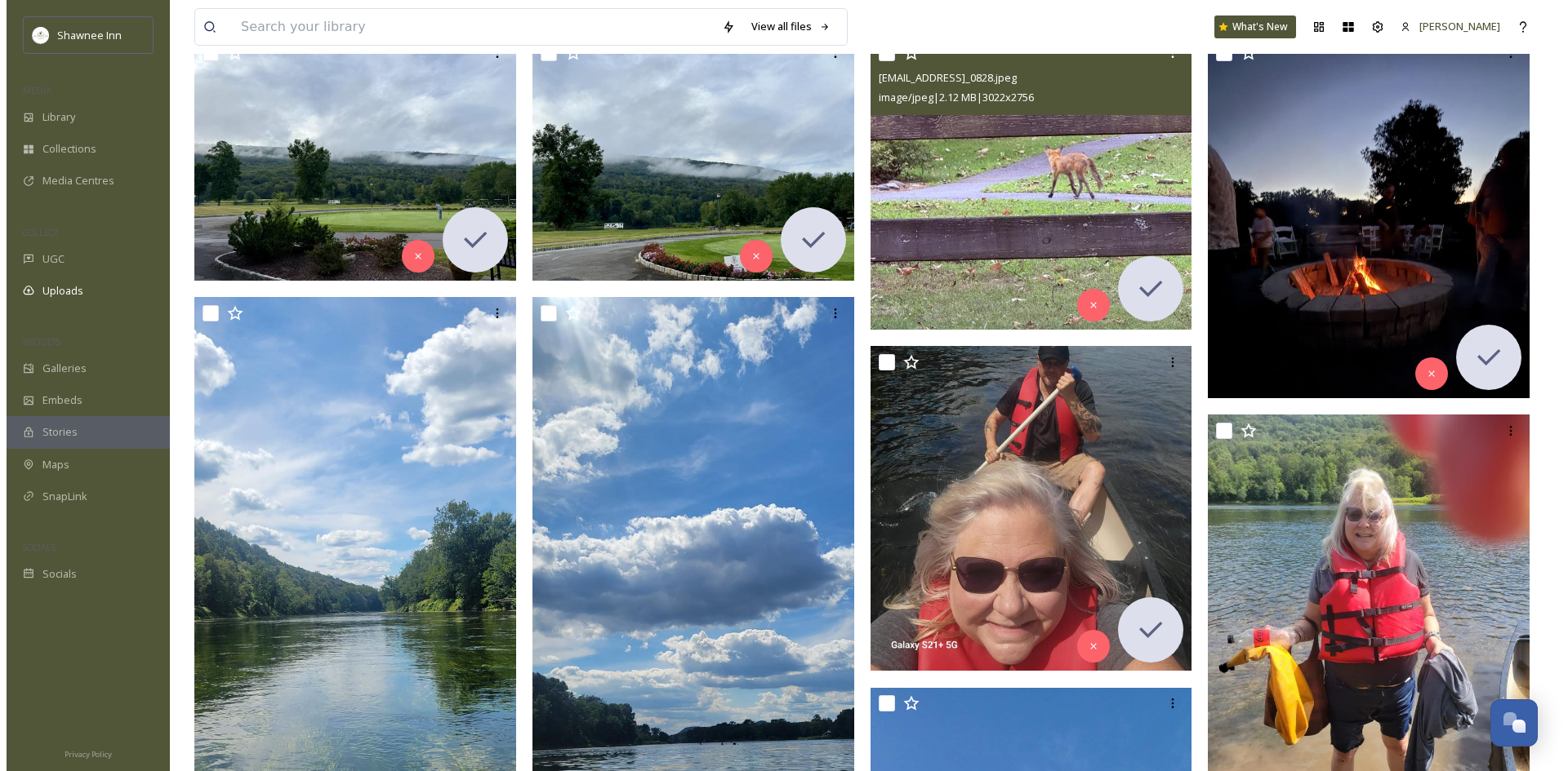
scroll to position [326, 0]
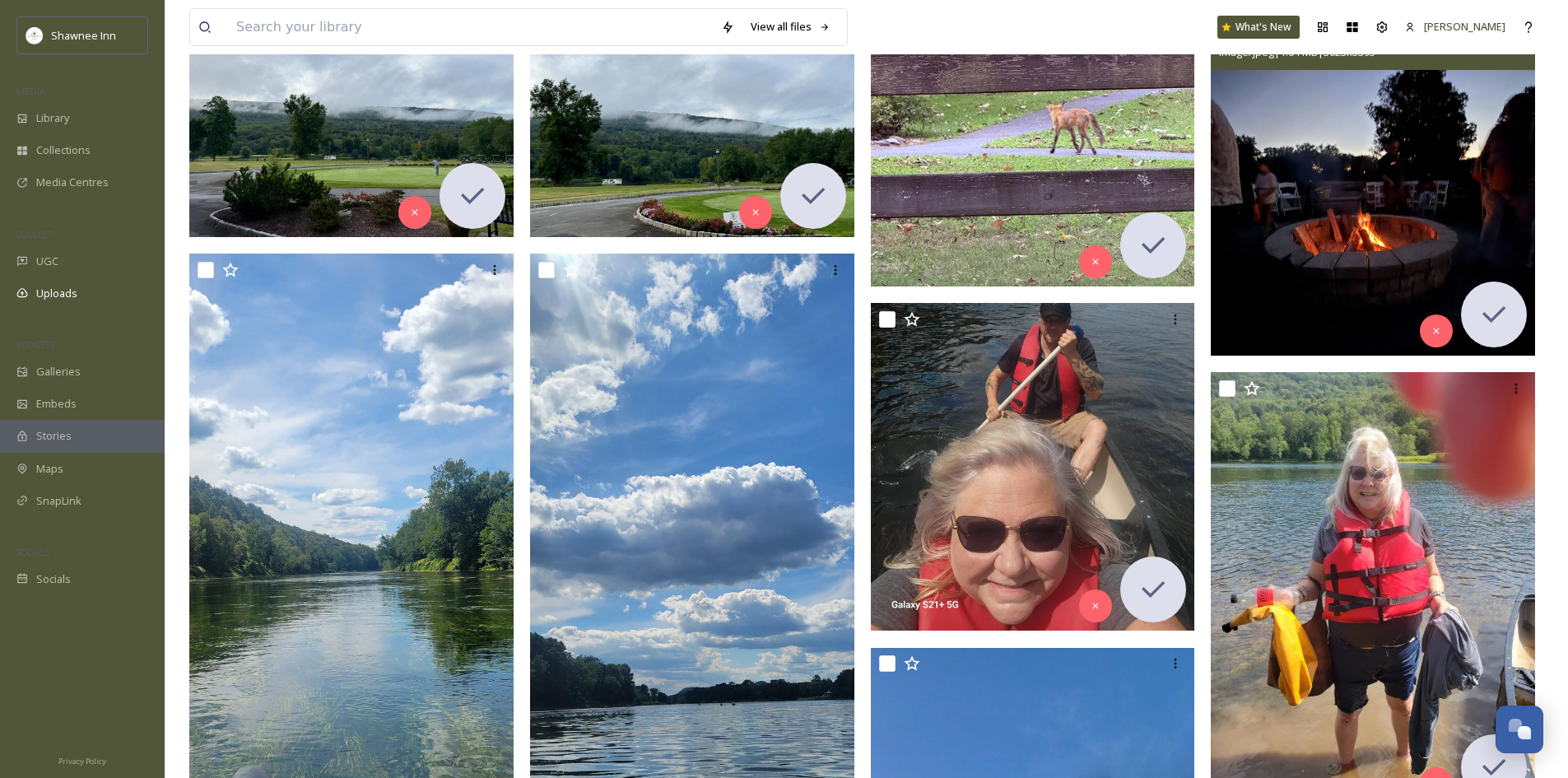
click at [1256, 190] on img at bounding box center [1372, 173] width 324 height 364
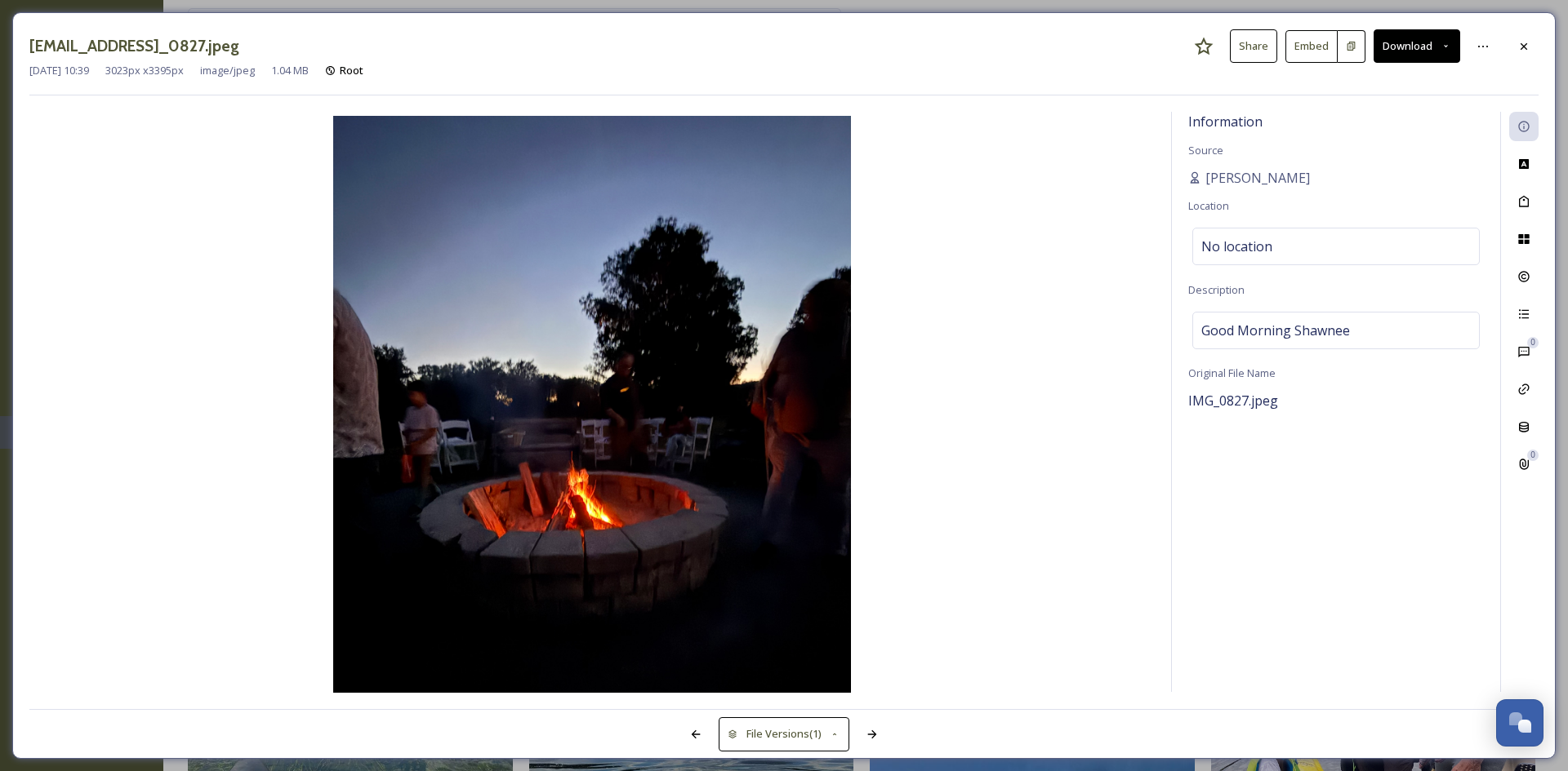
click at [1400, 50] on button "Download" at bounding box center [1416, 45] width 87 height 34
click at [1376, 125] on div "Download Large (1781 x 2000)" at bounding box center [1373, 115] width 171 height 32
